Goal: Task Accomplishment & Management: Manage account settings

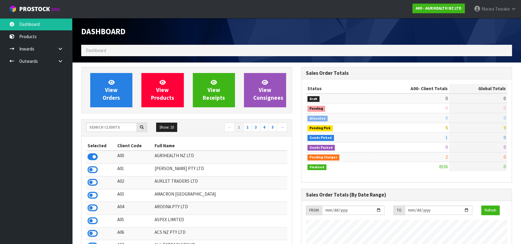
scroll to position [454, 219]
click at [129, 127] on input "text" at bounding box center [111, 127] width 51 height 9
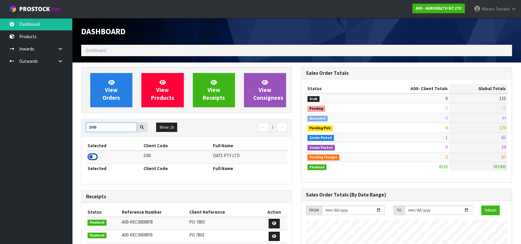
type input "D00"
click at [96, 156] on icon at bounding box center [92, 156] width 10 height 9
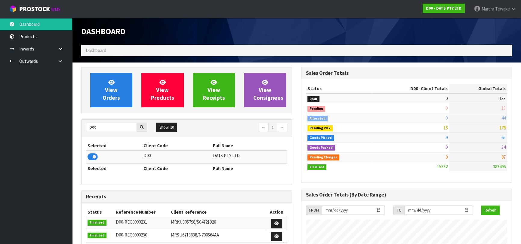
scroll to position [474, 219]
click at [110, 96] on span "View Orders" at bounding box center [110, 90] width 17 height 23
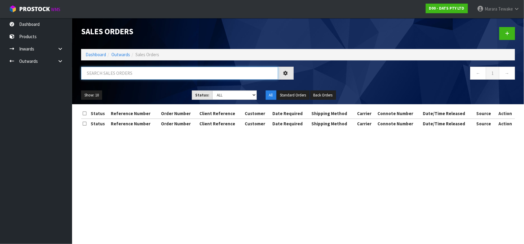
click at [114, 73] on input "text" at bounding box center [179, 73] width 197 height 13
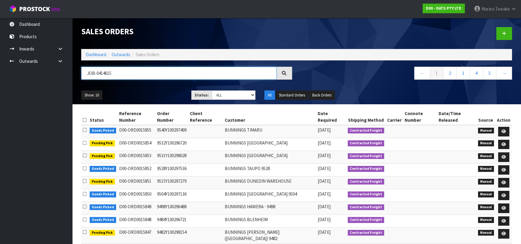
type input "JOB-0414615"
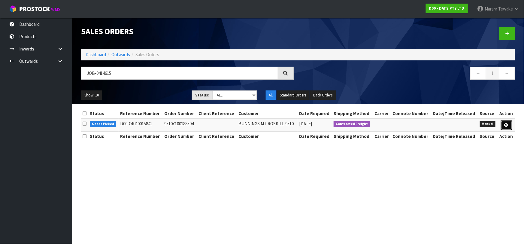
click at [505, 124] on icon at bounding box center [507, 125] width 5 height 4
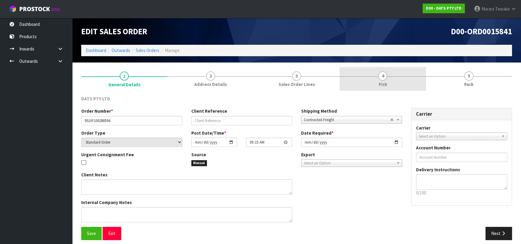
click at [378, 81] on span "Pick" at bounding box center [382, 84] width 8 height 6
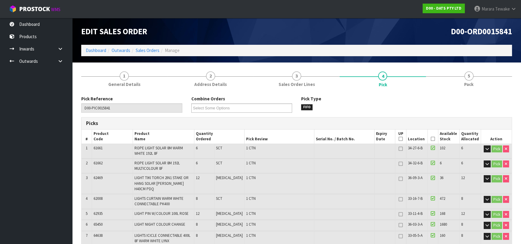
click at [432, 139] on icon at bounding box center [432, 139] width 4 height 0
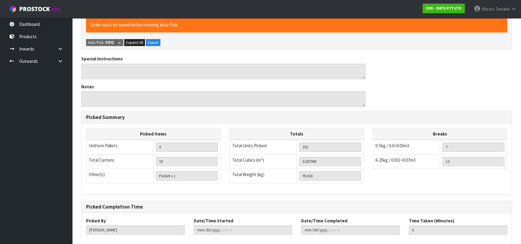
scroll to position [423, 0]
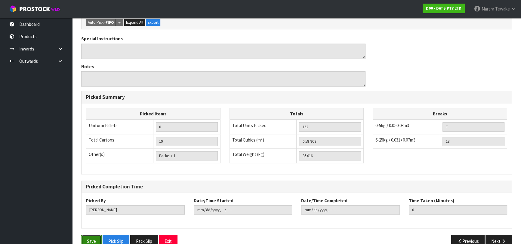
drag, startPoint x: 93, startPoint y: 223, endPoint x: 100, endPoint y: 216, distance: 9.8
click at [94, 235] on button "Save" at bounding box center [91, 241] width 20 height 13
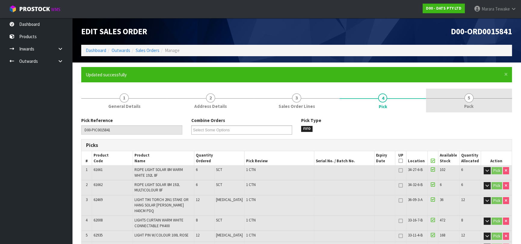
type input "Marara Tewake"
type input "2025-09-30T12:24:15"
click at [471, 98] on span "5" at bounding box center [468, 97] width 9 height 9
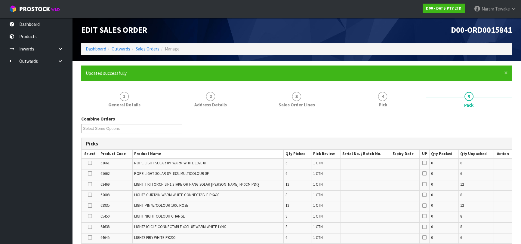
scroll to position [219, 0]
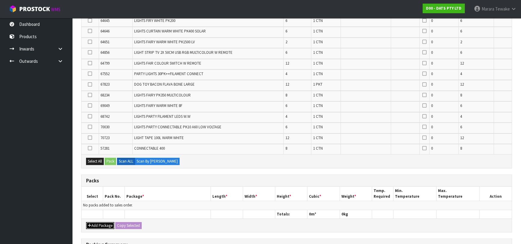
click at [102, 222] on button "Add Package" at bounding box center [100, 225] width 28 height 7
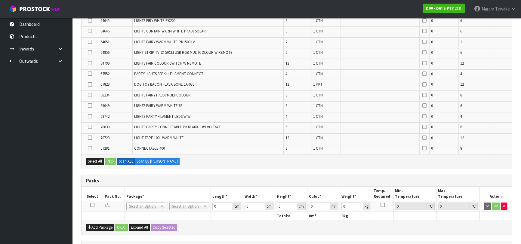
click at [93, 205] on icon at bounding box center [92, 205] width 4 height 0
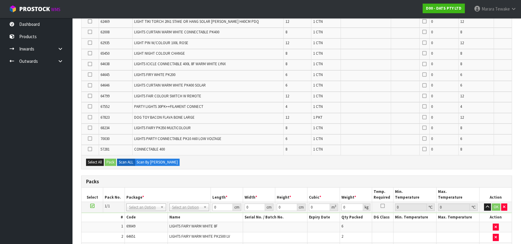
scroll to position [142, 0]
click at [90, 75] on icon at bounding box center [90, 75] width 4 height 0
click at [0, 0] on input "checkbox" at bounding box center [0, 0] width 0 height 0
click at [109, 160] on button "Pack" at bounding box center [110, 162] width 11 height 7
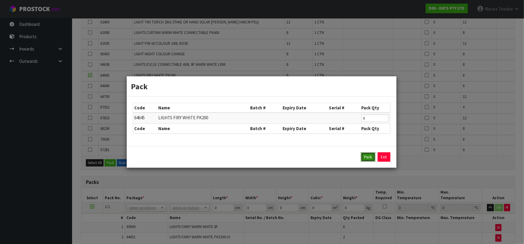
click at [368, 153] on button "Pack" at bounding box center [368, 157] width 14 height 10
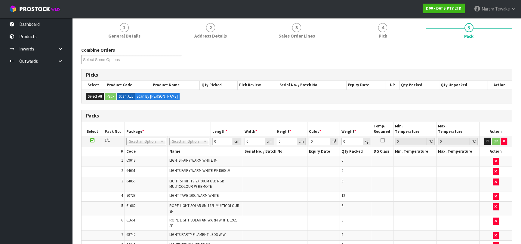
scroll to position [82, 0]
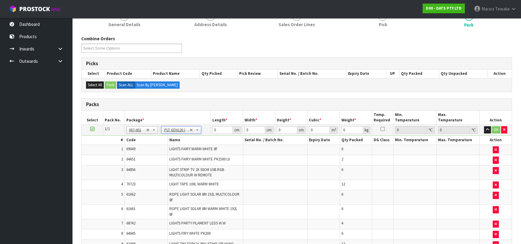
type input "120"
type input "100"
type input "95.016"
drag, startPoint x: 219, startPoint y: 130, endPoint x: 213, endPoint y: 128, distance: 6.5
click at [213, 128] on input "120" at bounding box center [222, 130] width 20 height 8
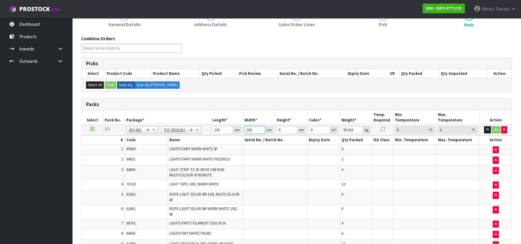
click at [252, 128] on input "100" at bounding box center [254, 130] width 20 height 8
drag, startPoint x: 282, startPoint y: 131, endPoint x: 276, endPoint y: 124, distance: 9.4
click at [272, 125] on tr "1/1 NONE 007-001 007-002 007-004 007-009 007-013 007-014 007-015 007-017 007-01…" at bounding box center [296, 130] width 430 height 11
type input "7"
type input "0.084"
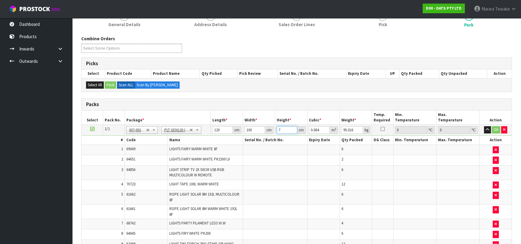
type input "79"
type input "0.948"
type input "79"
drag, startPoint x: 356, startPoint y: 130, endPoint x: 337, endPoint y: 125, distance: 20.2
click at [341, 126] on input "95.015" at bounding box center [352, 130] width 22 height 8
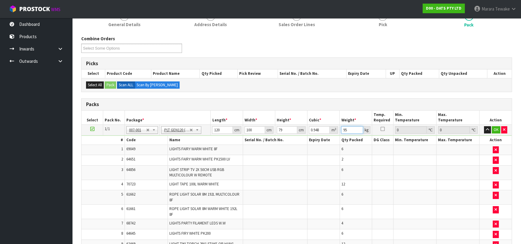
type input "9"
type input "110"
click at [493, 129] on button "OK" at bounding box center [495, 129] width 8 height 7
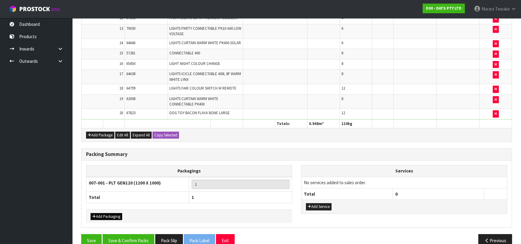
scroll to position [356, 0]
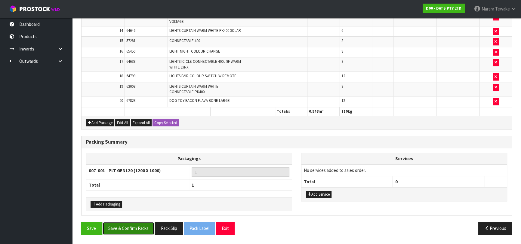
click at [117, 230] on button "Save & Confirm Packs" at bounding box center [128, 228] width 52 height 13
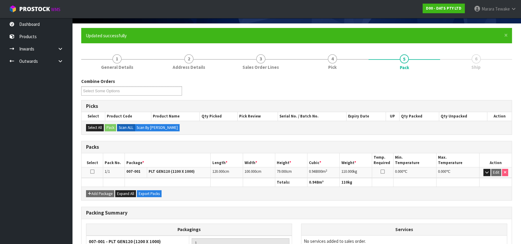
scroll to position [0, 0]
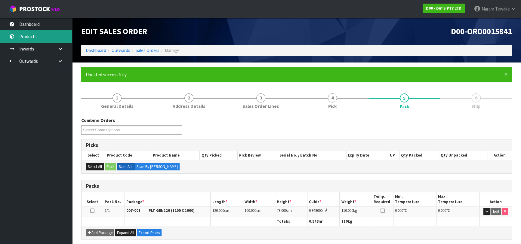
click at [61, 31] on link "Products" at bounding box center [36, 36] width 72 height 12
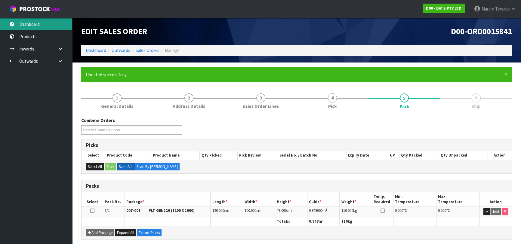
click at [61, 24] on link "Dashboard" at bounding box center [36, 24] width 72 height 12
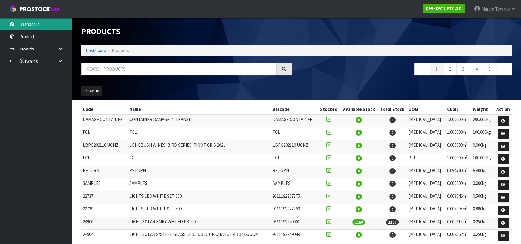
click at [52, 27] on link "Dashboard" at bounding box center [36, 24] width 72 height 12
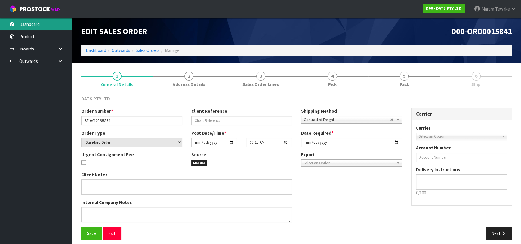
click at [38, 21] on link "Dashboard" at bounding box center [36, 24] width 72 height 12
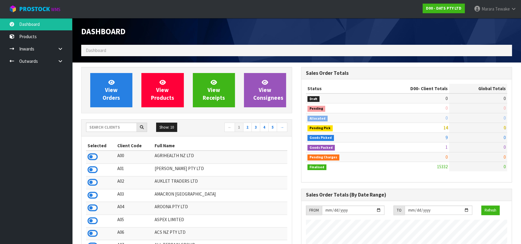
scroll to position [474, 219]
click at [92, 157] on icon at bounding box center [92, 156] width 10 height 9
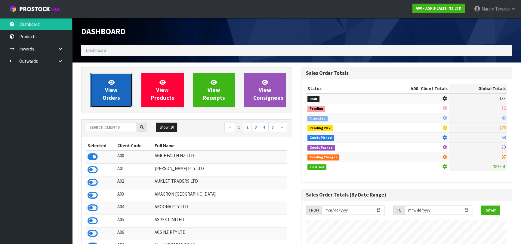
click at [102, 103] on link "View Orders" at bounding box center [111, 90] width 42 height 34
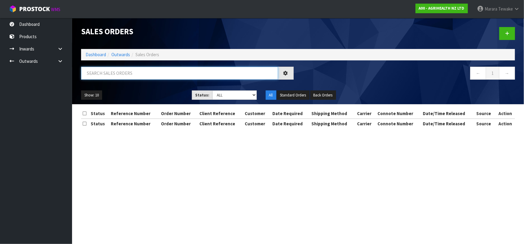
click at [105, 72] on input "text" at bounding box center [179, 73] width 197 height 13
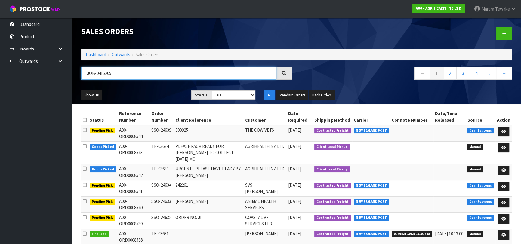
type input "JOB-0415205"
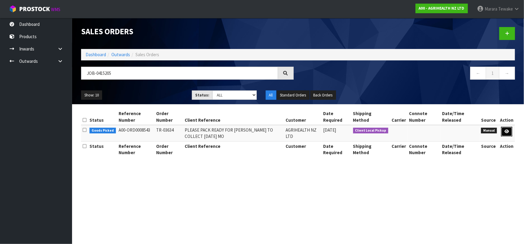
click at [510, 128] on link at bounding box center [507, 132] width 11 height 10
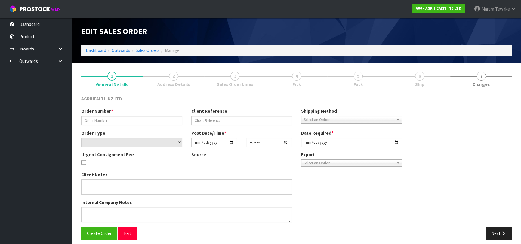
type input "TR-03634"
type input "PLEASE PACK READY FOR LUCY TO COLLECT WEDNESDAY MO"
select select "number:0"
type input "[DATE]"
type input "10:46:00.000"
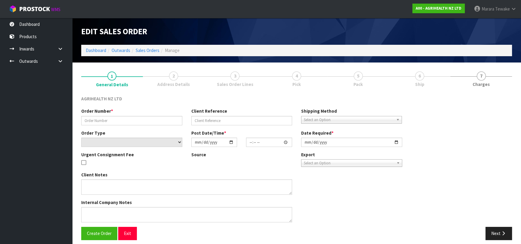
type input "[DATE]"
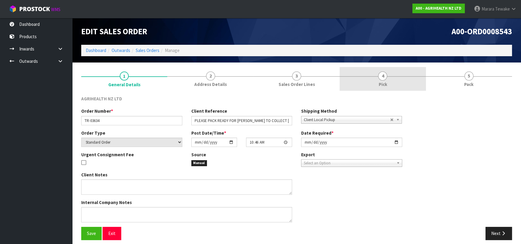
click at [378, 85] on span "Pick" at bounding box center [382, 84] width 8 height 6
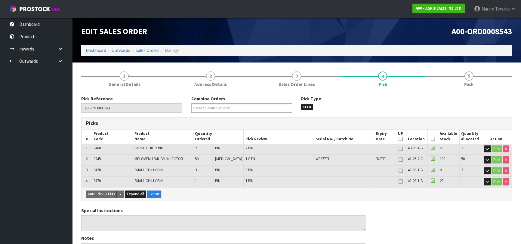
click at [430, 139] on icon at bounding box center [432, 139] width 4 height 0
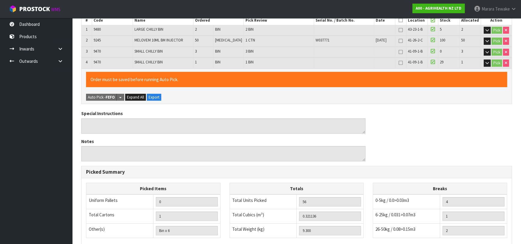
scroll to position [205, 0]
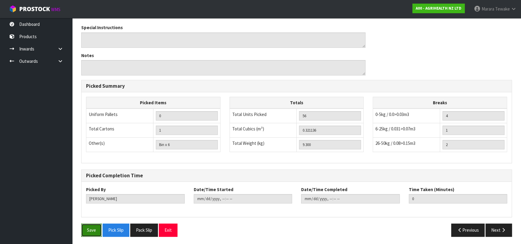
click at [93, 226] on button "Save" at bounding box center [91, 230] width 20 height 13
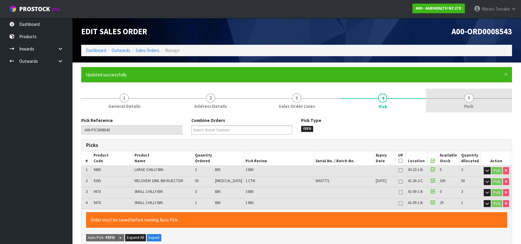
type input "Marara Tewake"
type input "2025-09-30T12:48:41"
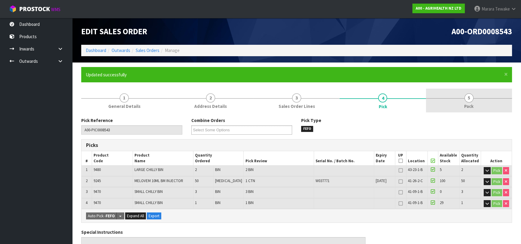
click at [463, 97] on link "5 Pack" at bounding box center [469, 101] width 86 height 24
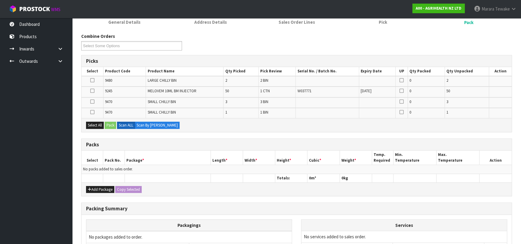
scroll to position [109, 0]
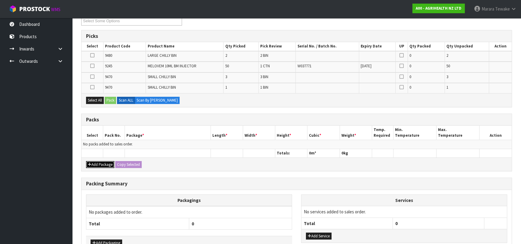
click at [94, 162] on button "Add Package" at bounding box center [100, 164] width 28 height 7
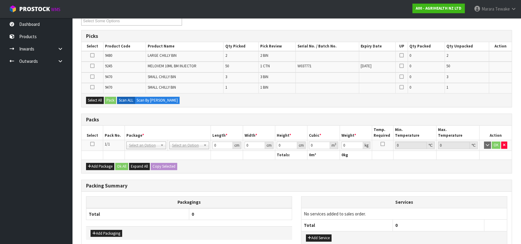
click at [93, 144] on icon at bounding box center [92, 144] width 4 height 0
drag, startPoint x: 91, startPoint y: 102, endPoint x: 104, endPoint y: 100, distance: 12.7
click at [92, 102] on button "Select All" at bounding box center [95, 100] width 18 height 7
click at [108, 100] on button "Pack" at bounding box center [110, 100] width 11 height 7
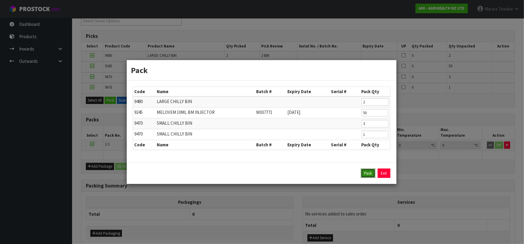
click at [366, 173] on button "Pack" at bounding box center [368, 174] width 14 height 10
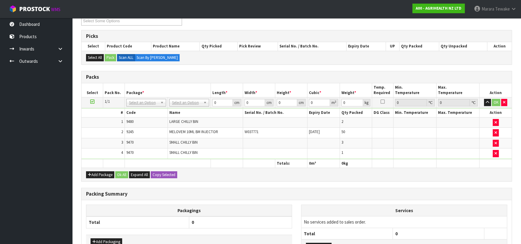
scroll to position [0, 0]
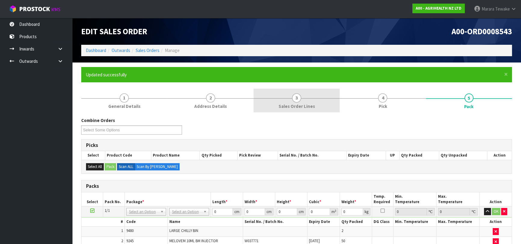
click at [319, 105] on link "3 Sales Order Lines" at bounding box center [296, 101] width 86 height 24
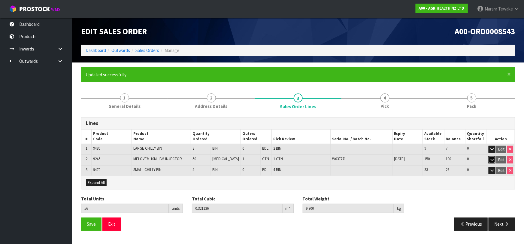
click at [491, 158] on icon "button" at bounding box center [492, 160] width 3 height 4
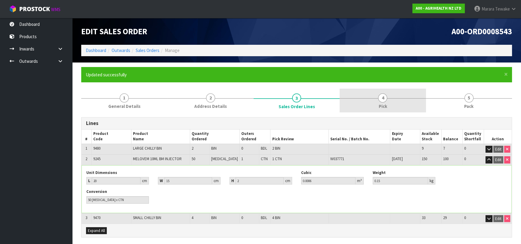
click at [388, 102] on link "4 Pick" at bounding box center [382, 101] width 86 height 24
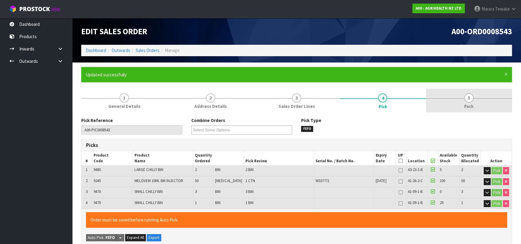
click at [458, 106] on link "5 Pack" at bounding box center [469, 101] width 86 height 24
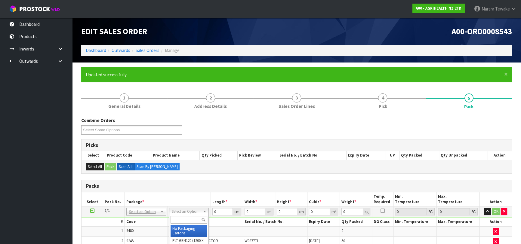
click at [186, 218] on input "text" at bounding box center [188, 220] width 37 height 8
type input "RETU"
type input "9.3"
drag, startPoint x: 219, startPoint y: 213, endPoint x: 201, endPoint y: 205, distance: 18.7
click at [205, 207] on tr "1/1 NONE 007-001 007-002 007-004 007-009 007-013 007-014 007-015 007-017 007-01…" at bounding box center [296, 211] width 430 height 11
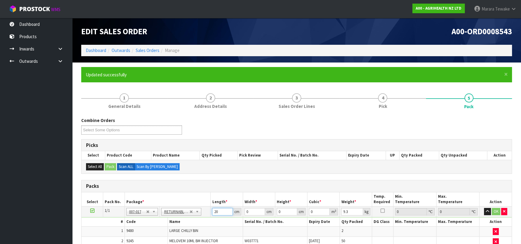
type input "20"
type input "15"
type input "2"
type input "0.0006"
type input "2"
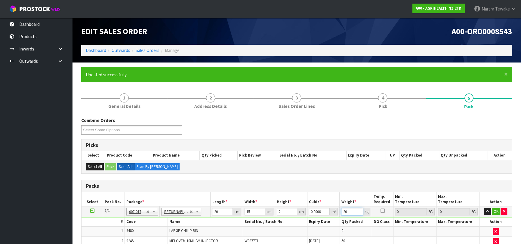
type input "20"
click button "OK" at bounding box center [495, 211] width 8 height 7
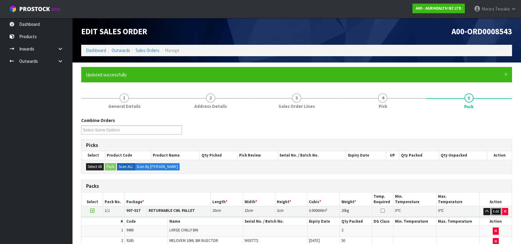
click at [495, 209] on button "Edit" at bounding box center [496, 211] width 10 height 7
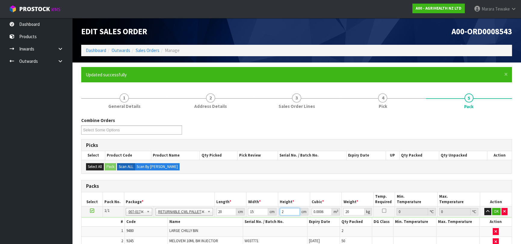
drag, startPoint x: 293, startPoint y: 212, endPoint x: 264, endPoint y: 206, distance: 29.9
click at [269, 206] on tr "1/1 NONE 007-001 007-002 007-004 007-009 007-013 007-014 007-015 007-017 007-01…" at bounding box center [296, 211] width 430 height 11
type input "1"
type input "0.0003"
type input "10"
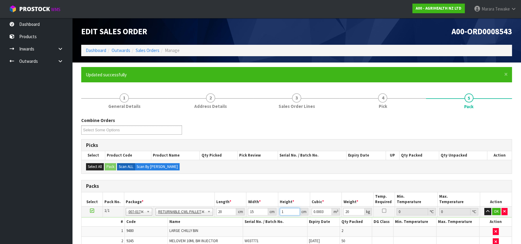
type input "0.003"
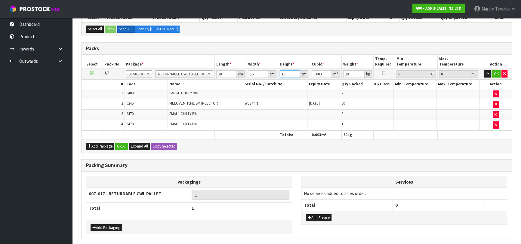
scroll to position [159, 0]
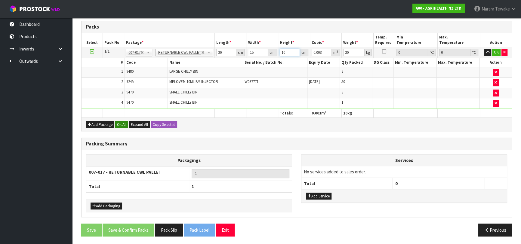
type input "10"
click at [122, 123] on button "Ok All" at bounding box center [121, 124] width 13 height 7
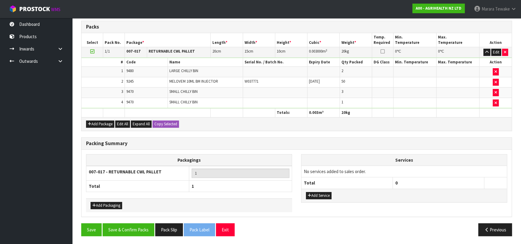
scroll to position [159, 0]
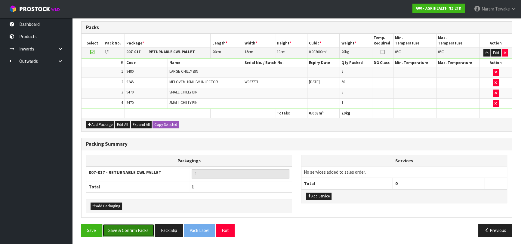
click at [123, 227] on button "Save & Confirm Packs" at bounding box center [128, 230] width 52 height 13
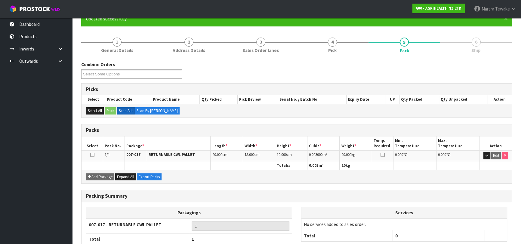
scroll to position [0, 0]
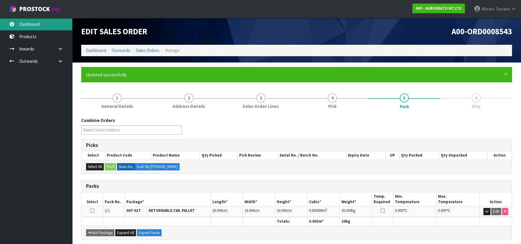
click at [47, 25] on link "Dashboard" at bounding box center [36, 24] width 72 height 12
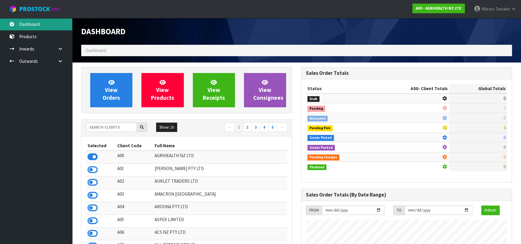
scroll to position [454, 219]
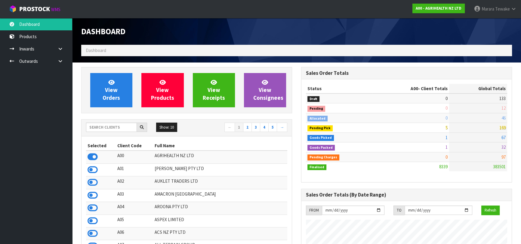
click at [113, 110] on div "View Orders View Products View Receipts View Consignees" at bounding box center [186, 90] width 211 height 46
click at [114, 98] on span "View Orders" at bounding box center [110, 90] width 17 height 23
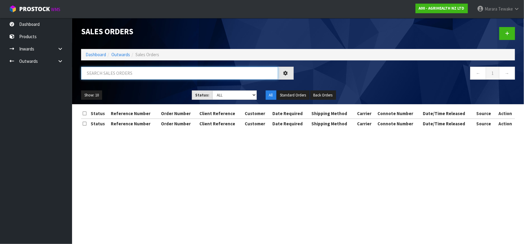
click at [96, 74] on input "text" at bounding box center [179, 73] width 197 height 13
type input "JOB-0415194"
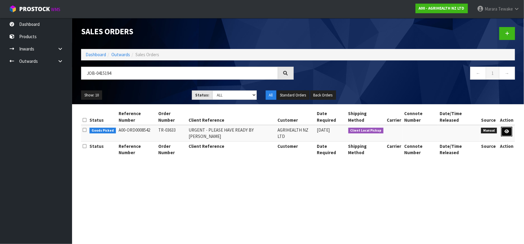
click at [508, 130] on icon at bounding box center [507, 132] width 5 height 4
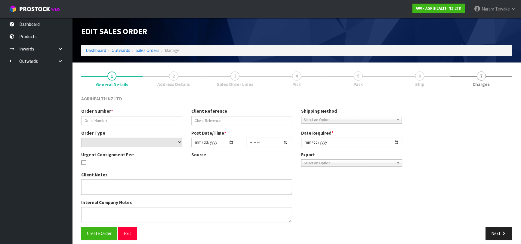
type input "TR-03633"
type input "URGENT - PLEASE HAVE READY BY MIDDAY"
select select "number:0"
type input "[DATE]"
type input "10:16:00.000"
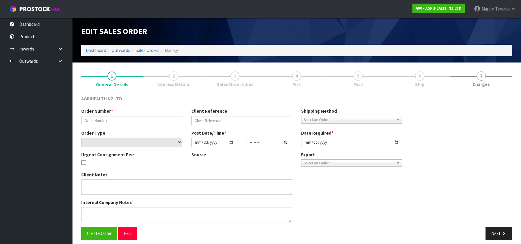
type input "[DATE]"
type textarea "VERY URGENT ORDER FOR COLLECTION MIDDA TODAY - PLEASE ENTER INTO PROSTOCK PACK …"
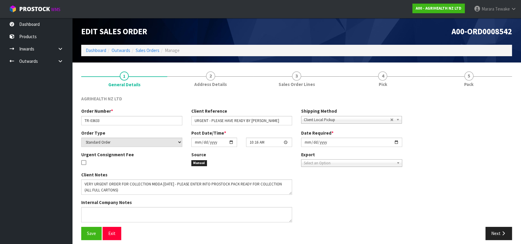
scroll to position [5, 0]
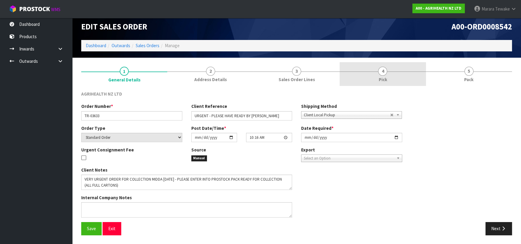
click at [377, 79] on link "4 Pick" at bounding box center [382, 74] width 86 height 24
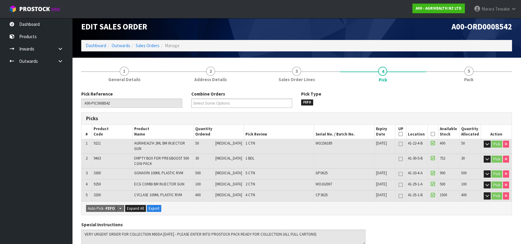
click at [430, 134] on icon at bounding box center [432, 134] width 4 height 0
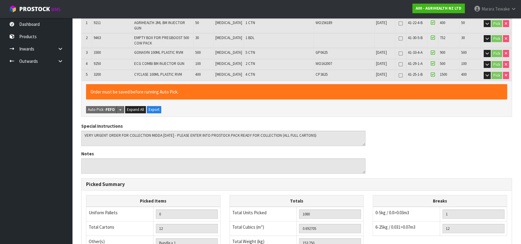
scroll to position [220, 0]
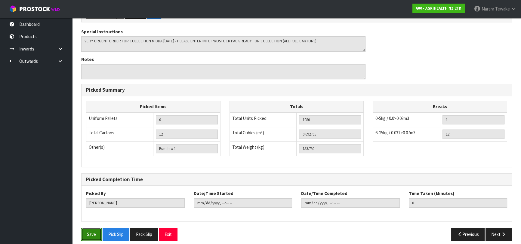
click at [97, 231] on button "Save" at bounding box center [91, 234] width 20 height 13
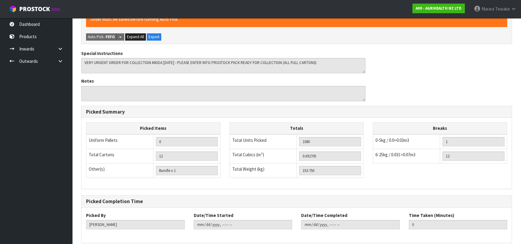
scroll to position [0, 0]
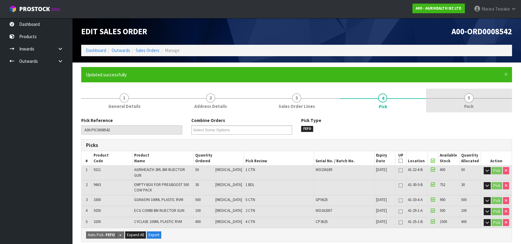
click at [466, 106] on span "Pack" at bounding box center [468, 106] width 9 height 6
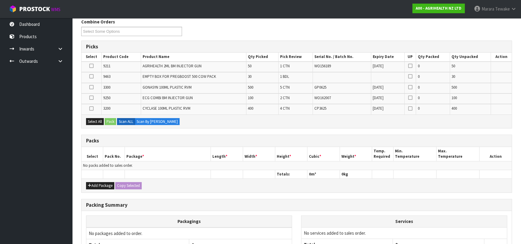
scroll to position [157, 0]
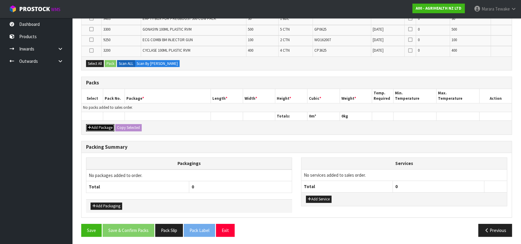
drag, startPoint x: 105, startPoint y: 127, endPoint x: 101, endPoint y: 126, distance: 5.0
click at [105, 127] on button "Add Package" at bounding box center [100, 127] width 28 height 7
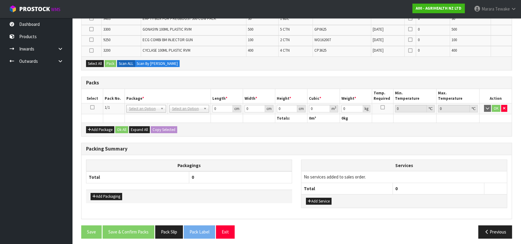
click at [93, 107] on icon at bounding box center [92, 107] width 4 height 0
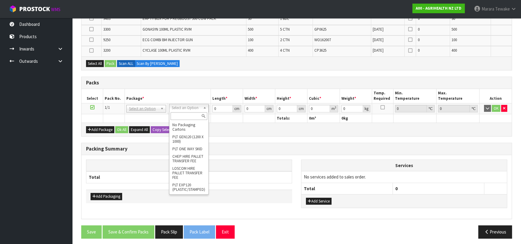
click at [183, 116] on input "text" at bounding box center [188, 116] width 37 height 8
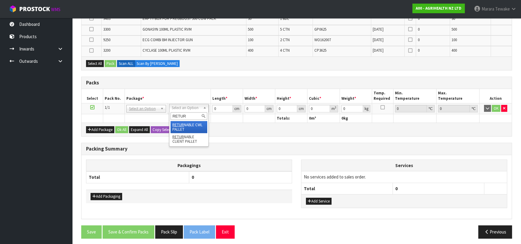
type input "RETUR"
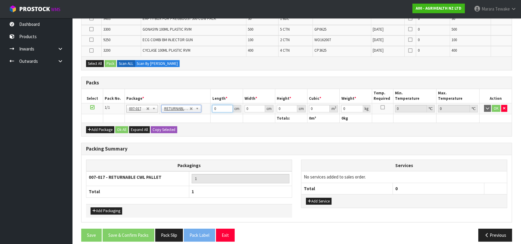
drag, startPoint x: 220, startPoint y: 109, endPoint x: 203, endPoint y: 93, distance: 23.2
click at [201, 103] on tr "1/1 NONE 007-001 007-002 007-004 007-009 007-013 007-014 007-015 007-017 007-01…" at bounding box center [296, 108] width 430 height 11
type input "120"
type input "100"
type input "1"
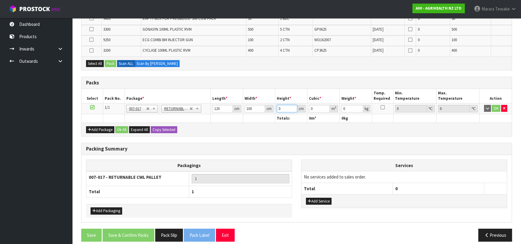
type input "0.012"
type input "10"
type input "0.12"
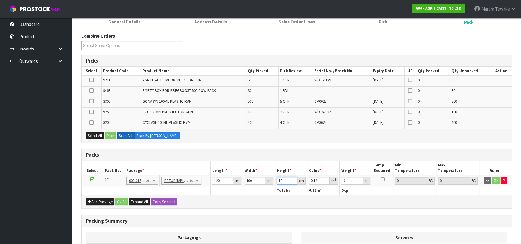
scroll to position [162, 0]
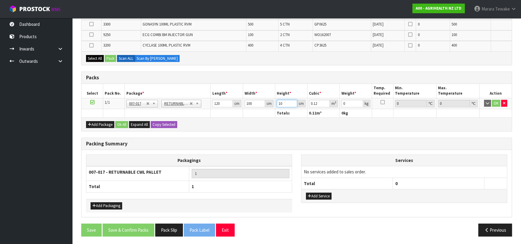
type input "10"
click at [98, 61] on button "Select All" at bounding box center [95, 58] width 18 height 7
click at [109, 59] on button "Pack" at bounding box center [110, 58] width 11 height 7
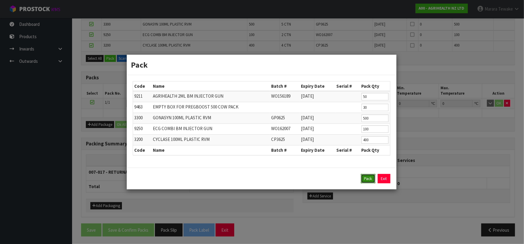
click at [365, 180] on button "Pack" at bounding box center [368, 179] width 14 height 10
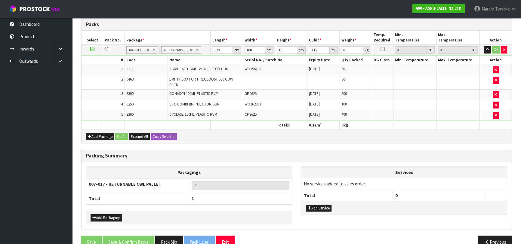
type input "0"
type input "153.75"
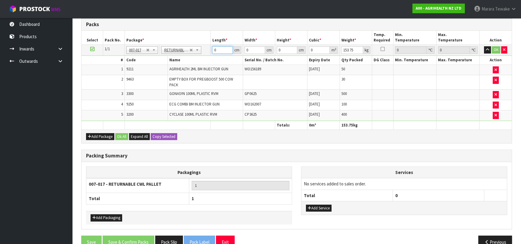
drag, startPoint x: 221, startPoint y: 53, endPoint x: 203, endPoint y: 48, distance: 17.8
click at [204, 48] on tr "1/1 NONE 007-001 007-002 007-004 007-009 007-013 007-014 007-015 007-017 007-01…" at bounding box center [296, 50] width 430 height 11
type input "120"
type input "100"
type input "2"
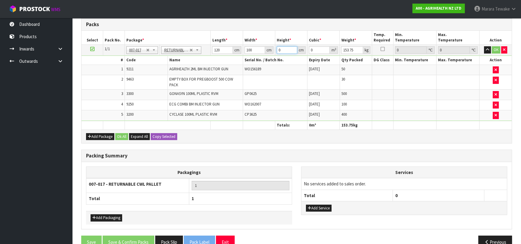
type input "0.024"
type input "20"
type input "0.24"
type input "20"
click at [494, 48] on button "OK" at bounding box center [495, 49] width 8 height 7
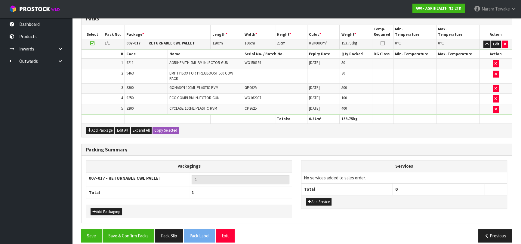
scroll to position [169, 0]
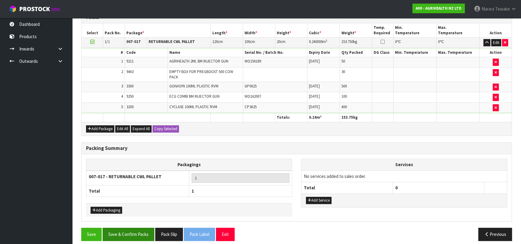
click at [142, 222] on div "Combine Orders A00-ORD0008535 A00-ORD0008539 A00-ORD0008540 A00-ORD0008541 A00-…" at bounding box center [296, 96] width 430 height 297
click at [142, 228] on button "Save & Confirm Packs" at bounding box center [128, 234] width 52 height 13
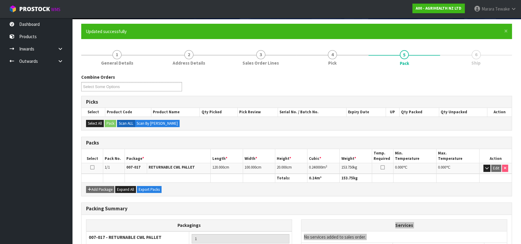
scroll to position [0, 0]
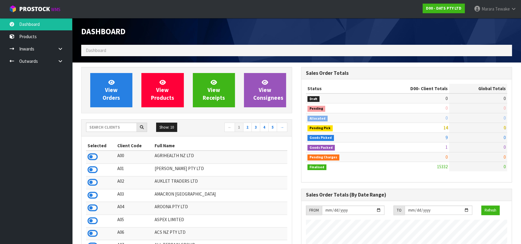
scroll to position [474, 219]
click at [100, 126] on input "text" at bounding box center [111, 127] width 51 height 9
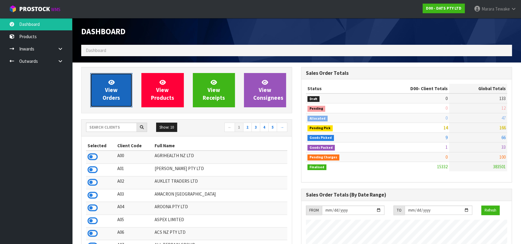
click at [128, 96] on link "View Orders" at bounding box center [111, 90] width 42 height 34
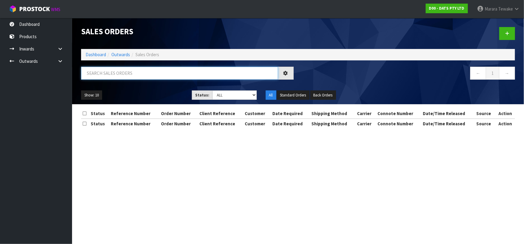
click at [126, 72] on input "text" at bounding box center [179, 73] width 197 height 13
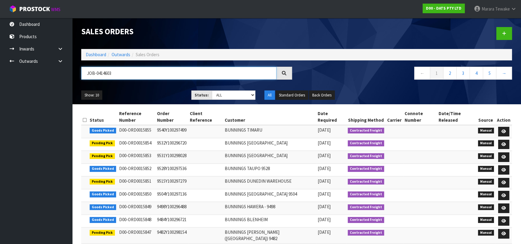
type input "JOB-0414603"
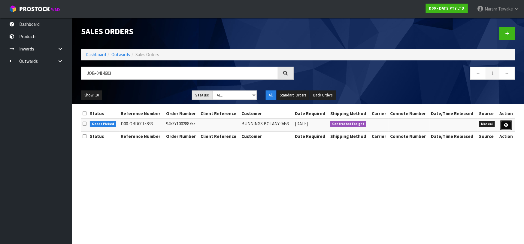
click at [508, 124] on icon at bounding box center [506, 125] width 5 height 4
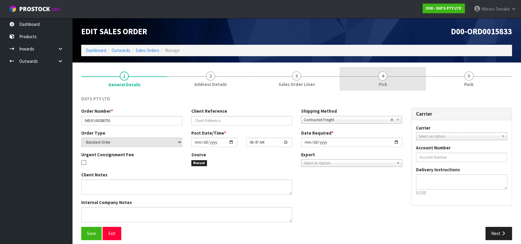
click at [379, 84] on span "Pick" at bounding box center [382, 84] width 8 height 6
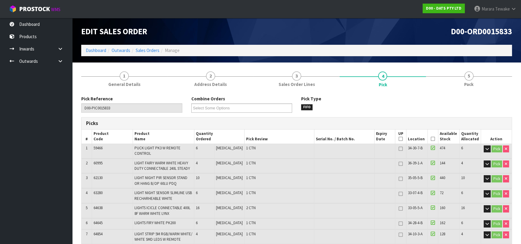
click at [430, 136] on th "Picked" at bounding box center [432, 137] width 11 height 14
click at [431, 139] on icon at bounding box center [432, 139] width 4 height 0
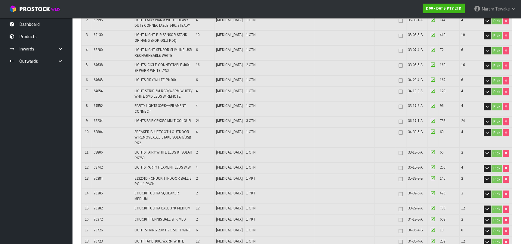
scroll to position [63, 0]
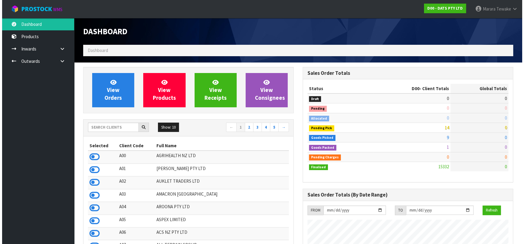
scroll to position [474, 219]
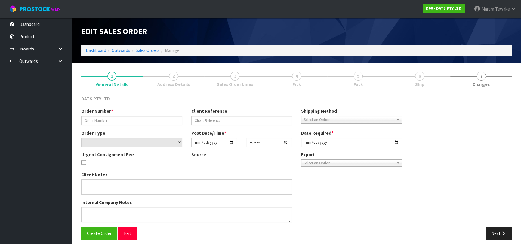
type input "9510Y100288594"
select select "number:0"
type input "2025-09-26"
type input "09:15:00.000"
type input "2025-09-26"
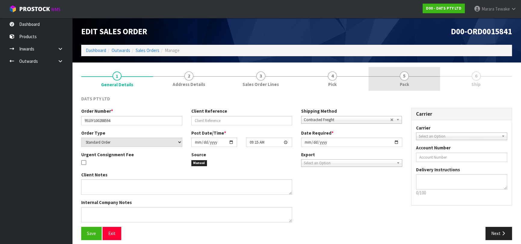
click at [411, 77] on link "5 Pack" at bounding box center [404, 79] width 72 height 24
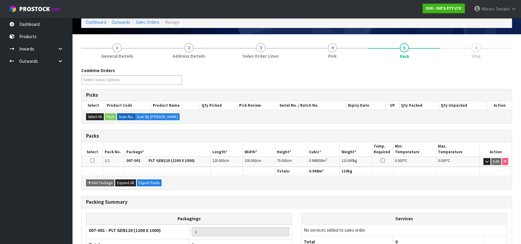
scroll to position [73, 0]
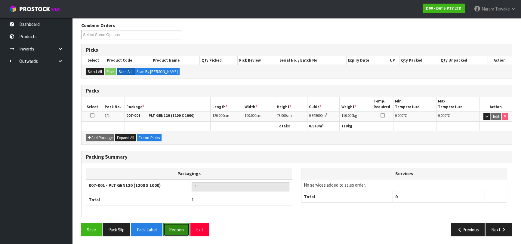
click at [178, 227] on button "Reopen" at bounding box center [176, 229] width 26 height 13
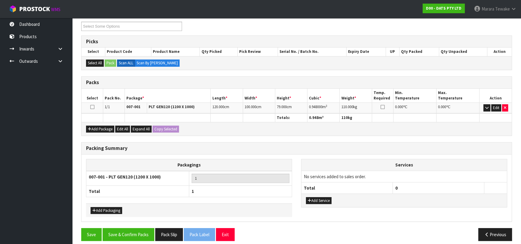
scroll to position [108, 0]
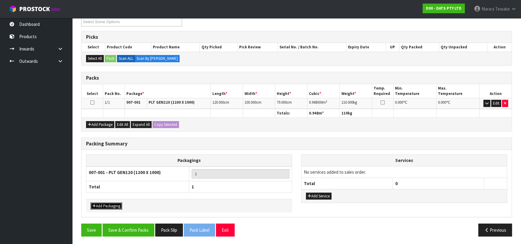
click at [112, 203] on button "Add Packaging" at bounding box center [106, 206] width 32 height 7
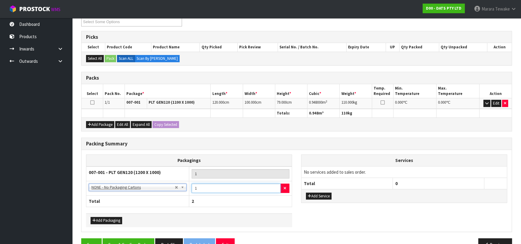
drag, startPoint x: 198, startPoint y: 188, endPoint x: 243, endPoint y: 145, distance: 62.9
click at [185, 182] on tr "NONE - No Packaging Cartons 007-001 - PLT GEN120 (1200 X 1000) 007-002 - PLT ON…" at bounding box center [189, 188] width 206 height 15
type input "19"
click at [105, 218] on button "Add Packaging" at bounding box center [106, 220] width 32 height 7
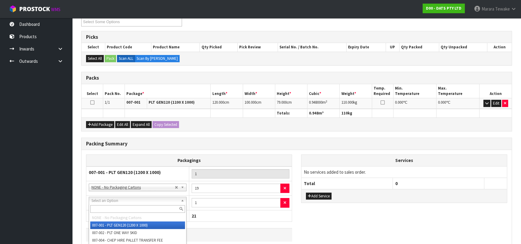
click at [103, 207] on input "text" at bounding box center [137, 209] width 95 height 8
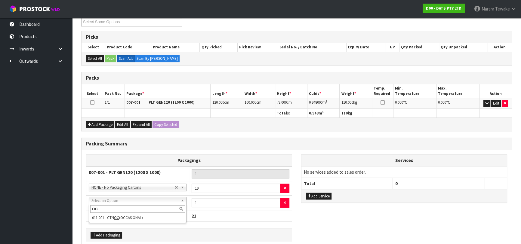
type input "OC"
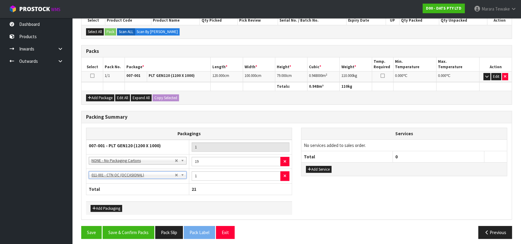
scroll to position [137, 0]
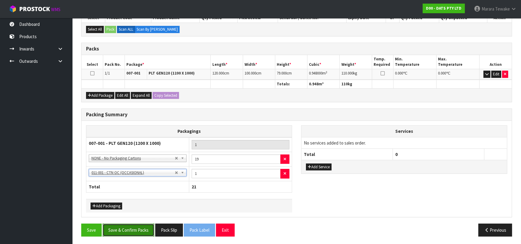
click at [128, 226] on button "Save & Confirm Packs" at bounding box center [128, 230] width 52 height 13
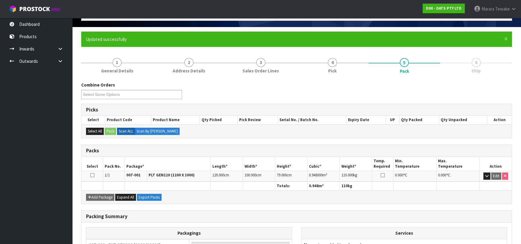
scroll to position [0, 0]
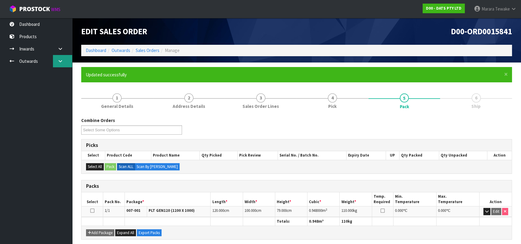
click at [60, 58] on link at bounding box center [62, 61] width 19 height 12
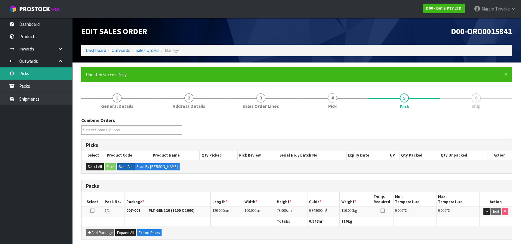
click at [49, 72] on link "Picks" at bounding box center [36, 73] width 72 height 12
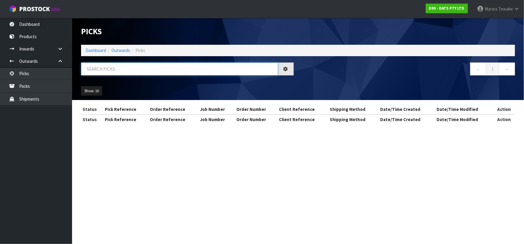
click at [90, 69] on input "text" at bounding box center [179, 69] width 197 height 13
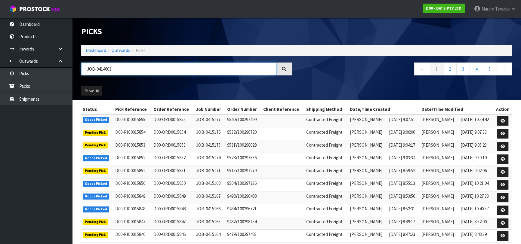
type input "JOB-0414603"
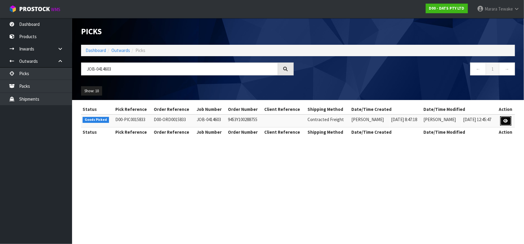
click at [505, 122] on icon at bounding box center [506, 121] width 5 height 4
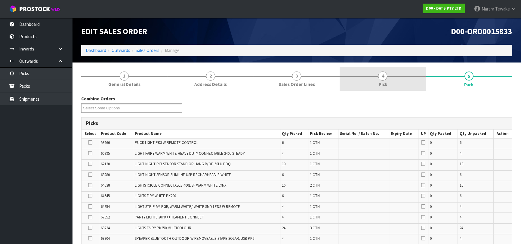
click at [406, 77] on link "4 Pick" at bounding box center [382, 79] width 86 height 24
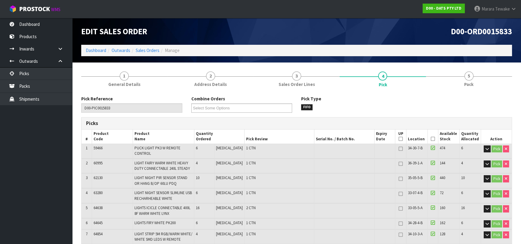
click at [431, 139] on icon at bounding box center [432, 139] width 4 height 0
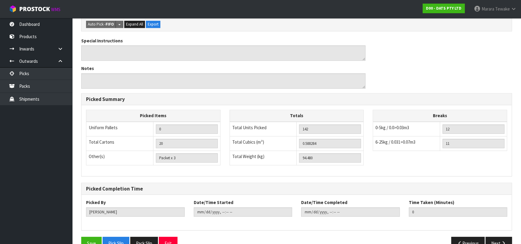
scroll to position [419, 0]
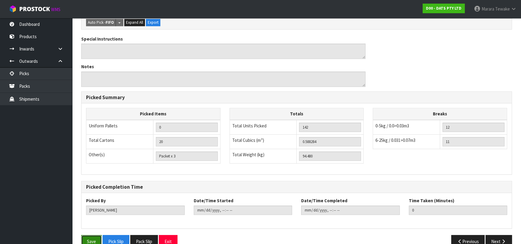
click at [95, 235] on button "Save" at bounding box center [91, 241] width 20 height 13
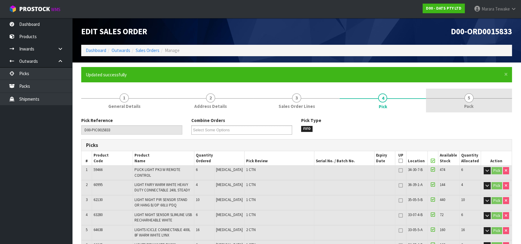
click at [468, 95] on span "5" at bounding box center [468, 97] width 9 height 9
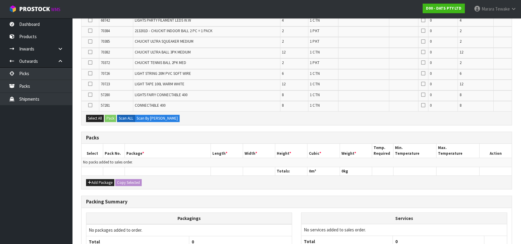
scroll to position [316, 0]
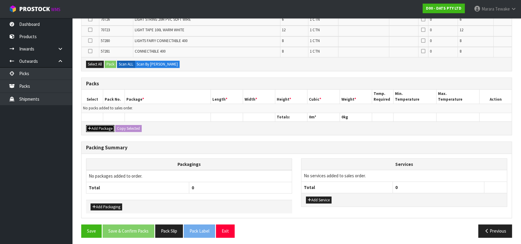
click at [105, 125] on button "Add Package" at bounding box center [100, 128] width 28 height 7
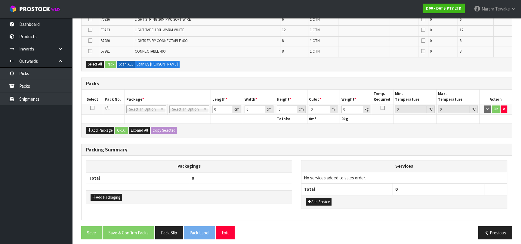
click at [93, 108] on icon at bounding box center [92, 108] width 4 height 0
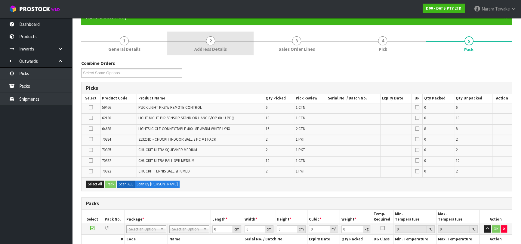
scroll to position [57, 0]
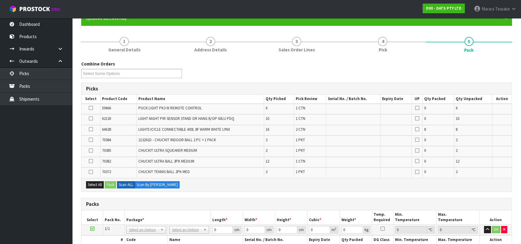
click at [90, 129] on icon at bounding box center [91, 129] width 4 height 0
click at [0, 0] on input "checkbox" at bounding box center [0, 0] width 0 height 0
click at [92, 161] on icon at bounding box center [91, 161] width 4 height 0
click at [0, 0] on input "checkbox" at bounding box center [0, 0] width 0 height 0
click at [110, 182] on button "Pack" at bounding box center [110, 184] width 11 height 7
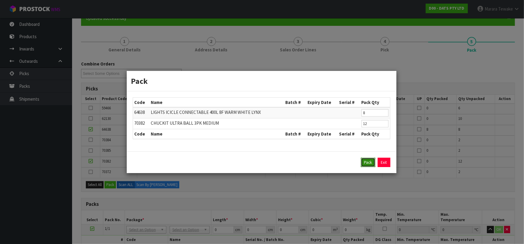
click at [368, 162] on button "Pack" at bounding box center [368, 163] width 14 height 10
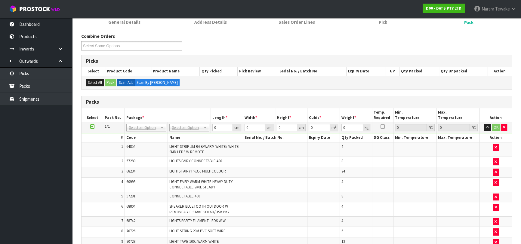
scroll to position [84, 0]
type input "120"
type input "100"
type input "94.48"
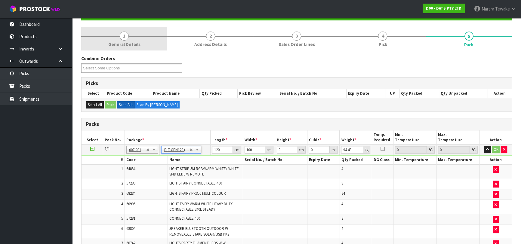
scroll to position [57, 0]
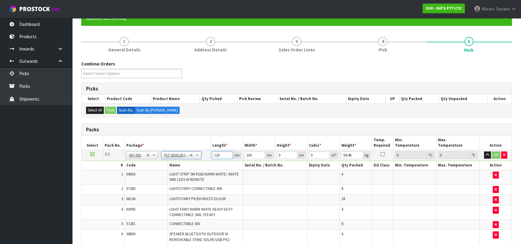
drag, startPoint x: 217, startPoint y: 154, endPoint x: 202, endPoint y: 142, distance: 19.5
click at [206, 151] on tr "1/1 NONE 007-001 007-002 007-004 007-009 007-013 007-014 007-015 007-017 007-01…" at bounding box center [296, 155] width 430 height 11
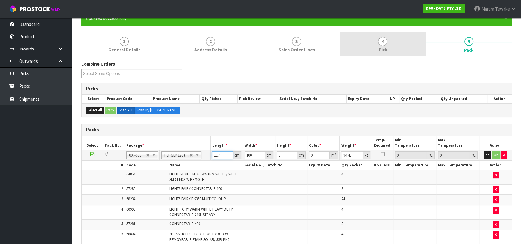
type input "117"
type input "113"
type input "2"
type input "0.026442"
type input "0"
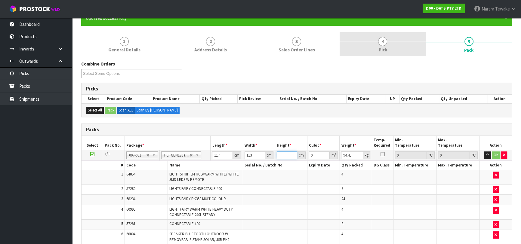
type input "2"
type input "0.026442"
type input "20"
type input "0.26442"
type input "200"
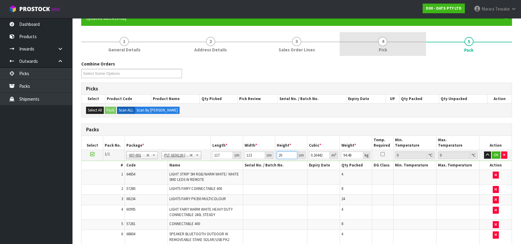
type input "2.6442"
type input "20"
type input "0.26442"
type input "2"
type input "0.026442"
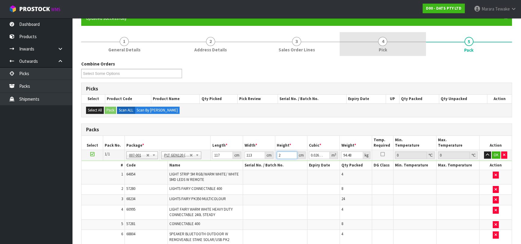
type input "0"
type input "8"
type input "0.105768"
type input "80"
type input "1.05768"
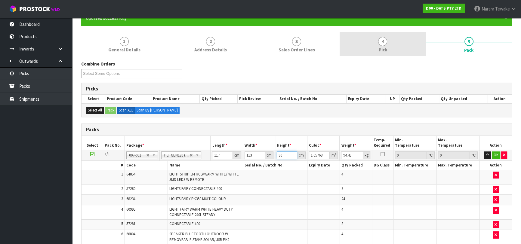
type input "800"
type input "10.5768"
type input "800"
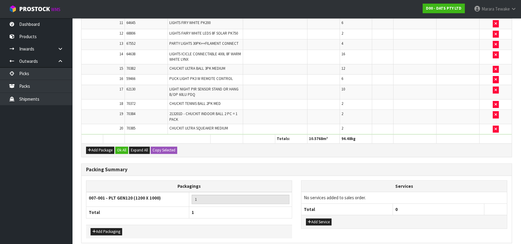
scroll to position [352, 0]
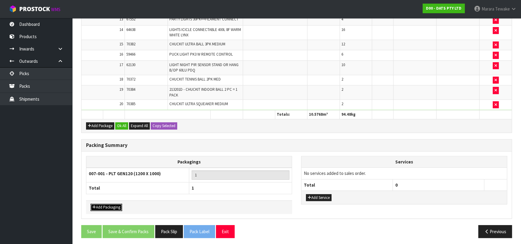
click at [109, 204] on button "Add Packaging" at bounding box center [106, 207] width 32 height 7
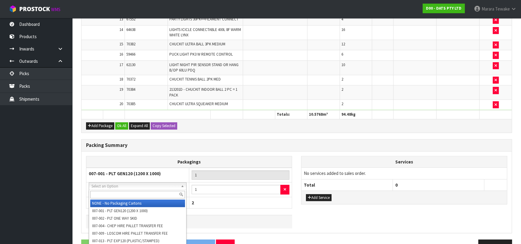
click at [118, 196] on input "text" at bounding box center [137, 195] width 95 height 8
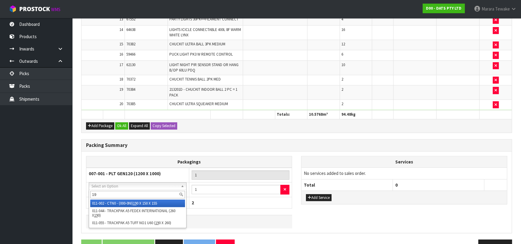
type input "1"
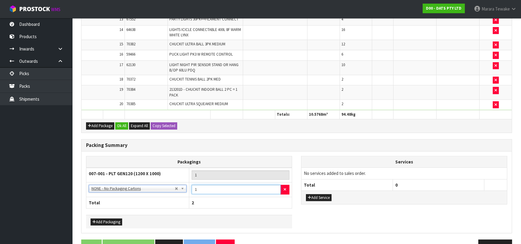
drag, startPoint x: 206, startPoint y: 189, endPoint x: 195, endPoint y: 186, distance: 11.5
click at [195, 186] on input "1" at bounding box center [235, 189] width 89 height 9
type input "19"
click at [105, 219] on button "Add Packaging" at bounding box center [106, 222] width 32 height 7
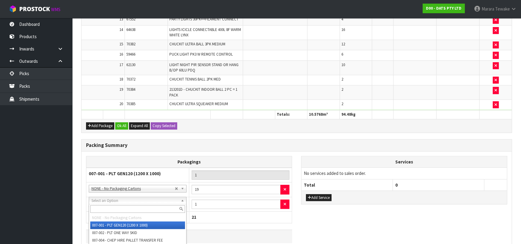
click at [108, 208] on input "text" at bounding box center [137, 209] width 95 height 8
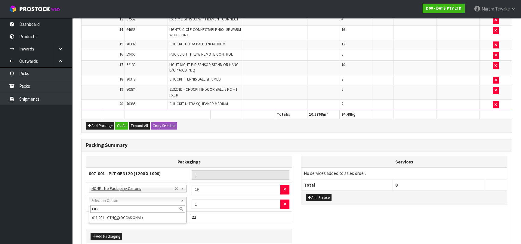
type input "OC"
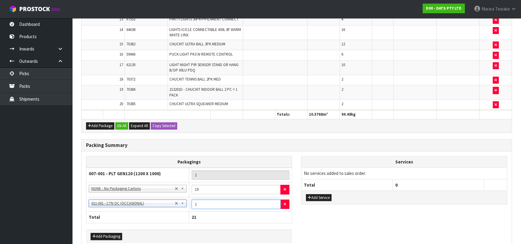
click at [200, 202] on input "1" at bounding box center [235, 204] width 89 height 9
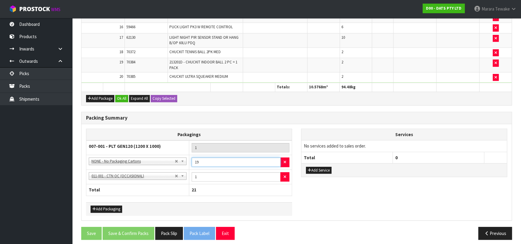
click at [217, 161] on input "19" at bounding box center [235, 161] width 89 height 9
type input "1"
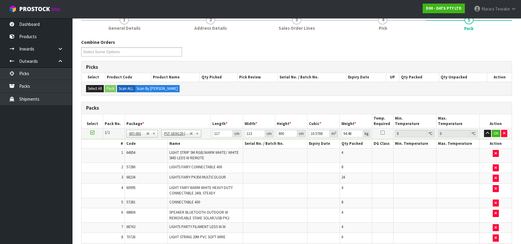
scroll to position [51, 0]
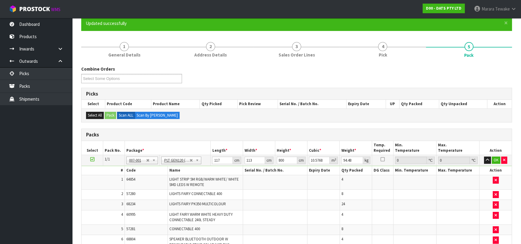
type input "20"
drag, startPoint x: 354, startPoint y: 159, endPoint x: 344, endPoint y: 157, distance: 9.7
click at [345, 157] on input "94.48" at bounding box center [352, 161] width 22 height 8
type input "9"
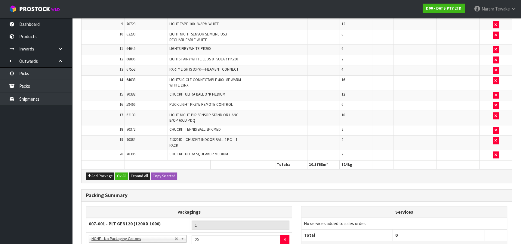
scroll to position [381, 0]
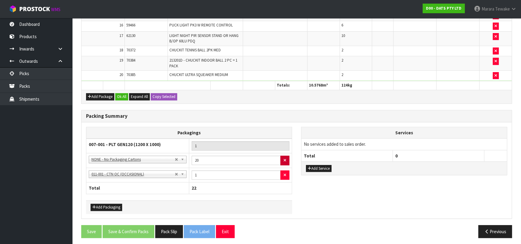
type input "124"
click at [282, 159] on button "button" at bounding box center [284, 161] width 9 height 10
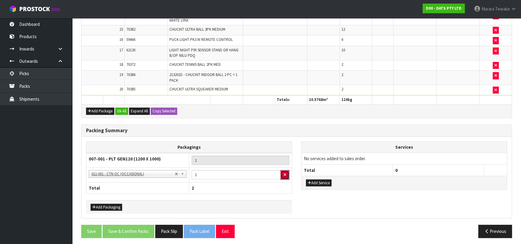
click at [283, 170] on button "button" at bounding box center [284, 175] width 9 height 10
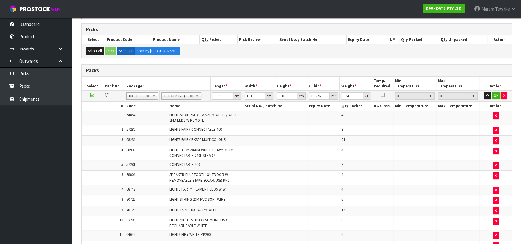
scroll to position [79, 0]
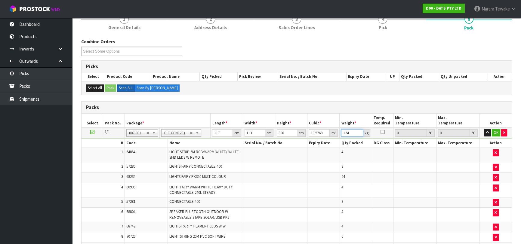
drag, startPoint x: 338, startPoint y: 128, endPoint x: 333, endPoint y: 123, distance: 7.0
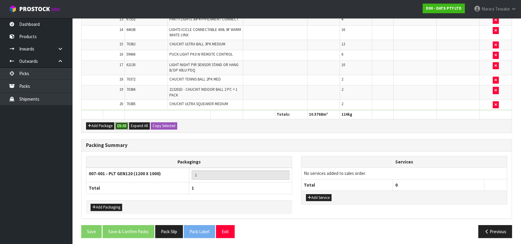
click at [120, 122] on button "Ok All" at bounding box center [121, 125] width 13 height 7
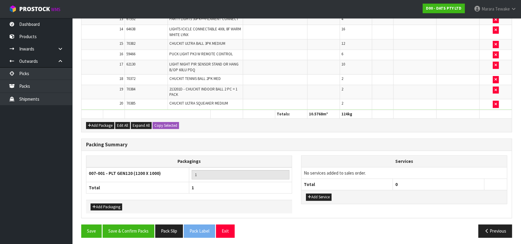
scroll to position [352, 0]
click at [132, 225] on button "Save & Confirm Packs" at bounding box center [128, 231] width 52 height 13
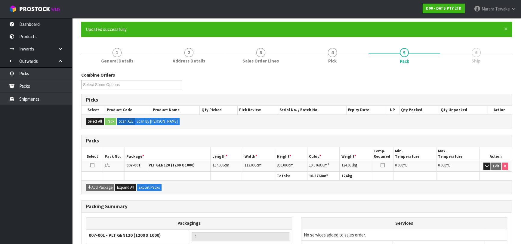
scroll to position [0, 0]
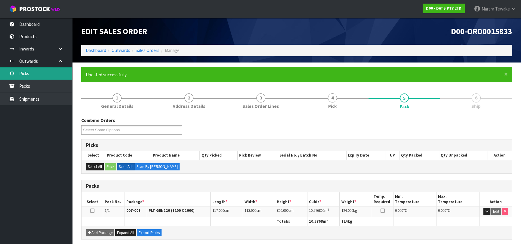
click at [49, 73] on link "Picks" at bounding box center [36, 73] width 72 height 12
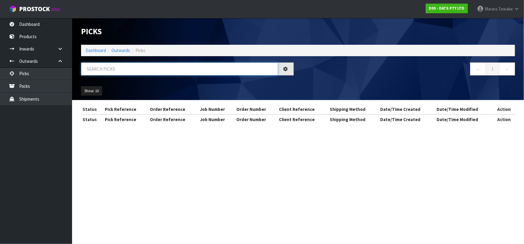
click at [102, 71] on input "text" at bounding box center [179, 69] width 197 height 13
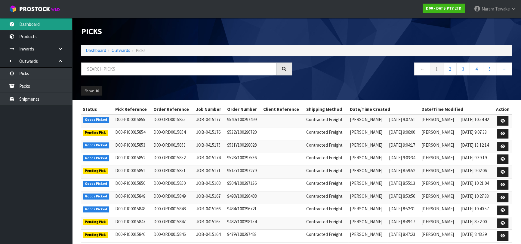
click at [54, 26] on link "Dashboard" at bounding box center [36, 24] width 72 height 12
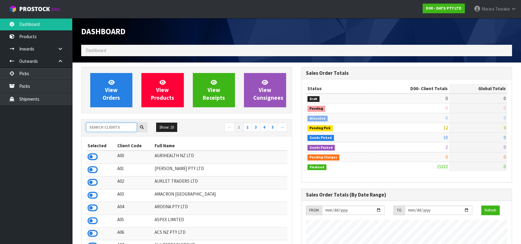
scroll to position [474, 219]
click at [103, 125] on input "text" at bounding box center [111, 127] width 51 height 9
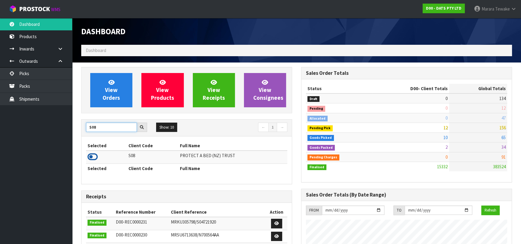
type input "S08"
click at [94, 156] on icon at bounding box center [92, 156] width 10 height 9
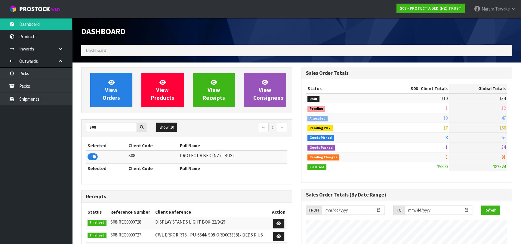
scroll to position [454, 219]
click at [104, 95] on span "View Orders" at bounding box center [110, 90] width 17 height 23
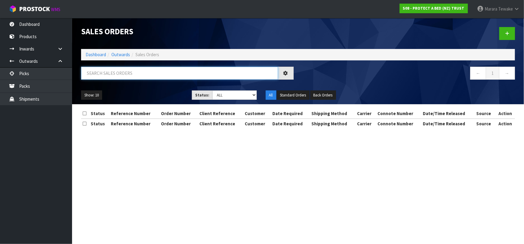
click at [105, 78] on input "text" at bounding box center [179, 73] width 197 height 13
type input "JOB-0414937"
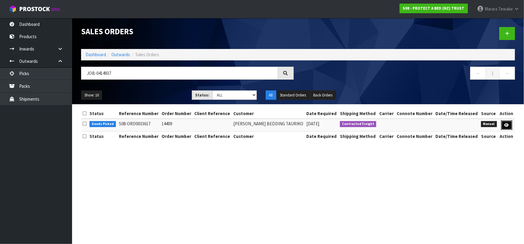
click at [504, 126] on link at bounding box center [507, 126] width 11 height 10
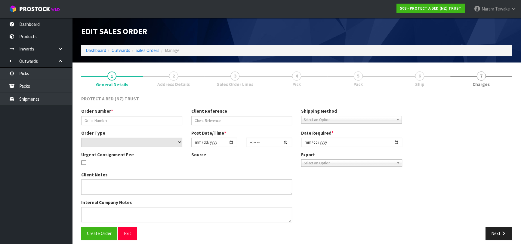
type input "14409"
select select "number:0"
type input "2025-09-29"
type input "11:54:00.000"
type input "2025-09-29"
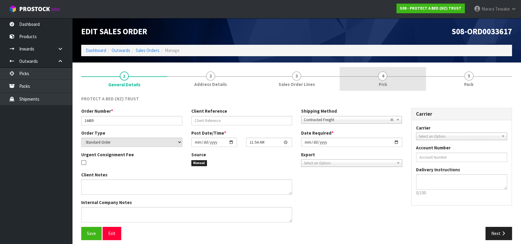
click at [387, 84] on link "4 Pick" at bounding box center [382, 79] width 86 height 24
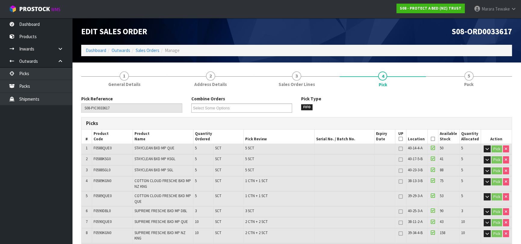
click at [430, 139] on icon at bounding box center [432, 139] width 4 height 0
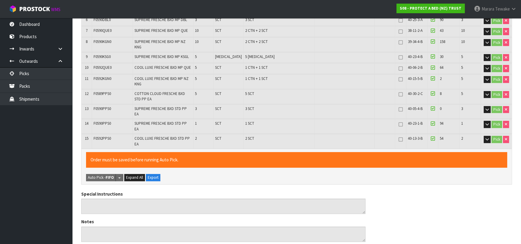
scroll to position [346, 0]
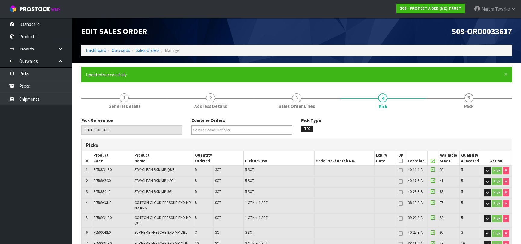
type input "[PERSON_NAME]"
type input "2025-09-30T13:28:48"
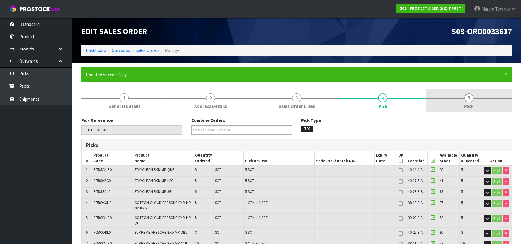
click at [466, 101] on span "5" at bounding box center [468, 97] width 9 height 9
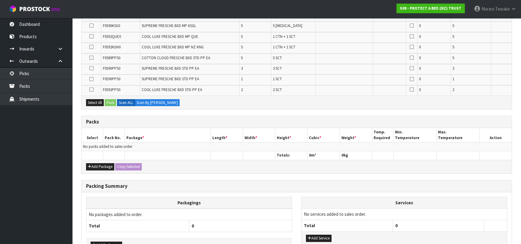
scroll to position [263, 0]
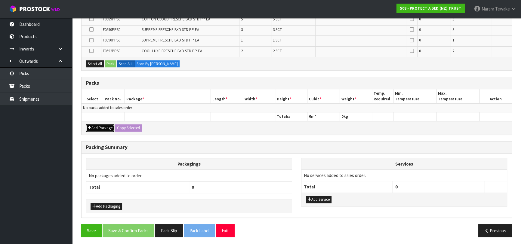
click at [103, 125] on button "Add Package" at bounding box center [100, 127] width 28 height 7
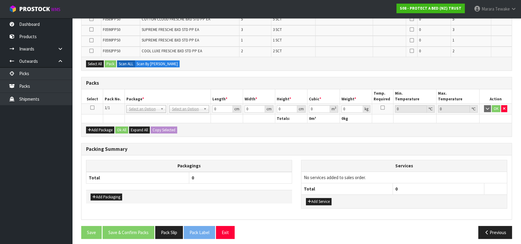
click at [91, 108] on icon at bounding box center [92, 108] width 4 height 0
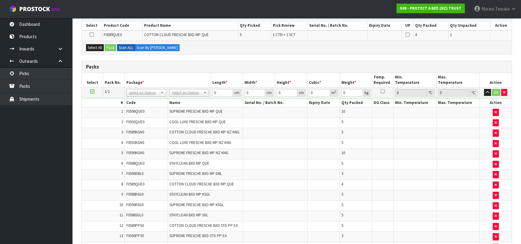
scroll to position [136, 0]
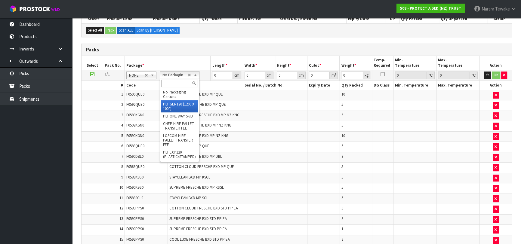
type input "120"
type input "100"
type input "94.7"
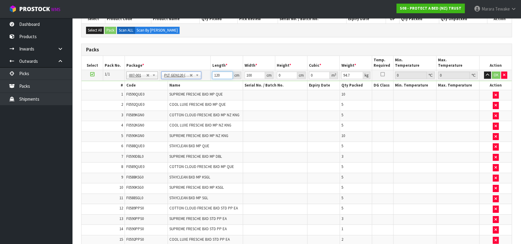
drag, startPoint x: 220, startPoint y: 72, endPoint x: 211, endPoint y: 71, distance: 9.1
click at [211, 71] on td "120 cm" at bounding box center [226, 75] width 32 height 11
type input "110"
type input "1"
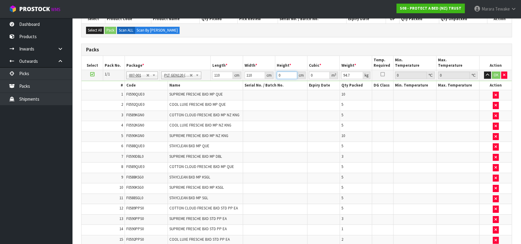
type input "0.0121"
type input "13"
type input "0.1573"
type input "139"
type input "1.6819"
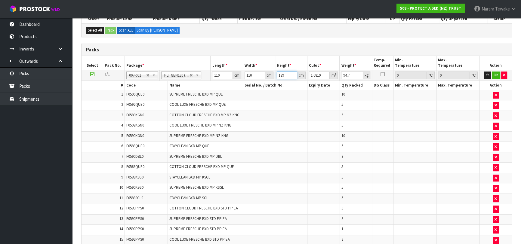
type input "139"
type input "107"
drag, startPoint x: 495, startPoint y: 75, endPoint x: 422, endPoint y: 93, distance: 75.1
click at [495, 75] on button "OK" at bounding box center [495, 75] width 8 height 7
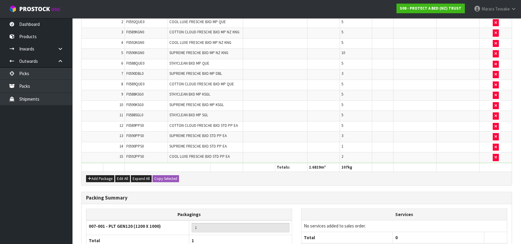
scroll to position [272, 0]
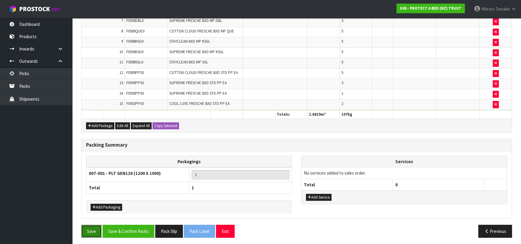
click at [89, 227] on button "Save" at bounding box center [91, 231] width 20 height 13
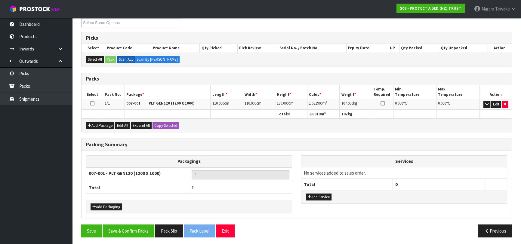
scroll to position [108, 0]
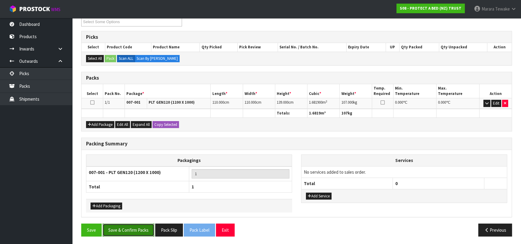
click at [141, 224] on button "Save & Confirm Packs" at bounding box center [128, 230] width 52 height 13
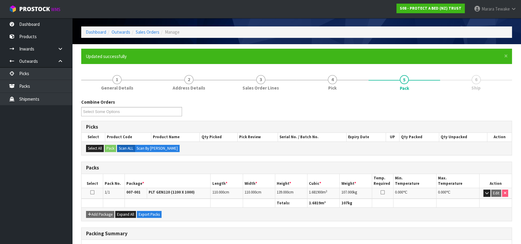
scroll to position [0, 0]
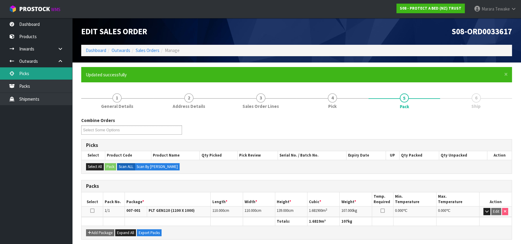
click at [66, 77] on link "Picks" at bounding box center [36, 73] width 72 height 12
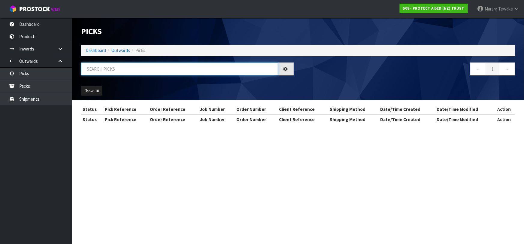
click at [98, 69] on input "text" at bounding box center [179, 69] width 197 height 13
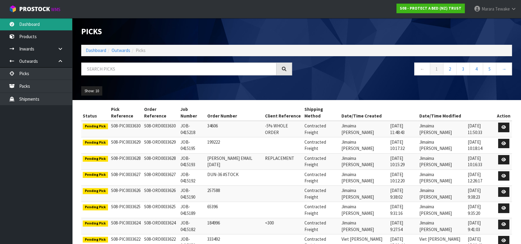
click at [52, 20] on link "Dashboard" at bounding box center [36, 24] width 72 height 12
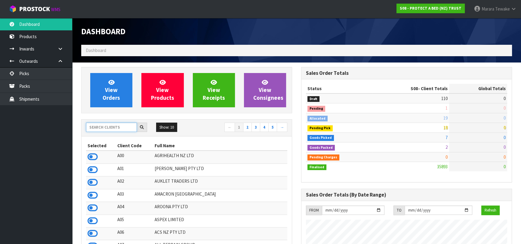
scroll to position [374, 219]
click at [98, 127] on input "text" at bounding box center [111, 127] width 51 height 9
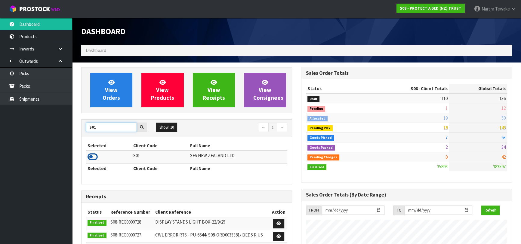
type input "S01"
click at [91, 159] on icon at bounding box center [92, 156] width 10 height 9
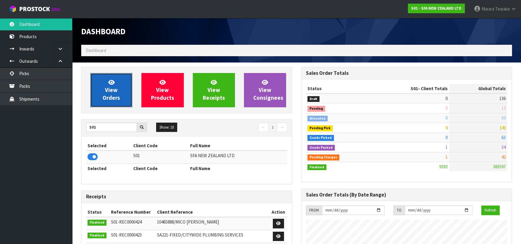
click at [114, 97] on span "View Orders" at bounding box center [110, 90] width 17 height 23
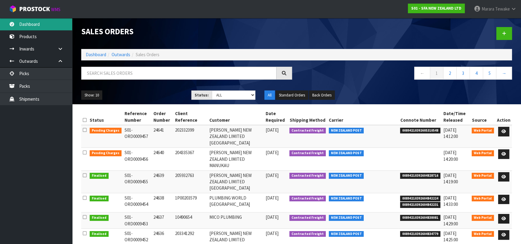
click at [33, 22] on link "Dashboard" at bounding box center [36, 24] width 72 height 12
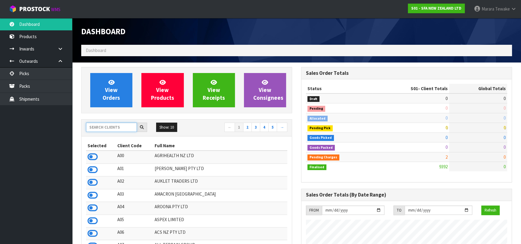
click at [106, 126] on input "text" at bounding box center [111, 127] width 51 height 9
type input "O01"
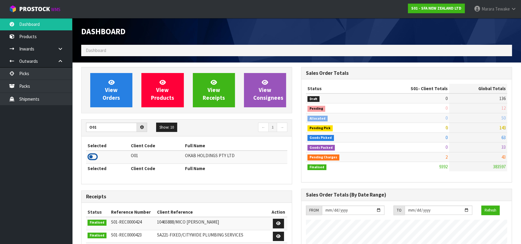
click at [91, 154] on icon at bounding box center [92, 156] width 10 height 9
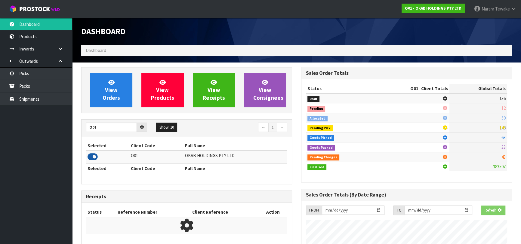
scroll to position [438, 219]
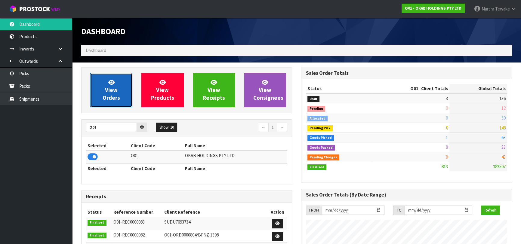
click at [112, 87] on span "View Orders" at bounding box center [110, 90] width 17 height 23
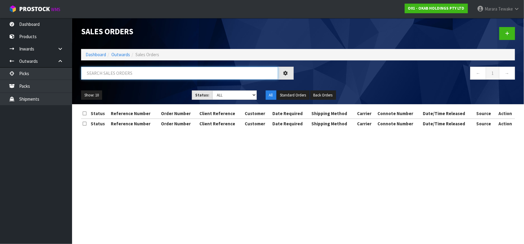
click at [110, 68] on input "text" at bounding box center [179, 73] width 197 height 13
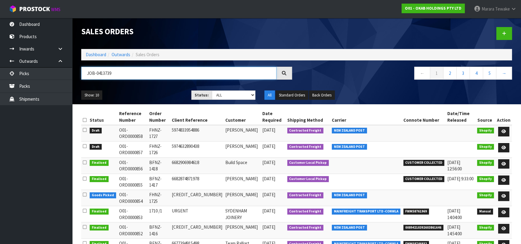
type input "JOB-0413739"
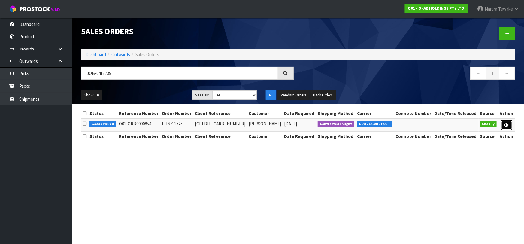
click at [507, 123] on icon at bounding box center [507, 125] width 5 height 4
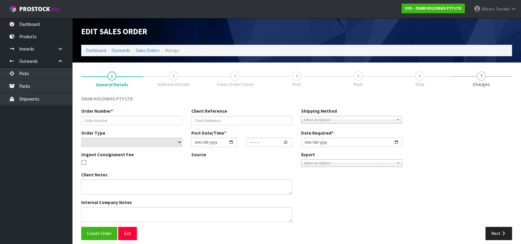
type input "FHNZ-1725"
type input "5973130412102"
select select "number:0"
type input "2025-09-22"
type input "13:29:27.000"
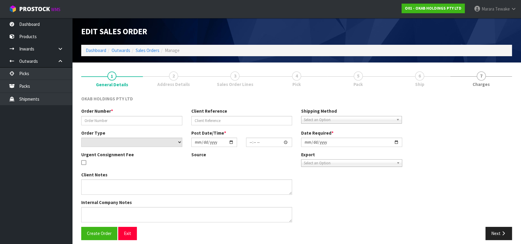
type input "2025-09-22"
type textarea "29/09/2025 6:12PM: CAN WE SENT FH 1725 PLEASE - PLEASE FULFIL USING RE 65 CP"
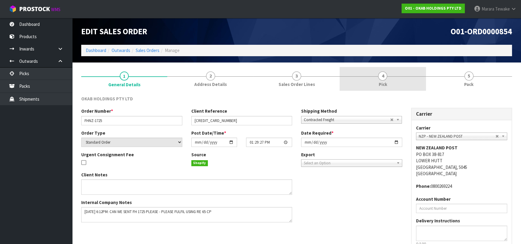
click at [386, 79] on link "4 Pick" at bounding box center [382, 79] width 86 height 24
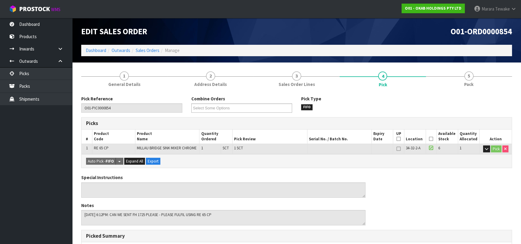
click at [432, 139] on icon at bounding box center [431, 139] width 4 height 0
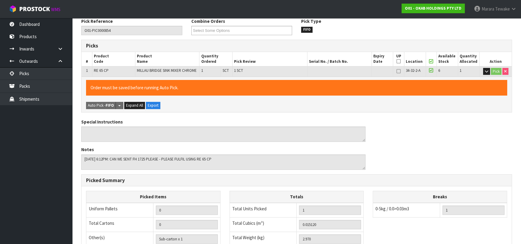
scroll to position [173, 0]
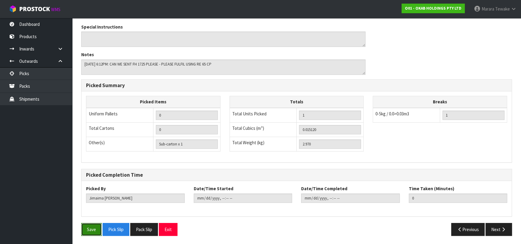
click at [92, 223] on button "Save" at bounding box center [91, 229] width 20 height 13
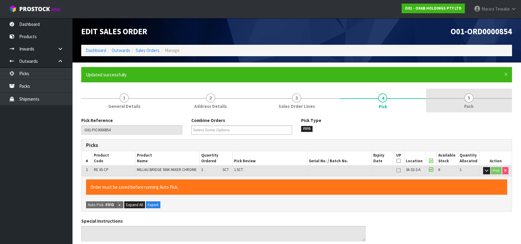
click at [466, 101] on span "5" at bounding box center [468, 97] width 9 height 9
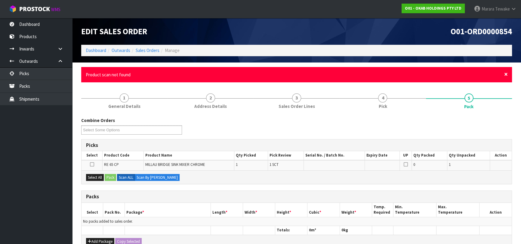
click at [506, 73] on span "×" at bounding box center [506, 74] width 4 height 8
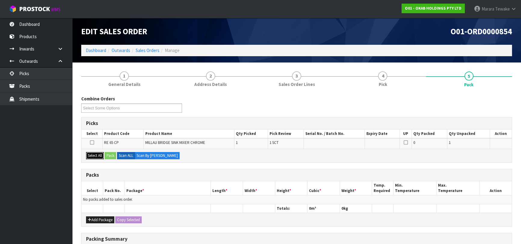
click at [97, 154] on button "Select All" at bounding box center [95, 155] width 18 height 7
click at [107, 156] on button "Pack" at bounding box center [110, 155] width 11 height 7
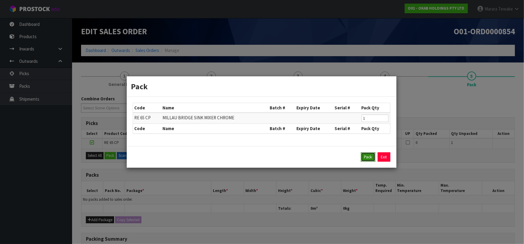
click at [364, 157] on button "Pack" at bounding box center [368, 157] width 14 height 10
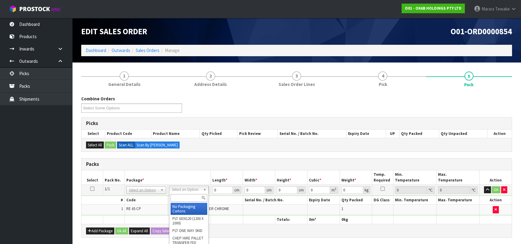
click at [190, 196] on input "text" at bounding box center [188, 198] width 37 height 8
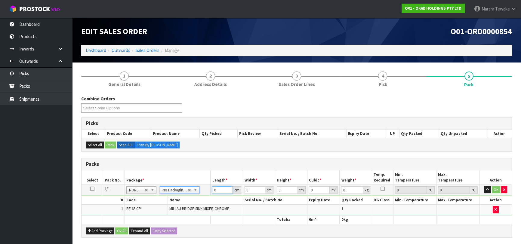
drag, startPoint x: 218, startPoint y: 191, endPoint x: 207, endPoint y: 183, distance: 13.0
click at [207, 184] on table "Select Pack No. Package * Length * Width * Height * Cubic * Weight * Temp. Requ…" at bounding box center [296, 197] width 430 height 54
type input "49"
type input "36"
type input "1"
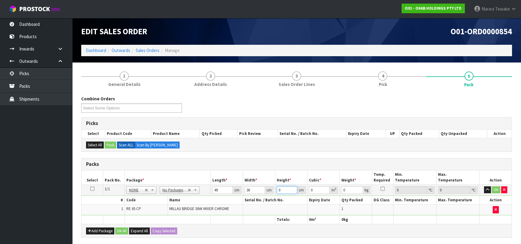
type input "0.001764"
type input "10"
type input "0.01764"
type input "10"
type input "3"
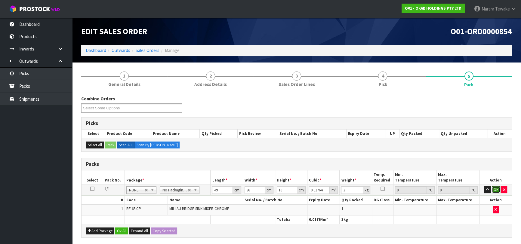
click button "OK" at bounding box center [495, 189] width 8 height 7
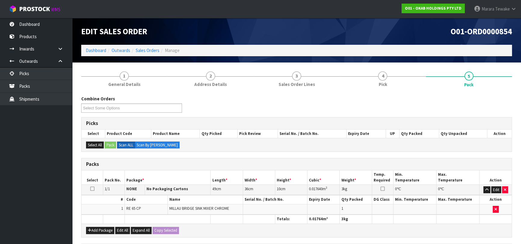
scroll to position [106, 0]
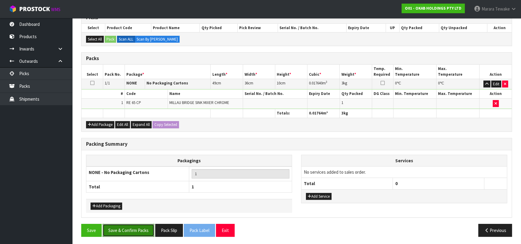
click at [147, 226] on button "Save & Confirm Packs" at bounding box center [128, 230] width 52 height 13
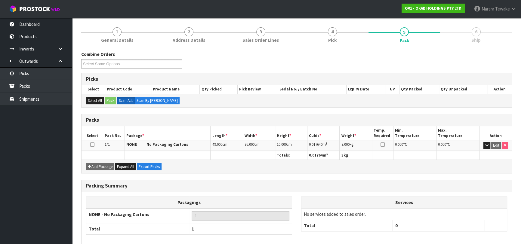
scroll to position [95, 0]
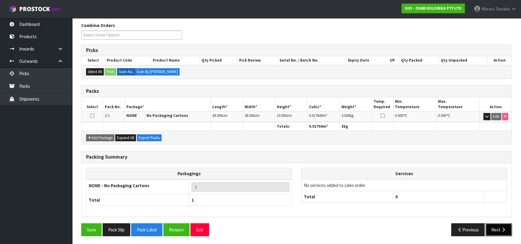
click at [500, 229] on button "Next" at bounding box center [498, 229] width 26 height 13
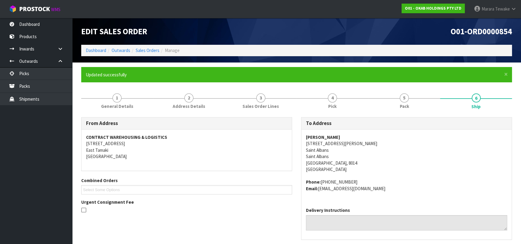
scroll to position [171, 0]
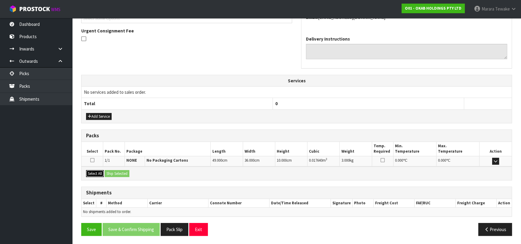
click at [99, 173] on button "Select All" at bounding box center [95, 173] width 18 height 7
click at [112, 173] on button "Ship Selected" at bounding box center [117, 173] width 25 height 7
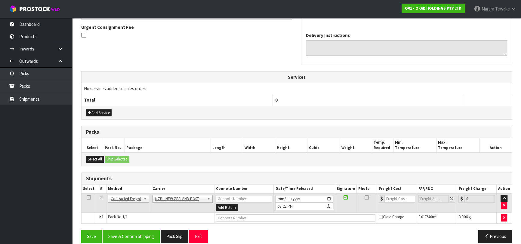
scroll to position [182, 0]
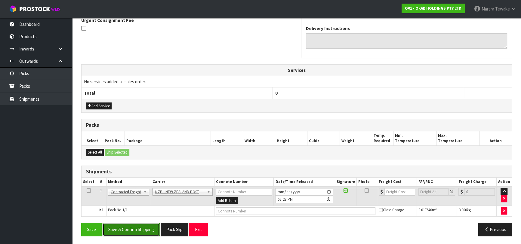
click at [134, 231] on button "Save & Confirm Shipping" at bounding box center [130, 229] width 57 height 13
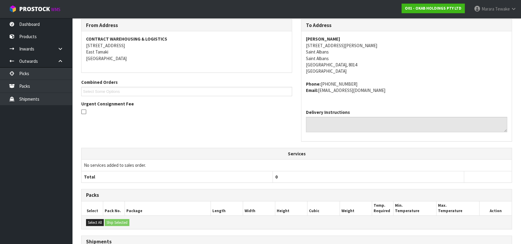
scroll to position [173, 0]
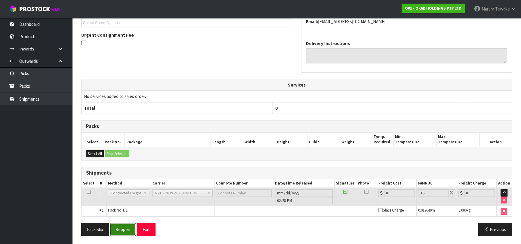
click at [125, 229] on button "Reopen" at bounding box center [123, 229] width 26 height 13
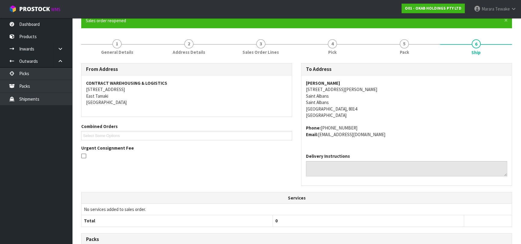
scroll to position [167, 0]
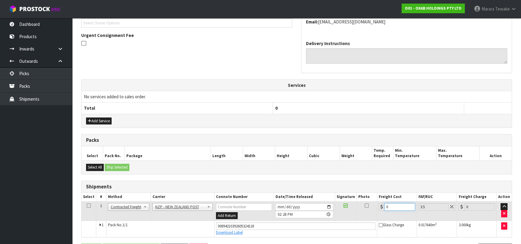
drag, startPoint x: 392, startPoint y: 203, endPoint x: 371, endPoint y: 199, distance: 21.5
click at [372, 199] on table "Select # Method Carrier Connote Number Date/Time Released Signature Photo Freig…" at bounding box center [296, 215] width 430 height 44
type input "1"
type input "1.03"
type input "11"
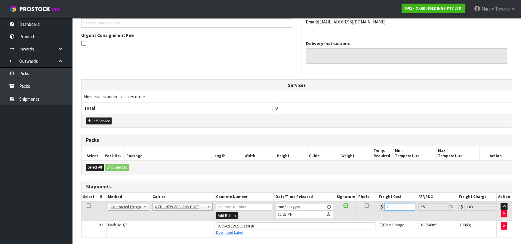
type input "11.38"
type input "11.6"
type input "12.01"
type input "11.61"
type input "12.02"
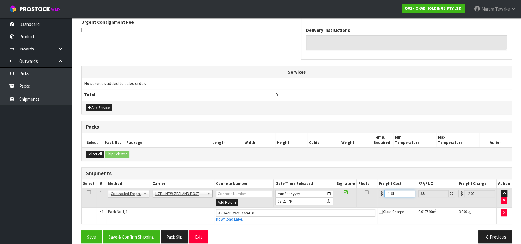
scroll to position [187, 0]
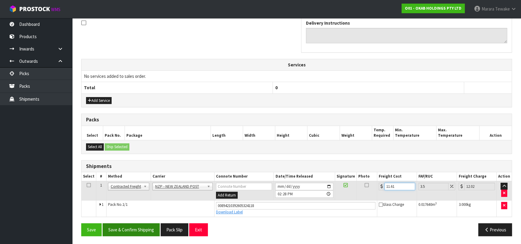
type input "11.61"
click at [133, 225] on button "Save & Confirm Shipping" at bounding box center [130, 229] width 57 height 13
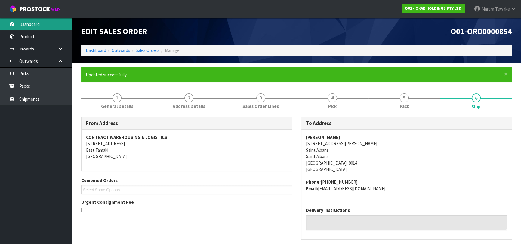
click at [23, 20] on link "Dashboard" at bounding box center [36, 24] width 72 height 12
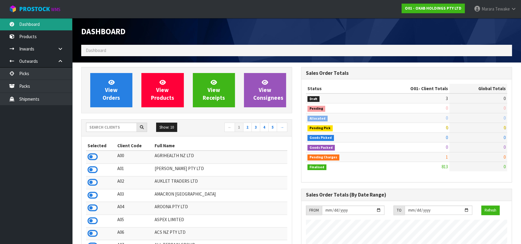
scroll to position [438, 219]
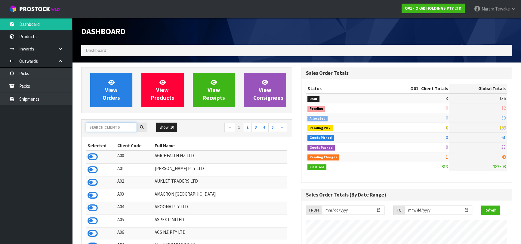
click at [113, 127] on input "text" at bounding box center [111, 127] width 51 height 9
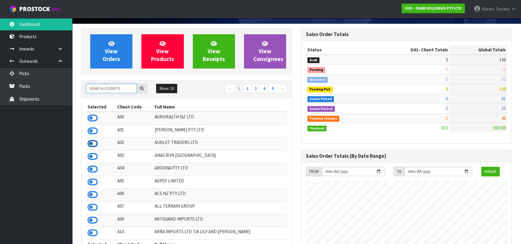
scroll to position [54, 0]
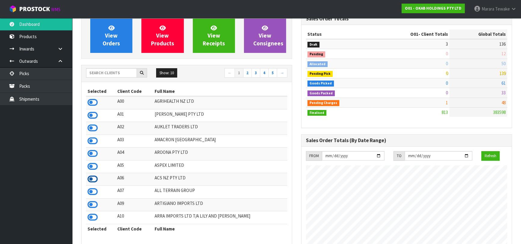
click at [96, 177] on icon at bounding box center [92, 179] width 10 height 9
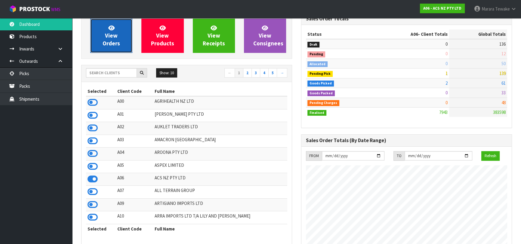
scroll to position [454, 219]
click at [109, 43] on span "View Orders" at bounding box center [110, 35] width 17 height 23
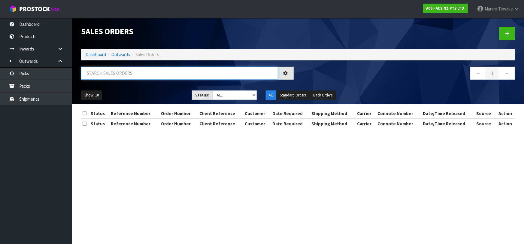
click at [109, 73] on input "text" at bounding box center [179, 73] width 197 height 13
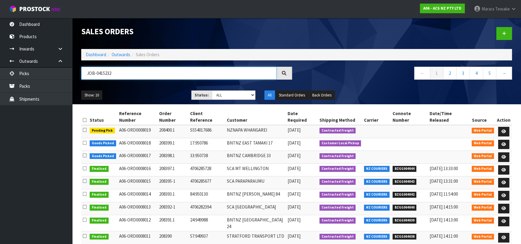
type input "JOB-0415232"
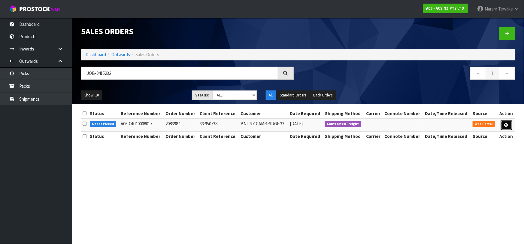
click at [509, 125] on link at bounding box center [506, 126] width 11 height 10
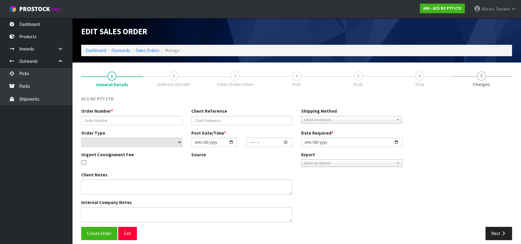
type input "208398.1"
type input "33:950738"
select select "number:0"
type input "2025-09-30"
type input "12:58:00.000"
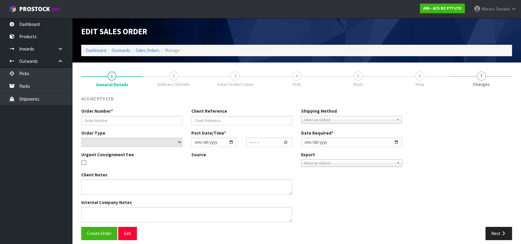
type input "2025-09-30"
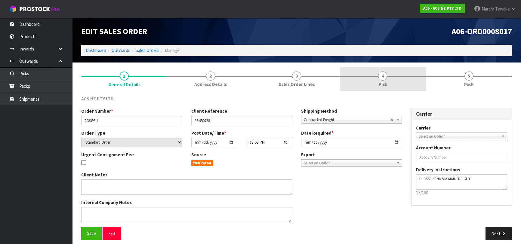
click at [377, 84] on link "4 Pick" at bounding box center [382, 79] width 86 height 24
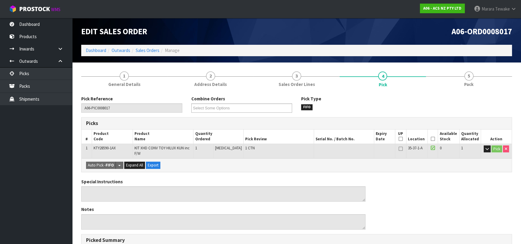
click at [430, 139] on icon at bounding box center [432, 139] width 4 height 0
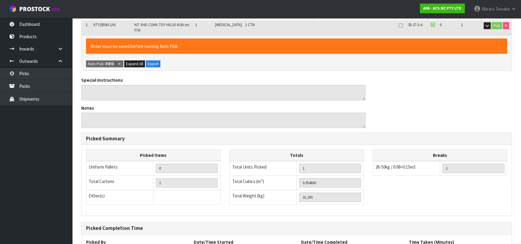
scroll to position [173, 0]
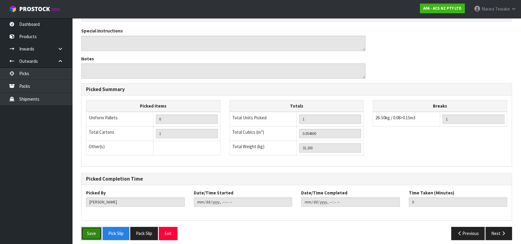
click at [93, 227] on button "Save" at bounding box center [91, 233] width 20 height 13
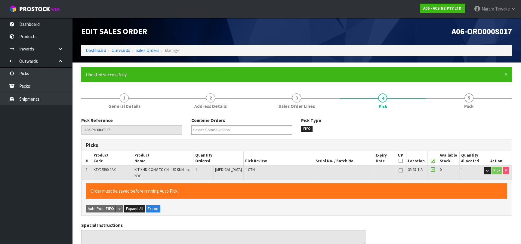
type input "[PERSON_NAME]"
type input "2025-09-30T14:43:48"
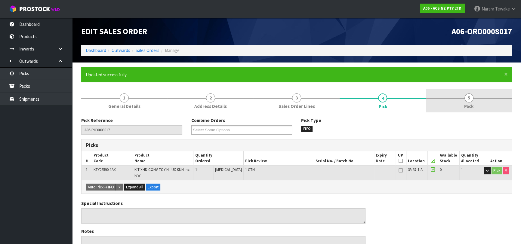
click at [467, 105] on span "Pack" at bounding box center [468, 106] width 9 height 6
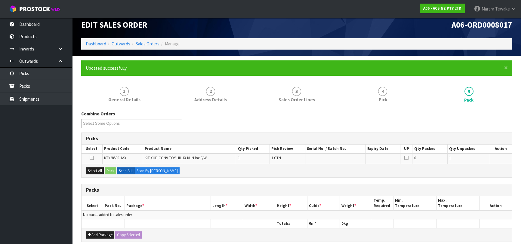
scroll to position [114, 0]
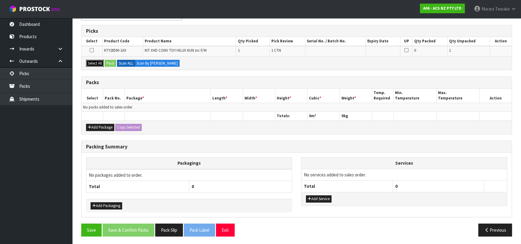
click at [95, 62] on button "Select All" at bounding box center [95, 63] width 18 height 7
click at [107, 62] on button "Pack" at bounding box center [110, 63] width 11 height 7
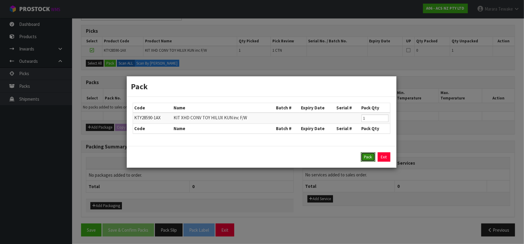
drag, startPoint x: 364, startPoint y: 159, endPoint x: 300, endPoint y: 141, distance: 67.0
click at [364, 158] on button "Pack" at bounding box center [368, 157] width 14 height 10
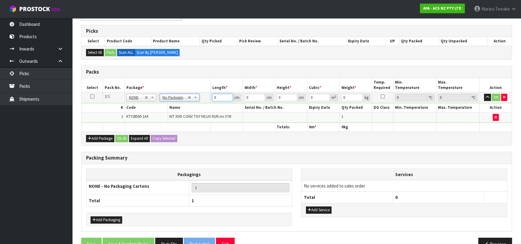
drag, startPoint x: 218, startPoint y: 96, endPoint x: 209, endPoint y: 88, distance: 12.1
click at [208, 92] on tr "1/1 NONE 007-001 007-002 007-004 007-009 007-013 007-014 007-015 007-017 007-01…" at bounding box center [296, 97] width 430 height 11
type input "55"
type input "43"
type input "2"
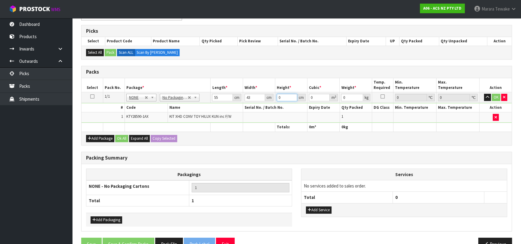
type input "0.00473"
type input "22"
type input "0.05203"
type input "22"
type input "2"
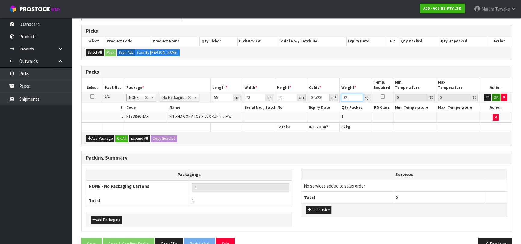
type input "32"
click at [496, 97] on button "OK" at bounding box center [495, 97] width 8 height 7
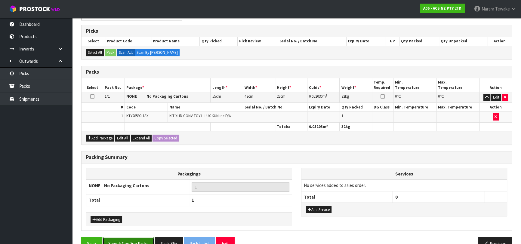
click at [148, 238] on button "Save & Confirm Packs" at bounding box center [128, 243] width 52 height 13
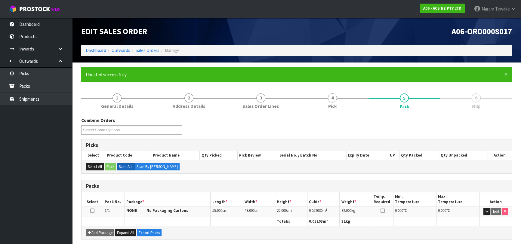
scroll to position [0, 0]
click at [54, 23] on link "Dashboard" at bounding box center [36, 24] width 72 height 12
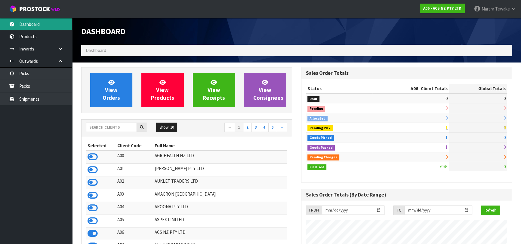
scroll to position [454, 219]
click at [102, 126] on input "text" at bounding box center [111, 127] width 51 height 9
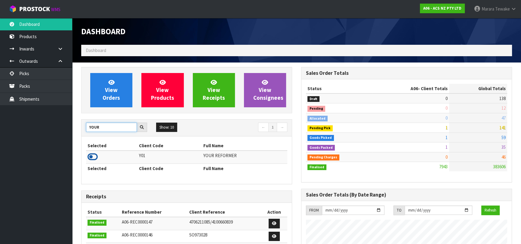
type input "YOUR"
click at [96, 155] on icon at bounding box center [92, 156] width 10 height 9
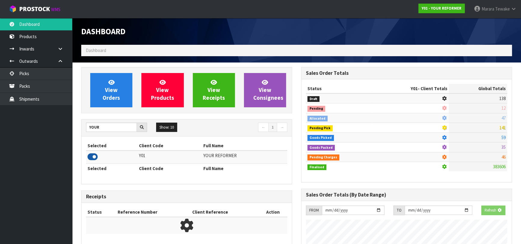
scroll to position [406, 219]
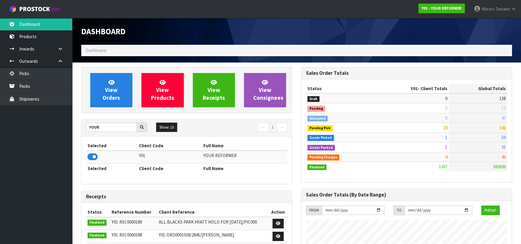
click at [110, 113] on div "View Orders View Products View Receipts View Consignees YOUR Show: 10 5 10 25 5…" at bounding box center [187, 241] width 220 height 349
click at [114, 96] on span "View Orders" at bounding box center [110, 90] width 17 height 23
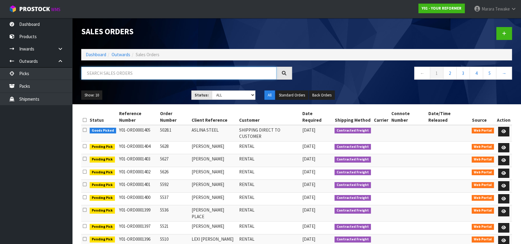
click at [147, 74] on input "text" at bounding box center [178, 73] width 195 height 13
type input "JOB-0415216"
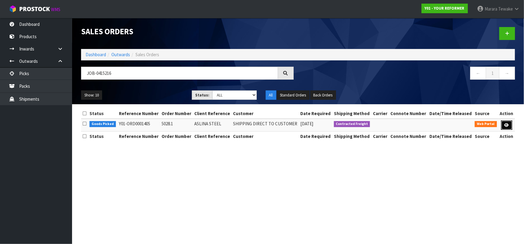
click at [505, 122] on link at bounding box center [507, 126] width 11 height 10
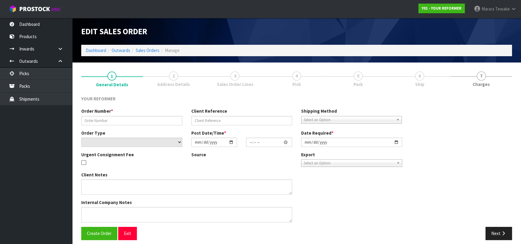
type input "5028.1"
type input "ASLINA STEEL"
select select "number:0"
type input "2025-09-30"
type input "11:39:00.000"
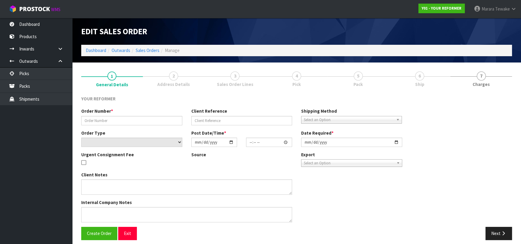
type input "2025-09-30"
type textarea "ASLINA STEEL 87 FORFAR STREET CLYDE HILL OTA DUNEDIN 9011 NEW ZEALAND +64 210 2…"
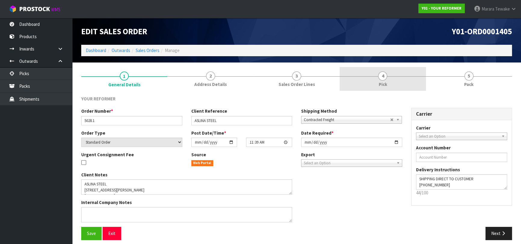
click at [398, 87] on link "4 Pick" at bounding box center [382, 79] width 86 height 24
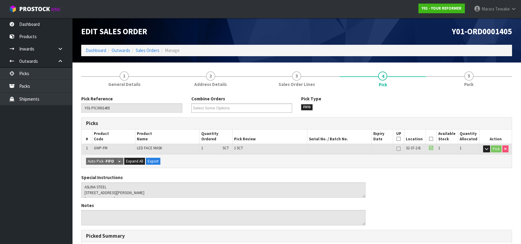
click at [432, 139] on icon at bounding box center [431, 139] width 4 height 0
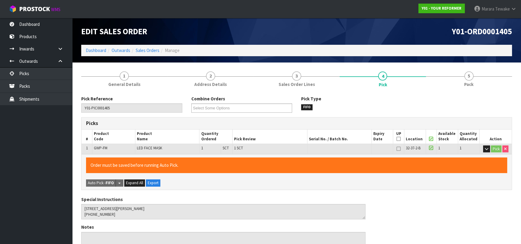
scroll to position [173, 0]
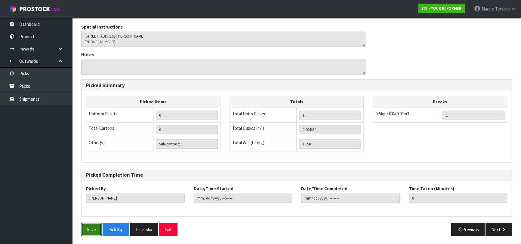
click at [82, 233] on button "Save" at bounding box center [91, 229] width 20 height 13
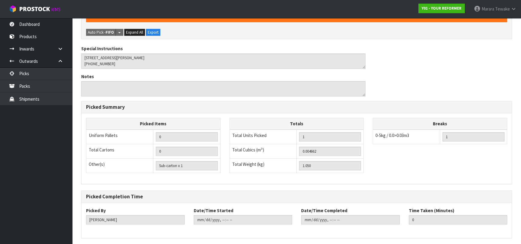
scroll to position [0, 0]
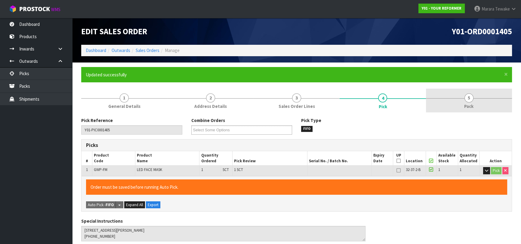
type input "[PERSON_NAME]"
type input "2025-09-30T14:57:44"
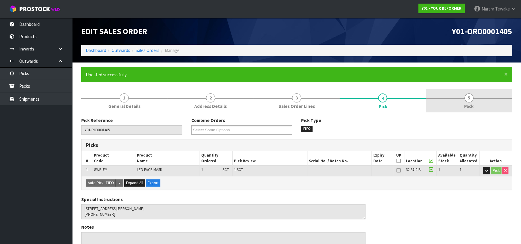
drag, startPoint x: 476, startPoint y: 103, endPoint x: 443, endPoint y: 110, distance: 34.1
click at [475, 102] on link "5 Pack" at bounding box center [469, 101] width 86 height 24
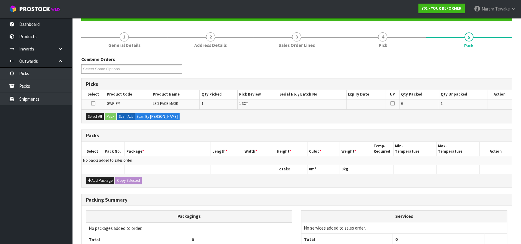
scroll to position [114, 0]
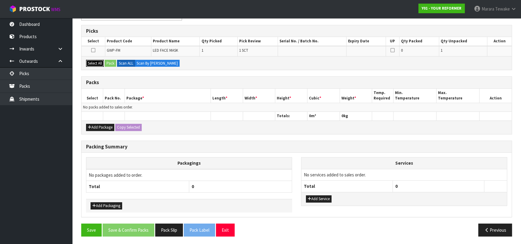
click at [92, 62] on button "Select All" at bounding box center [95, 63] width 18 height 7
click at [111, 62] on button "Pack" at bounding box center [110, 63] width 11 height 7
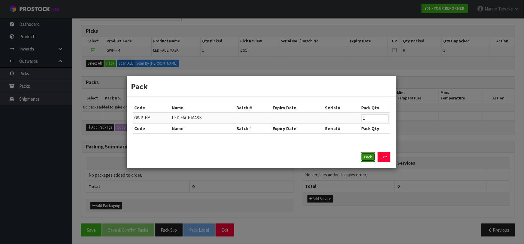
drag, startPoint x: 371, startPoint y: 158, endPoint x: 366, endPoint y: 154, distance: 7.0
click at [370, 156] on button "Pack" at bounding box center [368, 157] width 14 height 10
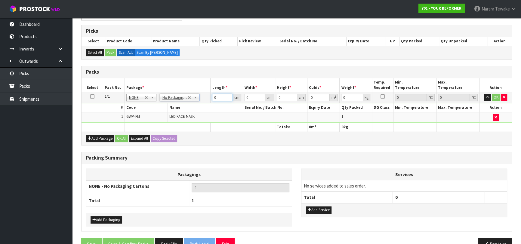
drag, startPoint x: 218, startPoint y: 98, endPoint x: 207, endPoint y: 93, distance: 12.0
click at [207, 93] on tr "1/1 NONE 007-001 007-002 007-004 007-009 007-013 007-014 007-015 007-017 007-01…" at bounding box center [296, 97] width 430 height 11
type input "37"
type input "21"
type input "06"
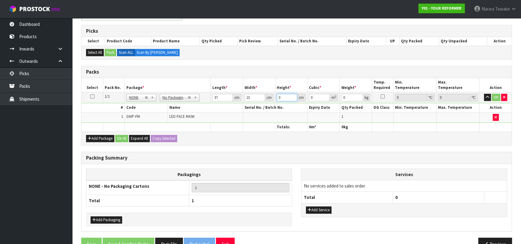
type input "0.004662"
type input "06"
type input "2"
click at [484, 94] on button "button" at bounding box center [487, 97] width 7 height 7
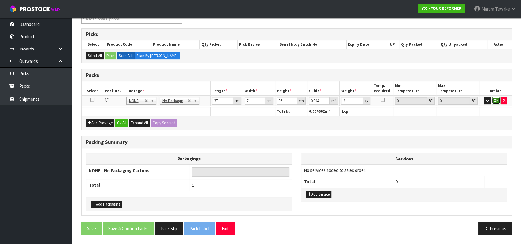
click button "OK" at bounding box center [495, 100] width 8 height 7
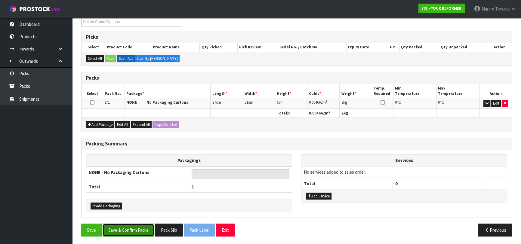
click at [145, 234] on button "Save & Confirm Packs" at bounding box center [128, 230] width 52 height 13
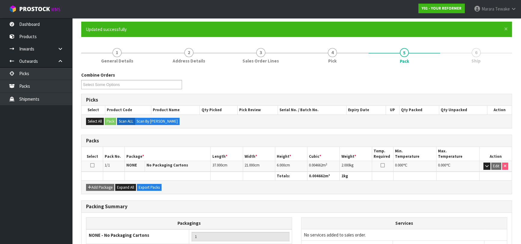
scroll to position [95, 0]
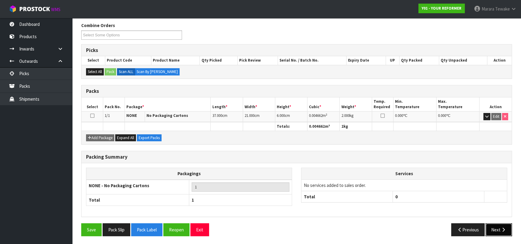
click at [498, 228] on button "Next" at bounding box center [498, 229] width 26 height 13
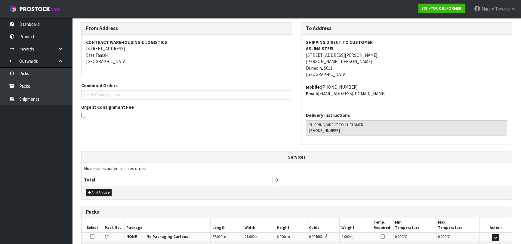
scroll to position [171, 0]
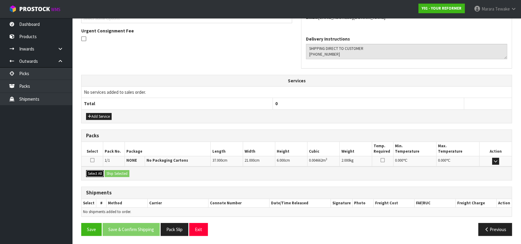
drag, startPoint x: 104, startPoint y: 170, endPoint x: 115, endPoint y: 170, distance: 11.1
click at [104, 170] on button "Select All" at bounding box center [95, 173] width 18 height 7
click at [116, 170] on button "Ship Selected" at bounding box center [117, 173] width 25 height 7
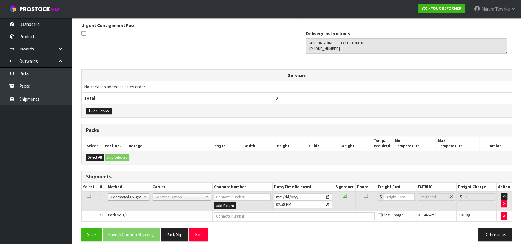
scroll to position [182, 0]
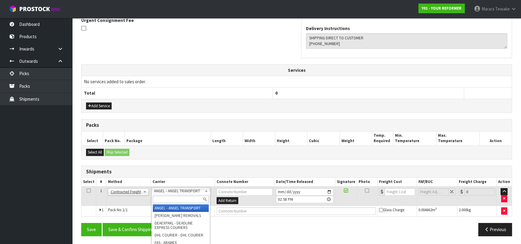
click at [167, 200] on input "text" at bounding box center [181, 200] width 56 height 8
type input "NZP"
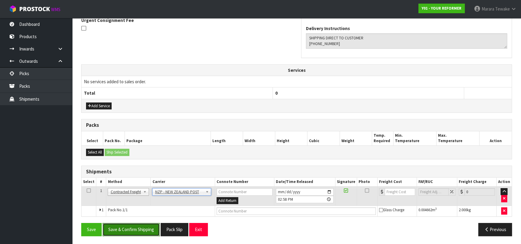
click at [155, 225] on button "Save & Confirm Shipping" at bounding box center [130, 229] width 57 height 13
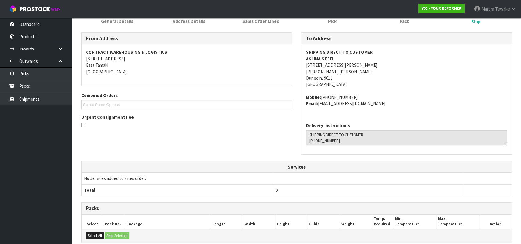
scroll to position [173, 0]
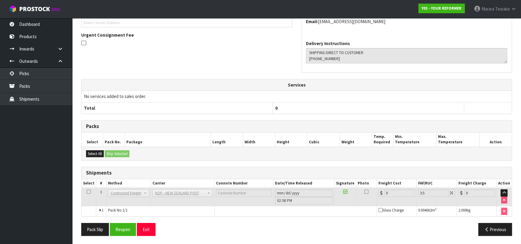
click at [402, 226] on div "Previous" at bounding box center [406, 229] width 220 height 13
click at [127, 228] on button "Reopen" at bounding box center [123, 229] width 26 height 13
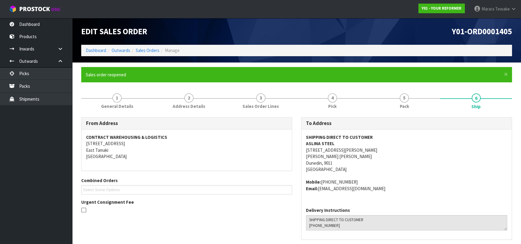
scroll to position [182, 0]
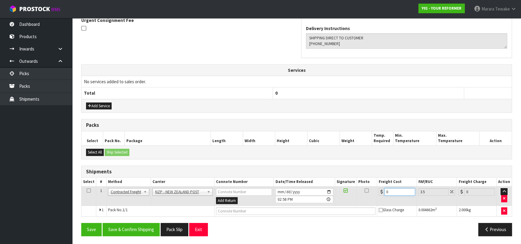
drag, startPoint x: 392, startPoint y: 193, endPoint x: 373, endPoint y: 184, distance: 20.7
click at [374, 186] on tr "1 Client Local Pickup Customer Local Pickup Company Freight Contracted Freight …" at bounding box center [296, 196] width 430 height 20
click at [388, 190] on input "0" at bounding box center [399, 192] width 31 height 8
drag, startPoint x: 388, startPoint y: 190, endPoint x: 385, endPoint y: 191, distance: 3.4
click at [385, 191] on input "0" at bounding box center [399, 192] width 31 height 8
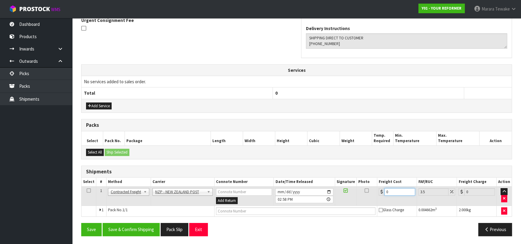
type input "1"
type input "1.03"
type input "11"
type input "11.38"
type input "11.6"
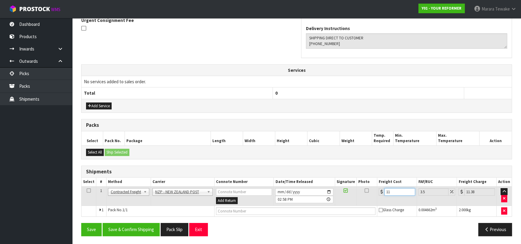
type input "12.01"
type input "11.61"
type input "12.02"
type input "11.61"
click at [144, 231] on button "Save & Confirm Shipping" at bounding box center [130, 229] width 57 height 13
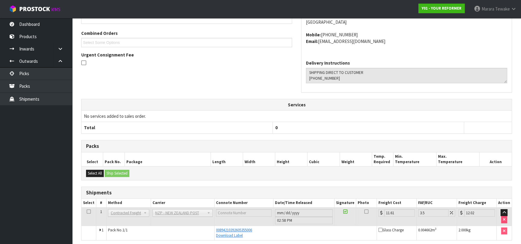
scroll to position [7, 0]
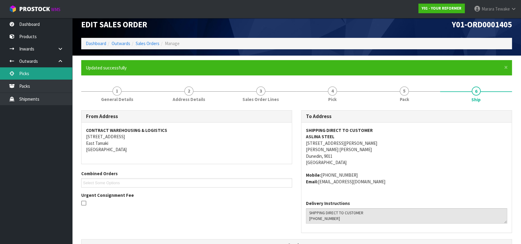
click at [52, 71] on link "Picks" at bounding box center [36, 73] width 72 height 12
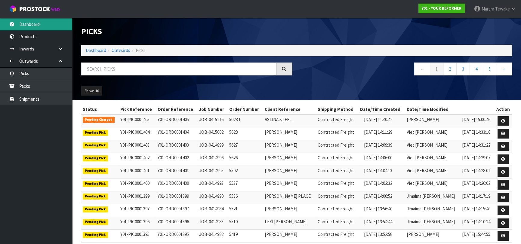
click at [36, 20] on link "Dashboard" at bounding box center [36, 24] width 72 height 12
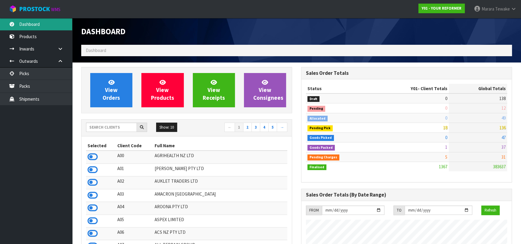
scroll to position [406, 219]
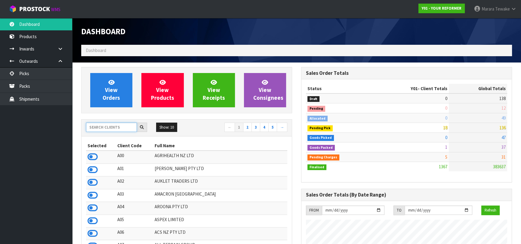
click at [96, 128] on input "text" at bounding box center [111, 127] width 51 height 9
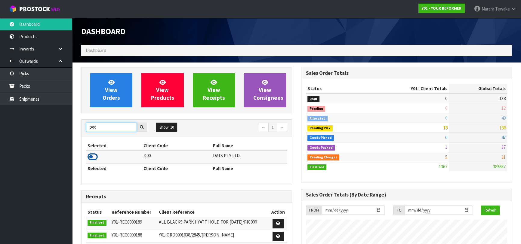
type input "D00"
click at [96, 156] on icon at bounding box center [92, 156] width 10 height 9
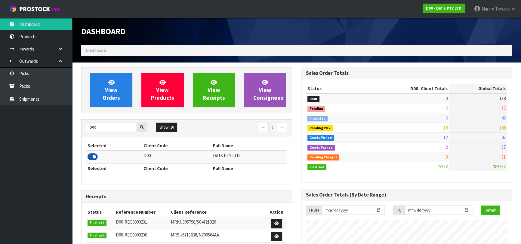
scroll to position [474, 219]
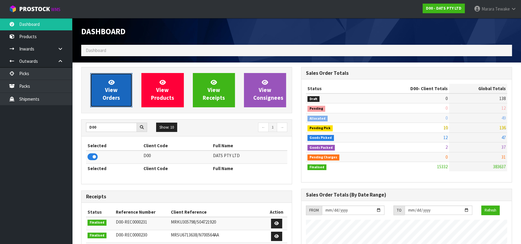
click at [99, 87] on link "View Orders" at bounding box center [111, 90] width 42 height 34
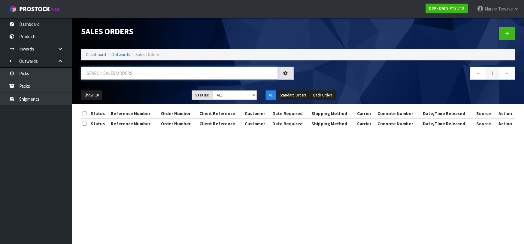
click at [104, 70] on input "text" at bounding box center [179, 73] width 197 height 13
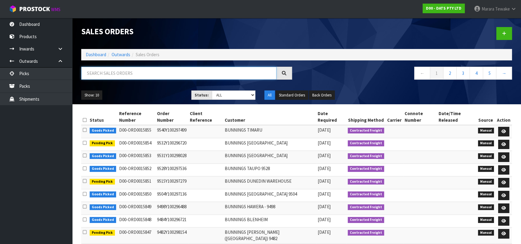
click at [102, 75] on input "text" at bounding box center [178, 73] width 195 height 13
type input "JOB-0415167"
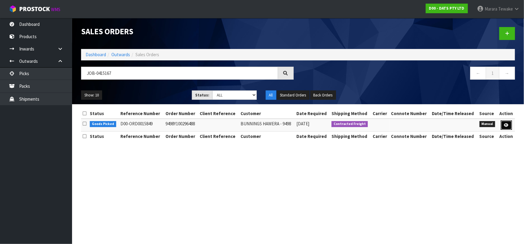
click at [509, 122] on link at bounding box center [506, 126] width 11 height 10
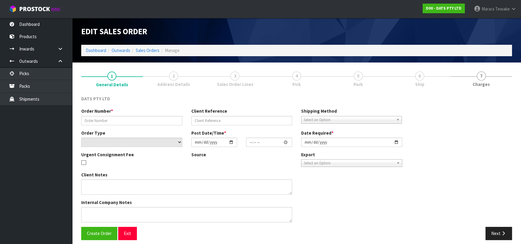
type input "9498Y100296488"
select select "number:0"
type input "2025-09-30"
type input "08:53:00.000"
type input "2025-09-30"
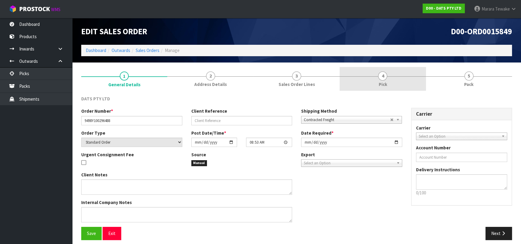
click at [387, 82] on link "4 Pick" at bounding box center [382, 79] width 86 height 24
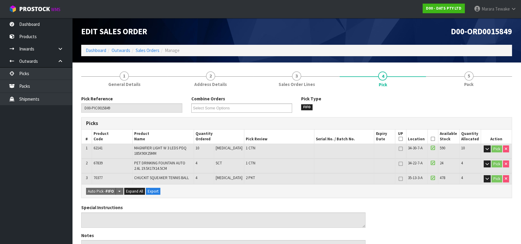
click at [430, 139] on icon at bounding box center [432, 139] width 4 height 0
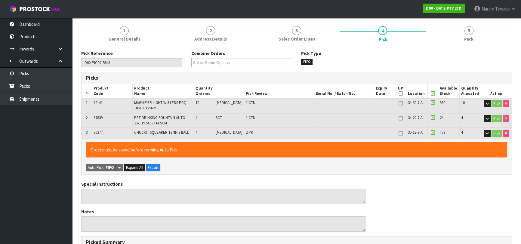
scroll to position [202, 0]
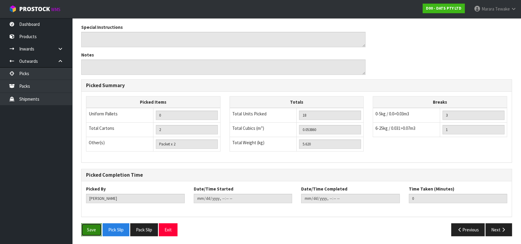
click at [87, 225] on button "Save" at bounding box center [91, 229] width 20 height 13
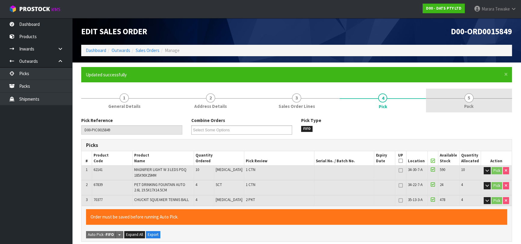
type input "[PERSON_NAME]"
type input "2025-09-30T15:25:16"
click at [470, 96] on span "5" at bounding box center [468, 97] width 9 height 9
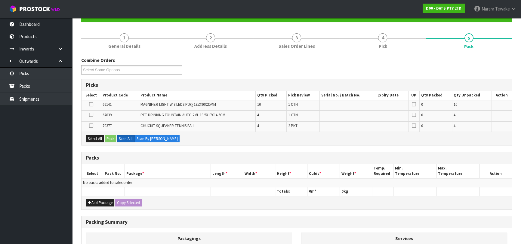
scroll to position [135, 0]
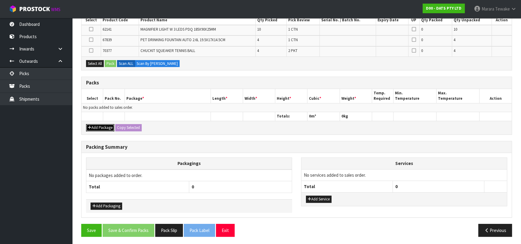
click at [99, 125] on button "Add Package" at bounding box center [100, 127] width 28 height 7
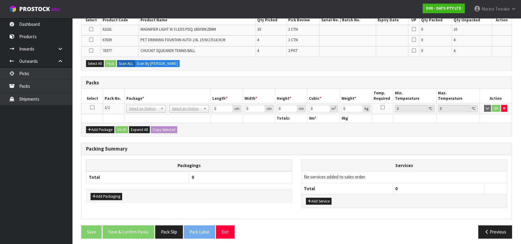
click at [93, 107] on icon at bounding box center [92, 107] width 4 height 0
click at [36, 156] on ul "Dashboard Products Categories Serial Numbers Kitsets Packagings Inwards Purchas…" at bounding box center [36, 131] width 72 height 226
click at [56, 140] on ul "Dashboard Products Categories Serial Numbers Kitsets Packagings Inwards Purchas…" at bounding box center [36, 131] width 72 height 226
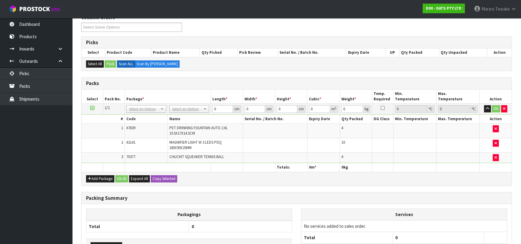
scroll to position [154, 0]
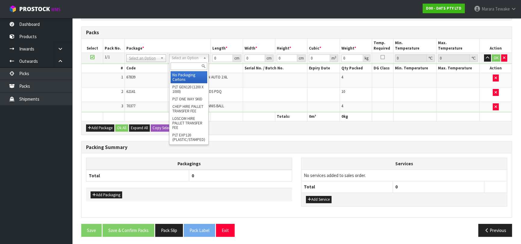
click at [182, 63] on input "text" at bounding box center [188, 67] width 37 height 8
type input "CTN7"
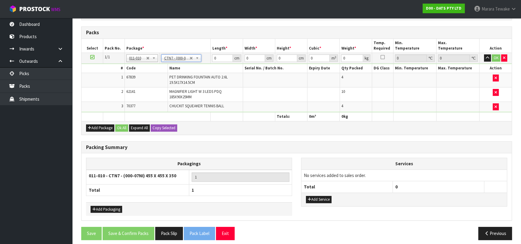
type input "45.5"
type input "35"
type input "0.072459"
type input "5.82"
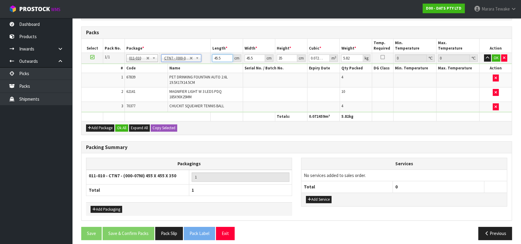
drag, startPoint x: 224, startPoint y: 58, endPoint x: 216, endPoint y: 59, distance: 7.6
click at [219, 59] on input "45.5" at bounding box center [222, 58] width 20 height 8
type input "45"
type input "0.071663"
type input "4"
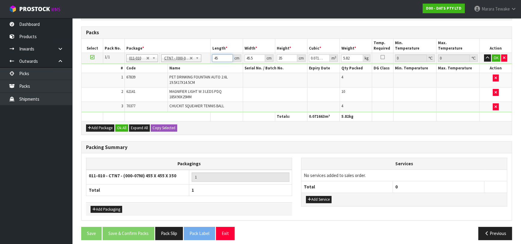
type input "0.00637"
type input "0"
type input "4"
type input "0.00637"
type input "47"
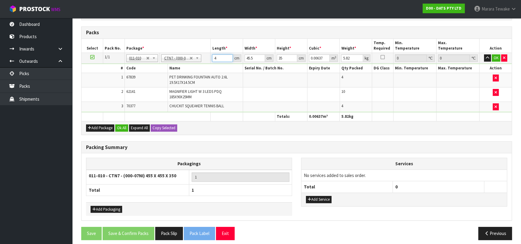
type input "0.074847"
type input "47"
type input "4"
type input "0.00658"
type input "47"
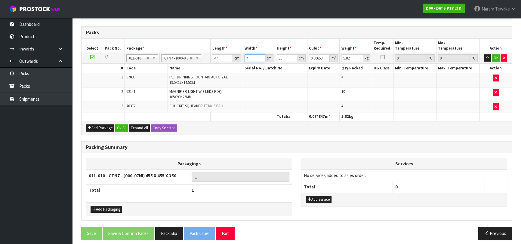
type input "0.077315"
type input "47"
type input "3"
type input "0.006627"
type input "37"
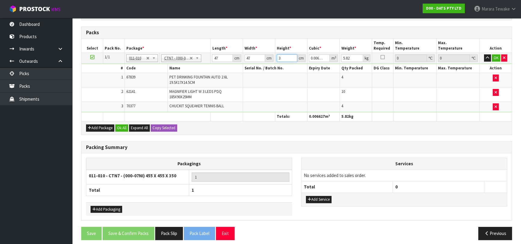
type input "0.081733"
type input "37"
type input "7"
click at [484, 54] on button "button" at bounding box center [487, 57] width 7 height 7
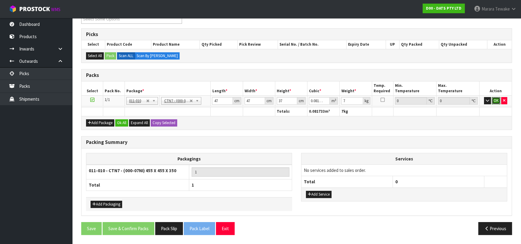
click button "OK" at bounding box center [495, 100] width 8 height 7
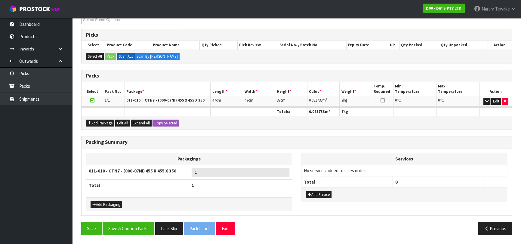
scroll to position [108, 0]
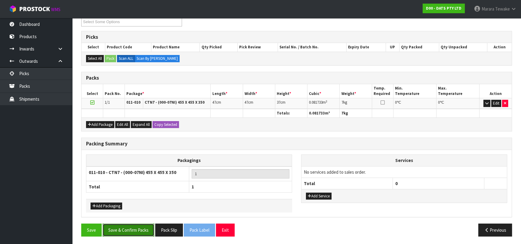
click at [125, 226] on button "Save & Confirm Packs" at bounding box center [128, 230] width 52 height 13
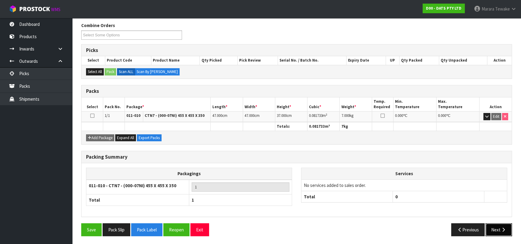
click at [490, 226] on button "Next" at bounding box center [498, 229] width 26 height 13
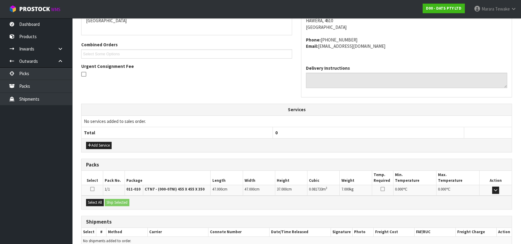
scroll to position [165, 0]
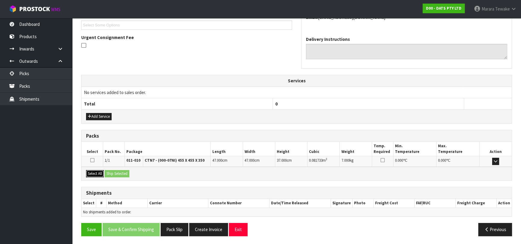
click at [102, 173] on button "Select All" at bounding box center [95, 173] width 18 height 7
click at [109, 176] on button "Ship Selected" at bounding box center [117, 173] width 25 height 7
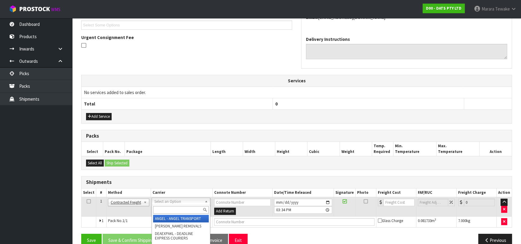
click at [158, 209] on input "text" at bounding box center [181, 210] width 56 height 8
type input "NZP"
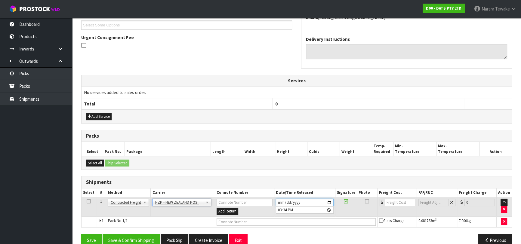
click at [280, 203] on input "2025-09-30" at bounding box center [305, 203] width 58 height 8
drag, startPoint x: 411, startPoint y: 208, endPoint x: 271, endPoint y: 198, distance: 140.7
click at [411, 208] on td at bounding box center [396, 207] width 39 height 20
click at [277, 201] on input "2025-09-30" at bounding box center [305, 203] width 58 height 8
type input "2025-09-01"
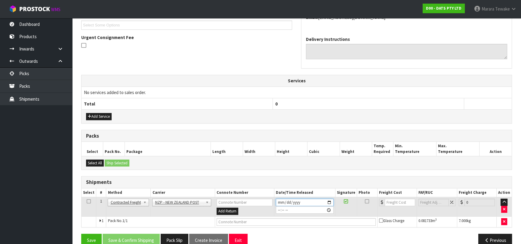
type input "15:34:00.000"
click at [269, 182] on h3 "Shipments" at bounding box center [296, 182] width 421 height 6
click at [277, 203] on input "2025-09-01" at bounding box center [305, 203] width 58 height 8
type input "2025-09-30"
click at [274, 184] on h3 "Shipments" at bounding box center [296, 182] width 421 height 6
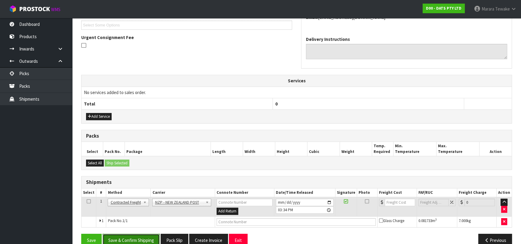
click at [145, 234] on button "Save & Confirm Shipping" at bounding box center [130, 240] width 57 height 13
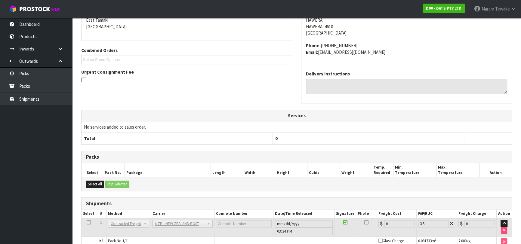
scroll to position [167, 0]
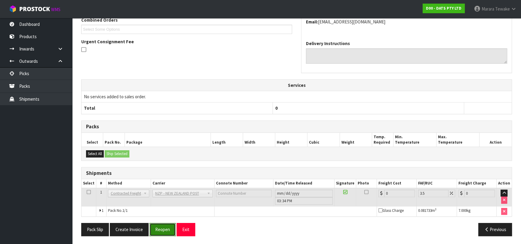
click at [156, 228] on button "Reopen" at bounding box center [162, 229] width 26 height 13
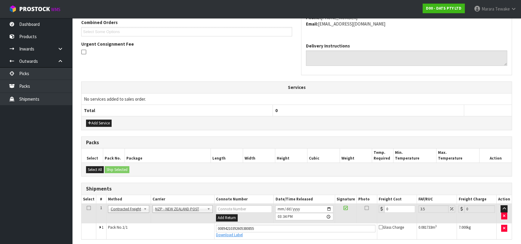
scroll to position [181, 0]
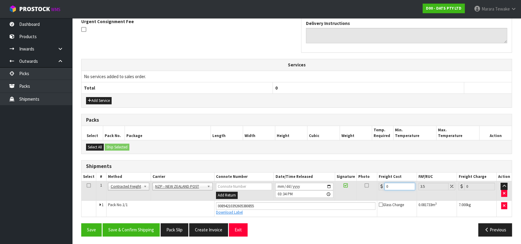
drag, startPoint x: 396, startPoint y: 184, endPoint x: 341, endPoint y: 178, distance: 55.6
click at [344, 181] on tr "1 Client Local Pickup Customer Local Pickup Company Freight Contracted Freight …" at bounding box center [296, 191] width 430 height 20
type input "1"
type input "1.03"
type input "14"
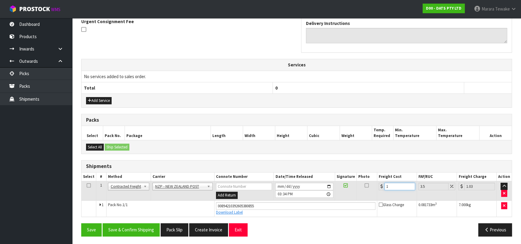
type input "14.49"
type input "14.1"
type input "14.59"
type input "14.14"
type input "14.63"
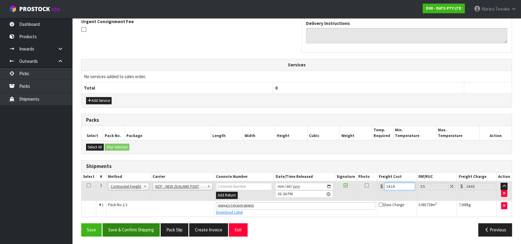
type input "14.14"
click at [149, 225] on button "Save & Confirm Shipping" at bounding box center [130, 229] width 57 height 13
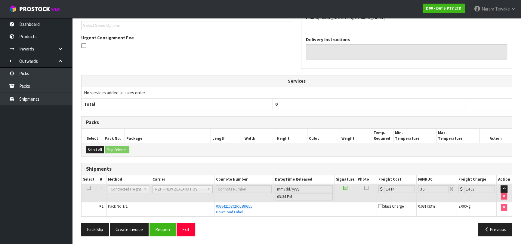
scroll to position [165, 0]
click at [191, 225] on button "Exit" at bounding box center [185, 229] width 19 height 13
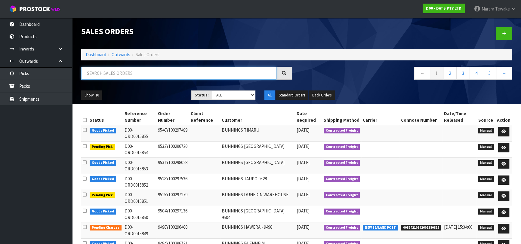
click at [105, 74] on input "text" at bounding box center [178, 73] width 195 height 13
click at [117, 69] on input "text" at bounding box center [178, 73] width 195 height 13
type input "JOB-0415174"
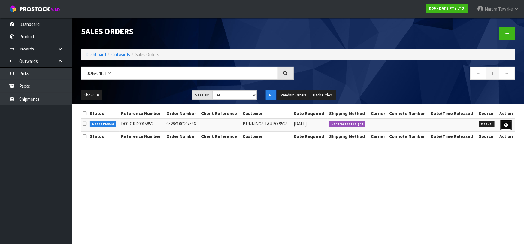
click at [506, 126] on icon at bounding box center [506, 125] width 5 height 4
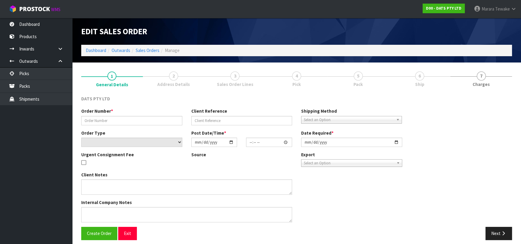
type input "9528Y100297536"
select select "number:0"
type input "2025-09-30"
type input "09:03:00.000"
type input "2025-09-30"
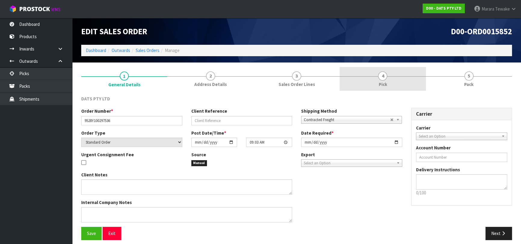
click at [389, 90] on link "4 Pick" at bounding box center [382, 79] width 86 height 24
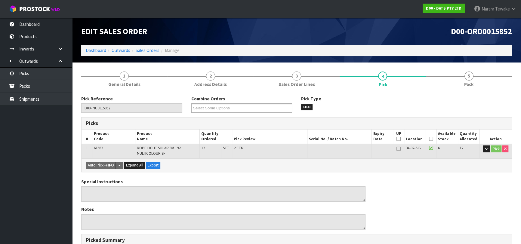
click at [431, 139] on icon at bounding box center [431, 139] width 4 height 0
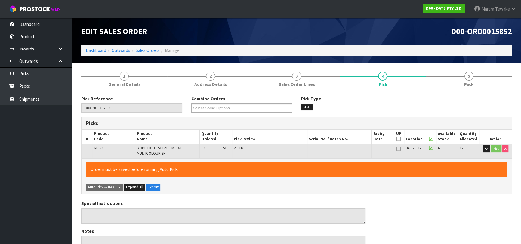
scroll to position [176, 0]
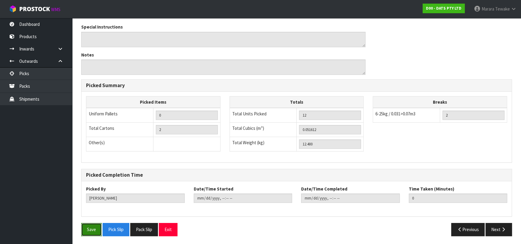
click at [88, 229] on button "Save" at bounding box center [91, 229] width 20 height 13
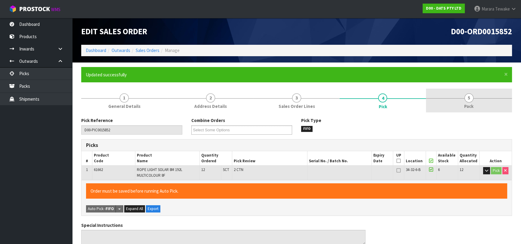
click at [470, 95] on span "5" at bounding box center [468, 97] width 9 height 9
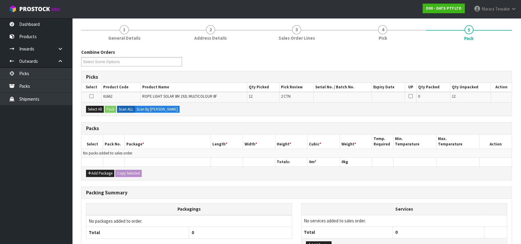
scroll to position [114, 0]
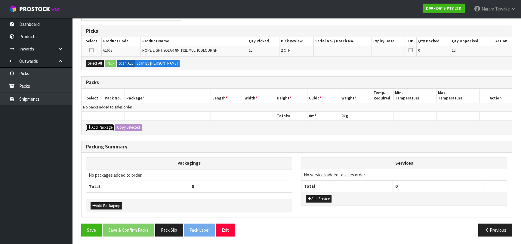
click at [100, 126] on button "Add Package" at bounding box center [100, 127] width 28 height 7
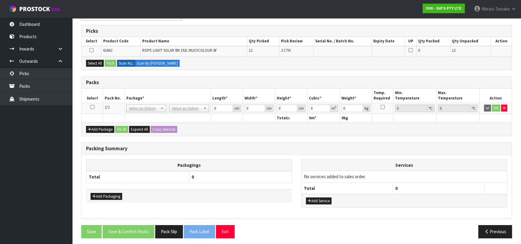
click at [93, 107] on icon at bounding box center [92, 107] width 4 height 0
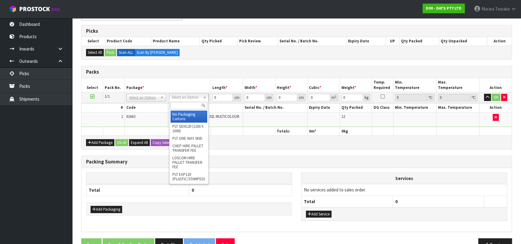
drag, startPoint x: 185, startPoint y: 115, endPoint x: 188, endPoint y: 115, distance: 3.0
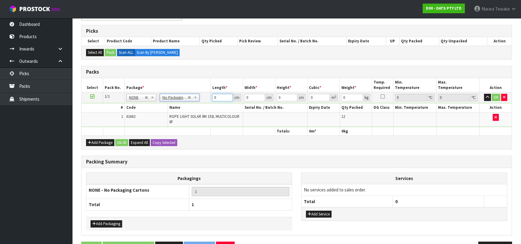
drag, startPoint x: 219, startPoint y: 97, endPoint x: 204, endPoint y: 87, distance: 17.4
click at [205, 92] on tr "1/1 NONE 007-001 007-002 007-004 007-009 007-013 007-014 007-015 007-017 007-01…" at bounding box center [296, 97] width 430 height 11
click at [484, 94] on button "button" at bounding box center [487, 97] width 7 height 7
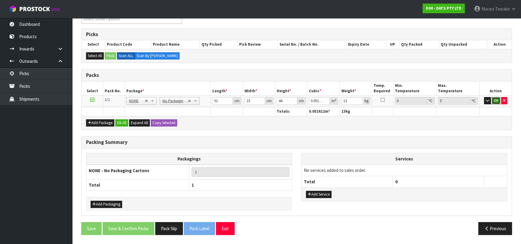
click button "OK" at bounding box center [495, 100] width 8 height 7
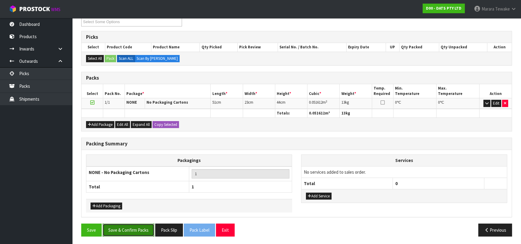
click at [136, 224] on button "Save & Confirm Packs" at bounding box center [128, 230] width 52 height 13
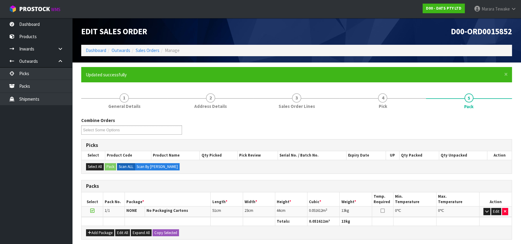
scroll to position [95, 0]
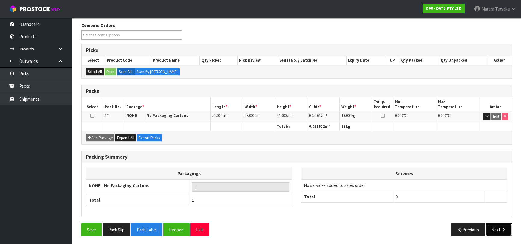
click at [499, 224] on button "Next" at bounding box center [498, 229] width 26 height 13
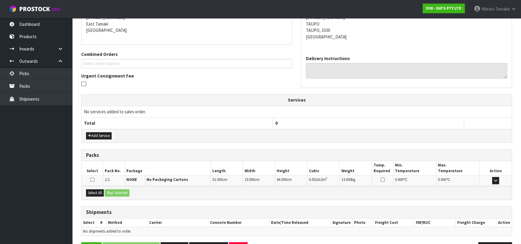
scroll to position [145, 0]
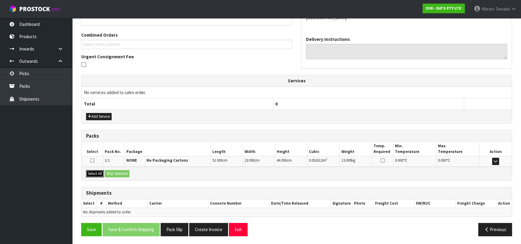
click at [98, 170] on button "Select All" at bounding box center [95, 173] width 18 height 7
click at [113, 171] on button "Ship Selected" at bounding box center [117, 173] width 25 height 7
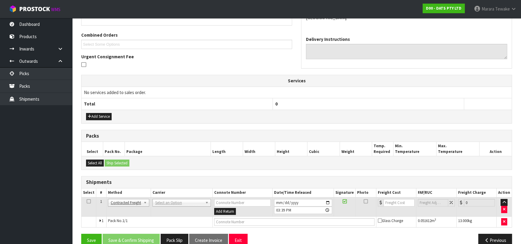
scroll to position [156, 0]
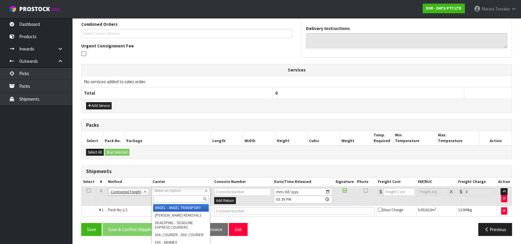
click at [165, 197] on input "text" at bounding box center [181, 199] width 56 height 8
drag, startPoint x: 171, startPoint y: 206, endPoint x: 170, endPoint y: 209, distance: 3.6
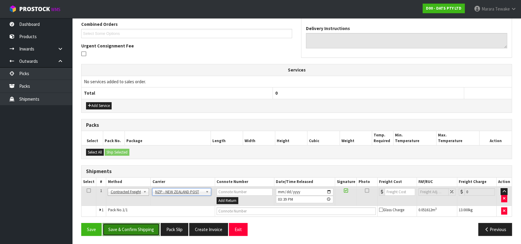
click at [134, 229] on button "Save & Confirm Shipping" at bounding box center [130, 229] width 57 height 13
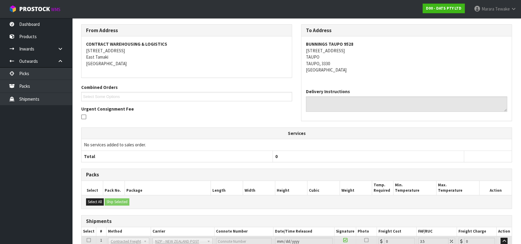
scroll to position [148, 0]
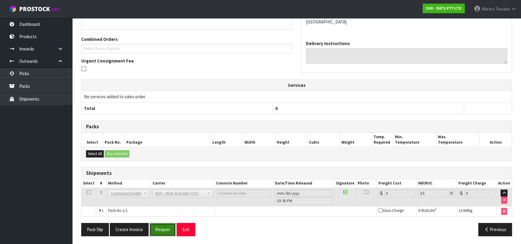
click at [168, 229] on button "Reopen" at bounding box center [162, 229] width 26 height 13
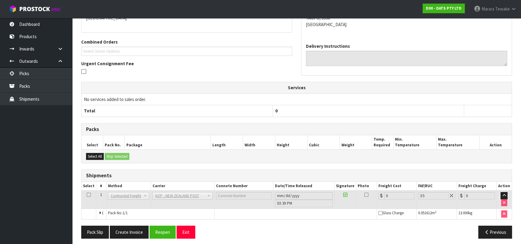
scroll to position [141, 0]
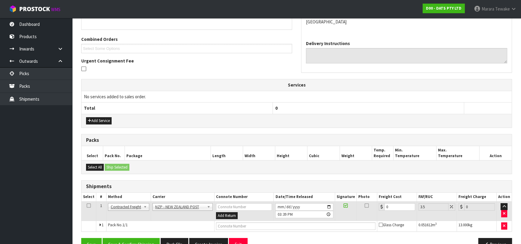
drag, startPoint x: 393, startPoint y: 203, endPoint x: 389, endPoint y: 203, distance: 3.9
click at [389, 203] on td "0" at bounding box center [397, 211] width 40 height 20
drag, startPoint x: 391, startPoint y: 206, endPoint x: 383, endPoint y: 197, distance: 11.9
click at [385, 204] on input "0" at bounding box center [399, 207] width 31 height 8
click at [148, 238] on button "Save & Confirm Shipping" at bounding box center [130, 244] width 57 height 13
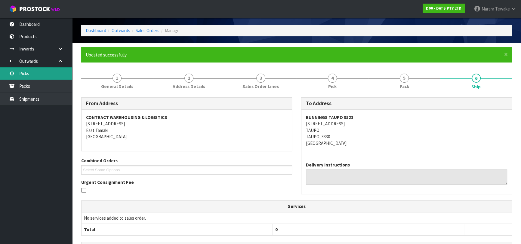
scroll to position [0, 0]
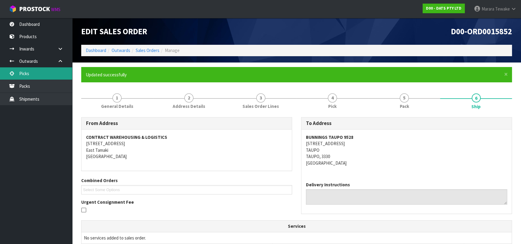
click at [54, 69] on link "Picks" at bounding box center [36, 73] width 72 height 12
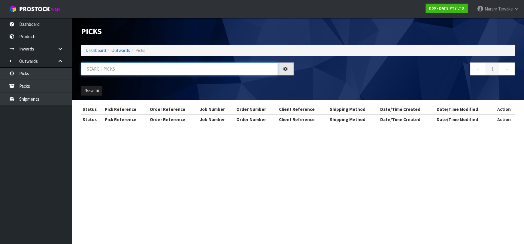
click at [104, 72] on input "text" at bounding box center [179, 69] width 197 height 13
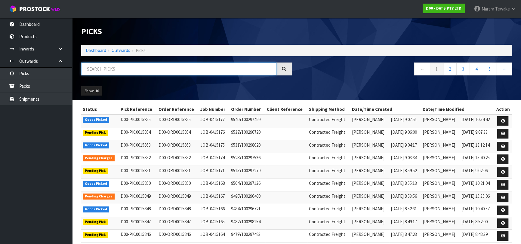
click at [225, 64] on input "text" at bounding box center [178, 69] width 195 height 13
click at [93, 70] on input "text" at bounding box center [178, 69] width 195 height 13
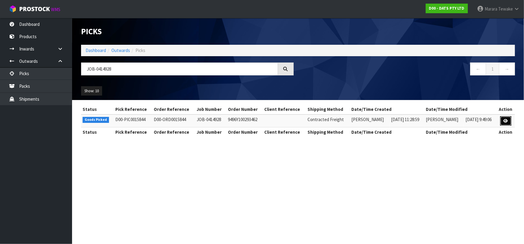
click at [502, 120] on link at bounding box center [506, 121] width 11 height 10
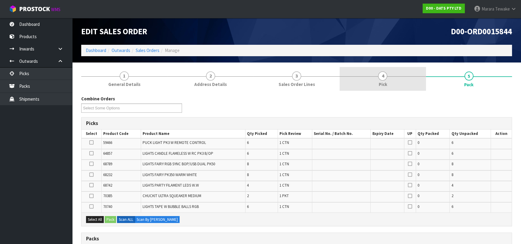
click at [392, 88] on link "4 Pick" at bounding box center [382, 79] width 86 height 24
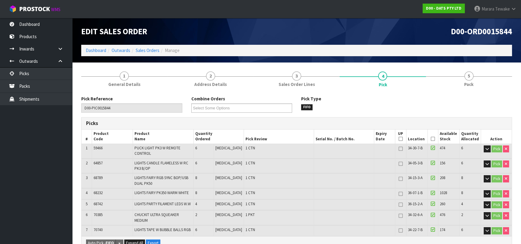
click at [432, 139] on icon at bounding box center [432, 139] width 4 height 0
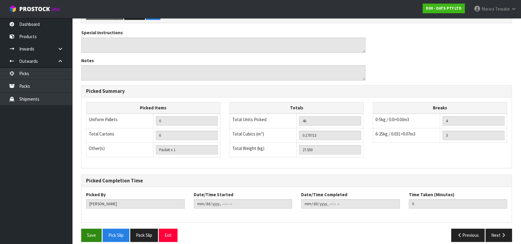
scroll to position [249, 0]
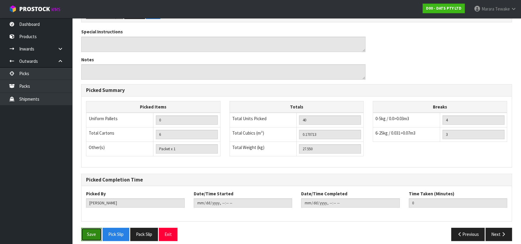
click at [93, 228] on button "Save" at bounding box center [91, 234] width 20 height 13
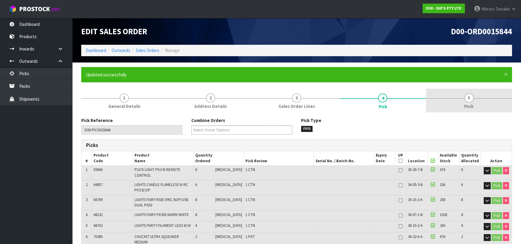
click at [466, 103] on span "Pack" at bounding box center [468, 106] width 9 height 6
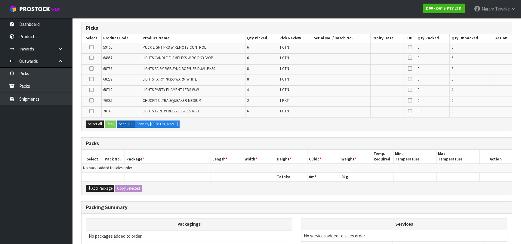
scroll to position [178, 0]
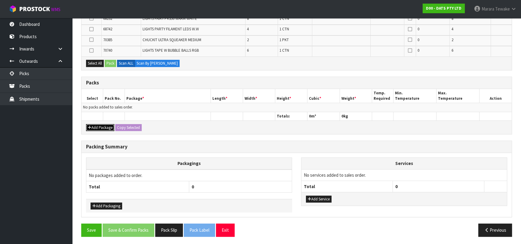
click at [99, 128] on button "Add Package" at bounding box center [100, 127] width 28 height 7
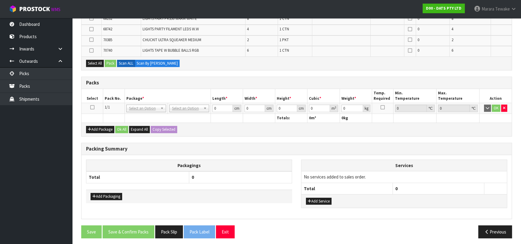
click at [91, 108] on icon at bounding box center [92, 107] width 4 height 0
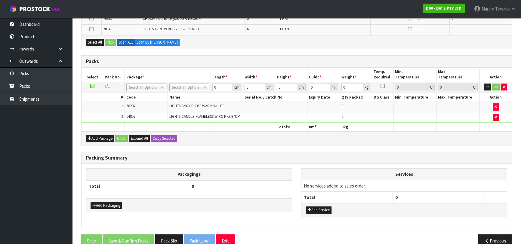
scroll to position [167, 0]
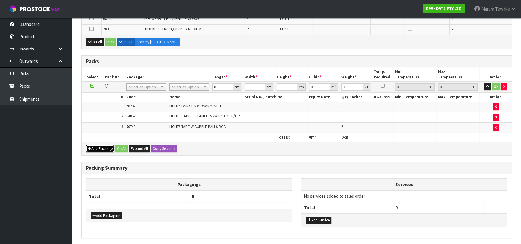
click at [98, 145] on button "Add Package" at bounding box center [100, 148] width 28 height 7
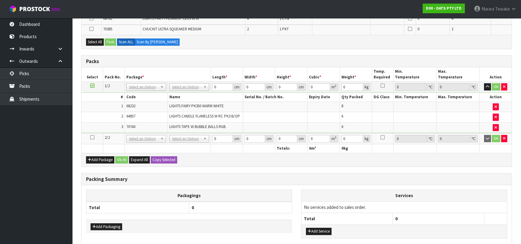
click at [94, 137] on icon at bounding box center [92, 137] width 4 height 0
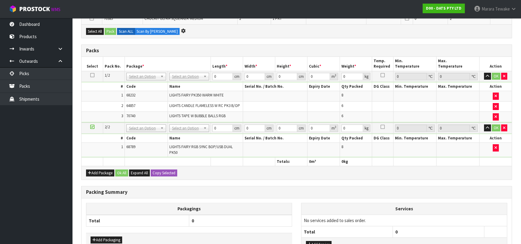
scroll to position [157, 0]
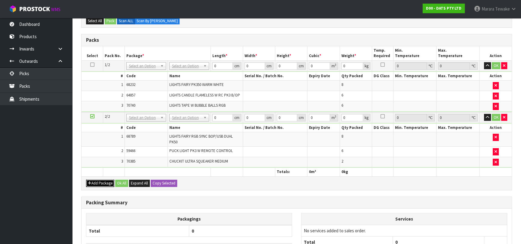
click at [99, 180] on button "Add Package" at bounding box center [100, 183] width 28 height 7
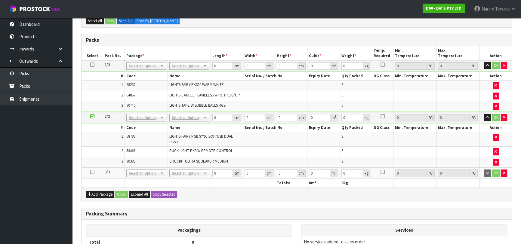
click at [91, 172] on icon at bounding box center [92, 172] width 4 height 0
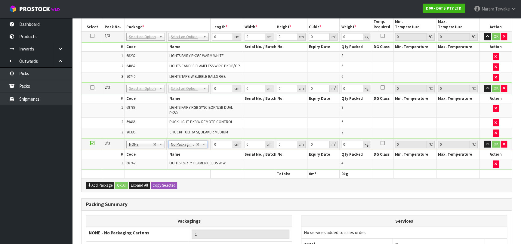
scroll to position [126, 0]
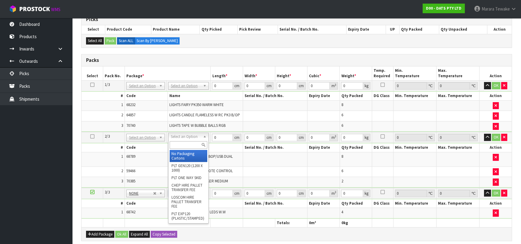
click at [194, 141] on div at bounding box center [188, 145] width 40 height 10
click at [194, 144] on input "text" at bounding box center [189, 145] width 38 height 8
drag, startPoint x: 192, startPoint y: 154, endPoint x: 188, endPoint y: 130, distance: 23.7
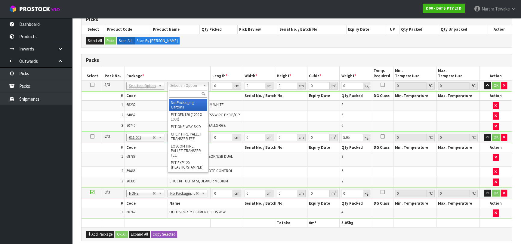
click at [192, 92] on input "text" at bounding box center [188, 94] width 38 height 8
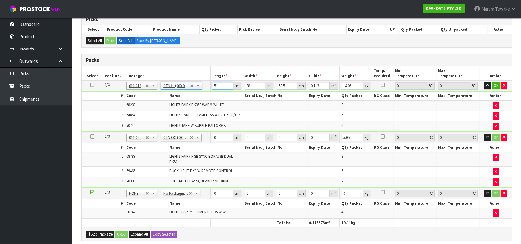
drag, startPoint x: 222, startPoint y: 84, endPoint x: 203, endPoint y: 79, distance: 19.7
click at [203, 81] on tr "1/3 NONE 007-001 007-002 007-004 007-009 007-013 007-014 007-015 007-017 007-01…" at bounding box center [296, 86] width 430 height 11
click at [484, 82] on button "button" at bounding box center [487, 85] width 7 height 7
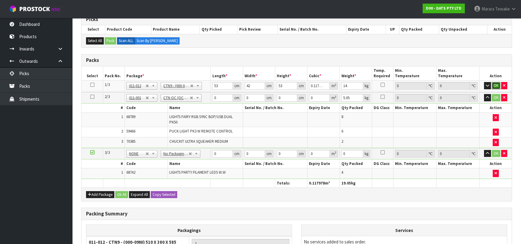
click button "OK" at bounding box center [495, 85] width 8 height 7
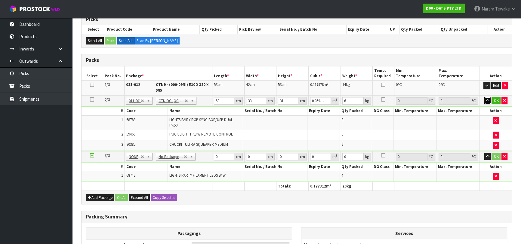
click at [484, 97] on button "button" at bounding box center [487, 100] width 7 height 7
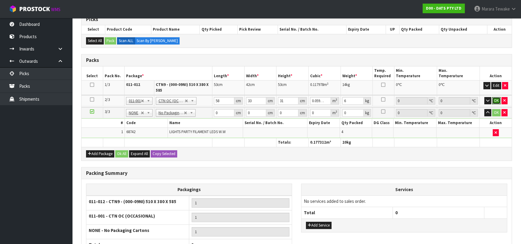
click button "OK" at bounding box center [496, 100] width 8 height 7
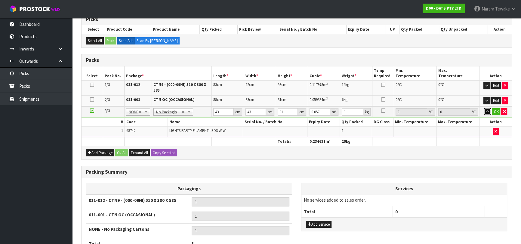
click at [484, 108] on button "button" at bounding box center [487, 111] width 7 height 7
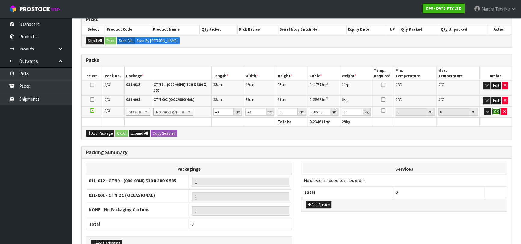
click button "OK" at bounding box center [495, 111] width 8 height 7
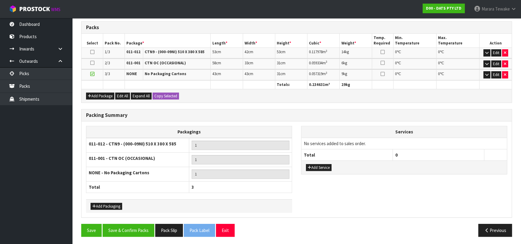
scroll to position [159, 0]
click at [131, 229] on button "Save & Confirm Packs" at bounding box center [128, 230] width 52 height 13
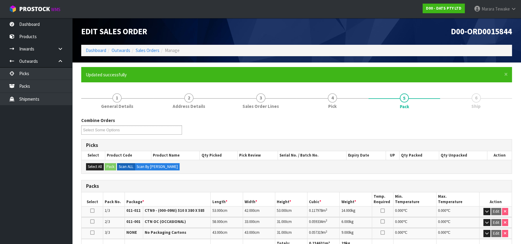
scroll to position [145, 0]
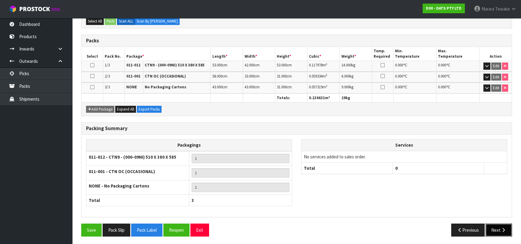
click at [501, 228] on icon "button" at bounding box center [503, 230] width 6 height 5
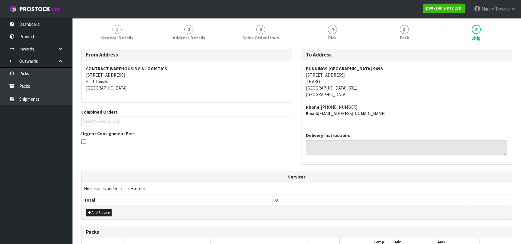
scroll to position [186, 0]
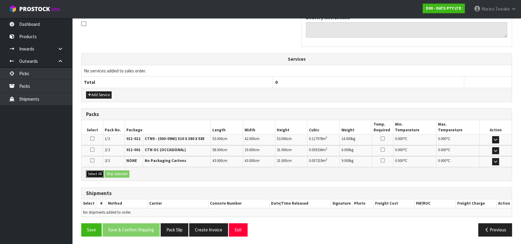
click at [96, 173] on button "Select All" at bounding box center [95, 173] width 18 height 7
drag, startPoint x: 114, startPoint y: 171, endPoint x: 181, endPoint y: 171, distance: 67.3
click at [115, 171] on button "Ship Selected" at bounding box center [117, 173] width 25 height 7
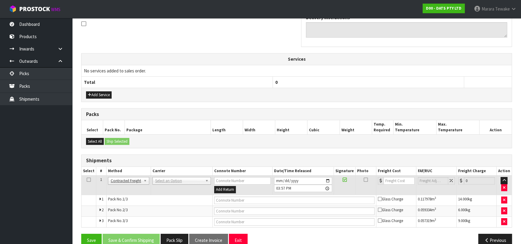
scroll to position [197, 0]
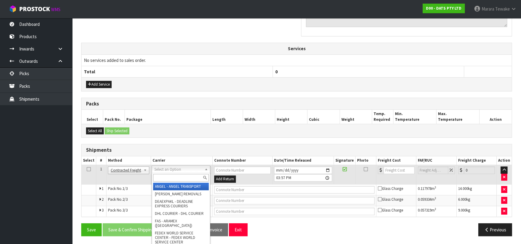
click at [176, 176] on input "text" at bounding box center [181, 178] width 56 height 8
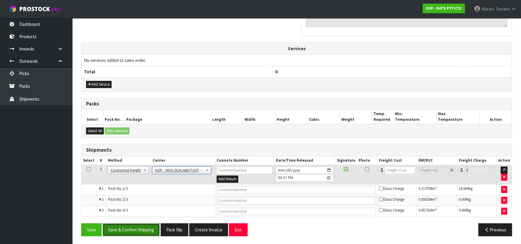
click at [148, 230] on button "Save & Confirm Shipping" at bounding box center [130, 229] width 57 height 13
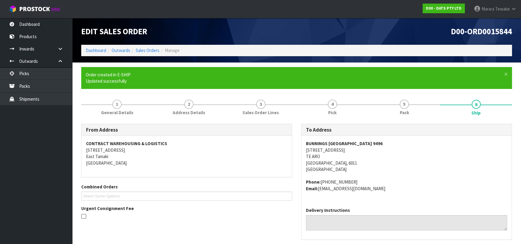
scroll to position [188, 0]
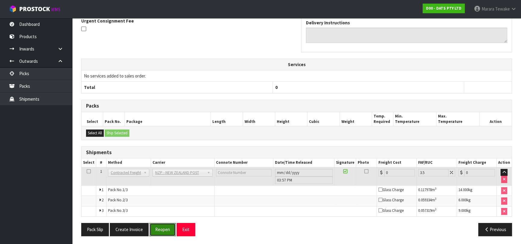
drag, startPoint x: 169, startPoint y: 228, endPoint x: 185, endPoint y: 219, distance: 18.3
click at [169, 228] on button "Reopen" at bounding box center [162, 229] width 26 height 13
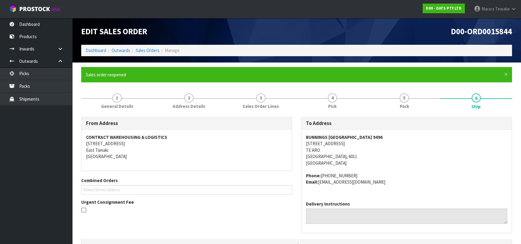
scroll to position [191, 0]
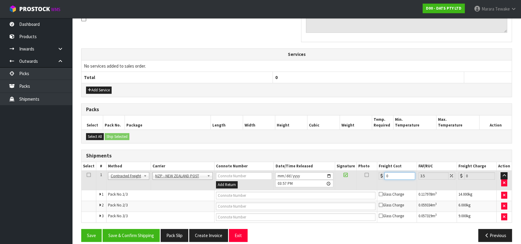
drag, startPoint x: 393, startPoint y: 176, endPoint x: 379, endPoint y: 168, distance: 15.3
click at [380, 169] on table "Select # Method Carrier Connote Number Date/Time Released Signature Photo Freig…" at bounding box center [296, 192] width 430 height 60
click at [151, 231] on button "Save & Confirm Shipping" at bounding box center [130, 235] width 57 height 13
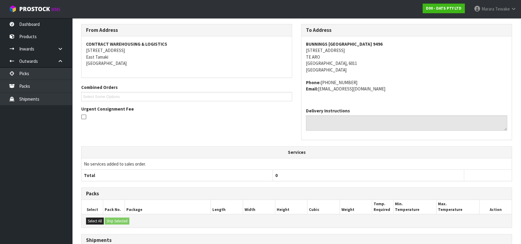
scroll to position [0, 0]
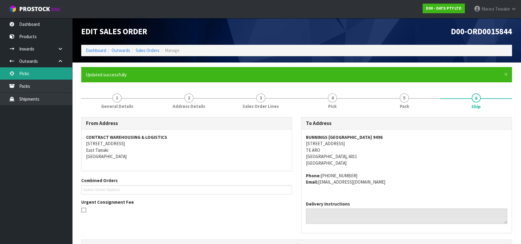
click at [57, 74] on link "Picks" at bounding box center [36, 73] width 72 height 12
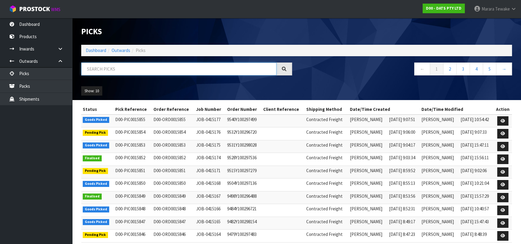
click at [94, 63] on input "text" at bounding box center [178, 69] width 195 height 13
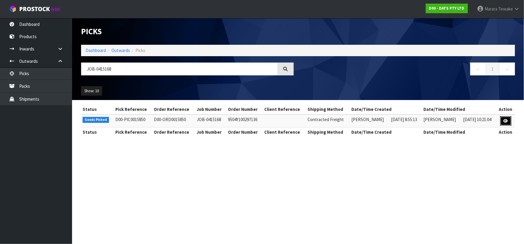
click at [509, 121] on link at bounding box center [506, 121] width 11 height 10
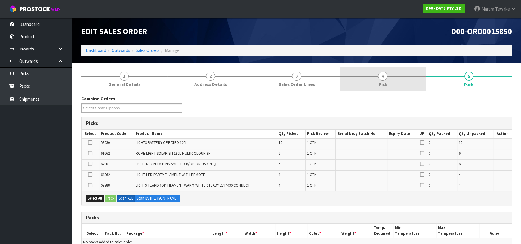
click at [384, 84] on span "Pick" at bounding box center [382, 84] width 8 height 6
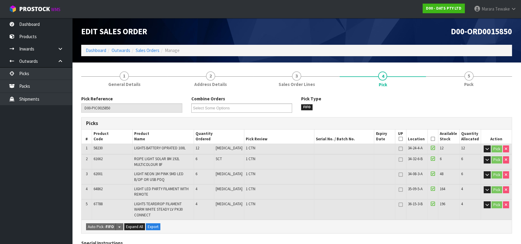
click at [430, 139] on icon at bounding box center [432, 139] width 4 height 0
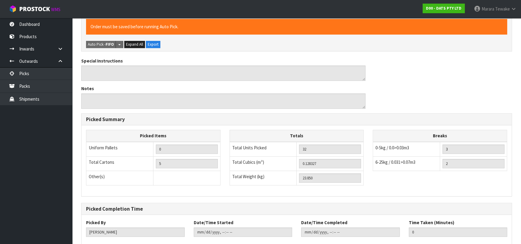
scroll to position [219, 0]
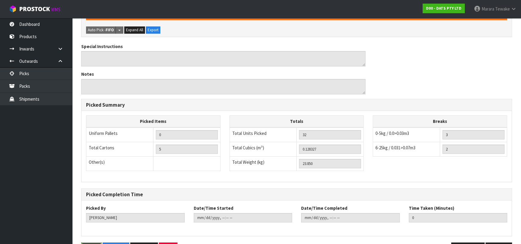
drag, startPoint x: 90, startPoint y: 240, endPoint x: 92, endPoint y: 237, distance: 3.6
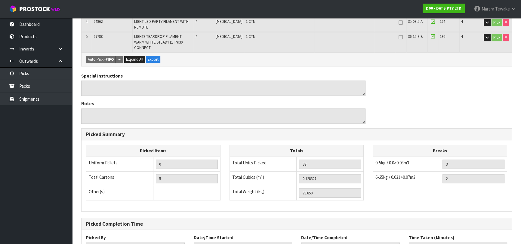
scroll to position [232, 0]
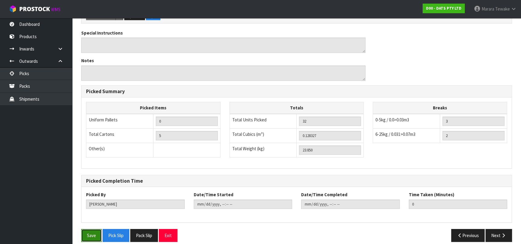
click at [94, 231] on button "Save" at bounding box center [91, 235] width 20 height 13
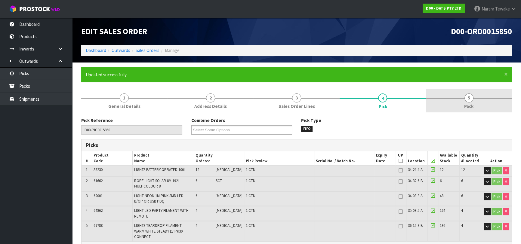
click at [463, 102] on link "5 Pack" at bounding box center [469, 101] width 86 height 24
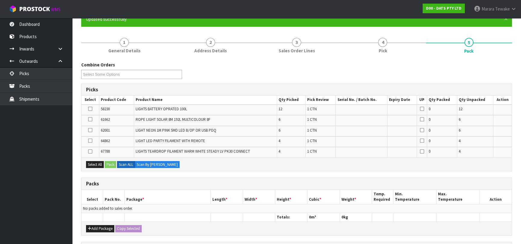
scroll to position [157, 0]
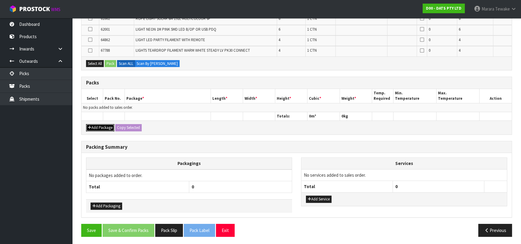
click at [105, 126] on button "Add Package" at bounding box center [100, 127] width 28 height 7
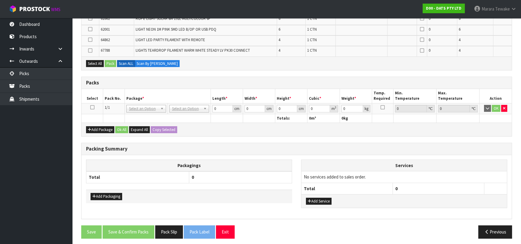
click at [93, 107] on icon at bounding box center [92, 107] width 4 height 0
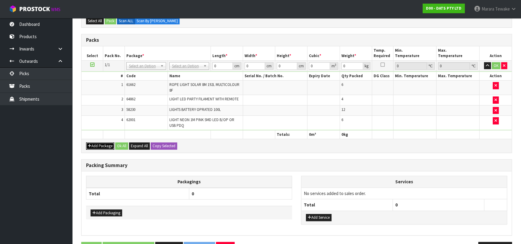
click at [93, 144] on button "Add Package" at bounding box center [100, 145] width 28 height 7
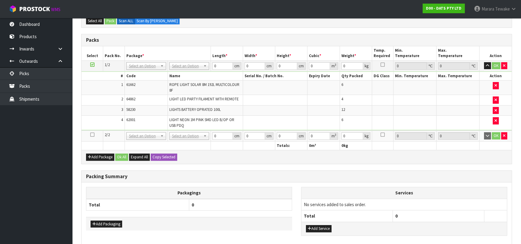
click at [92, 135] on icon at bounding box center [92, 135] width 4 height 0
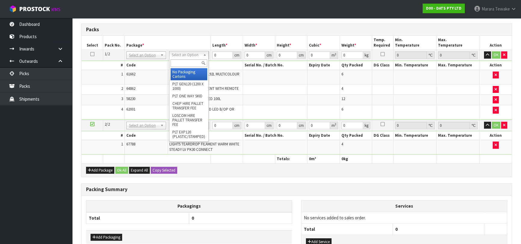
click at [184, 60] on input "text" at bounding box center [188, 64] width 37 height 8
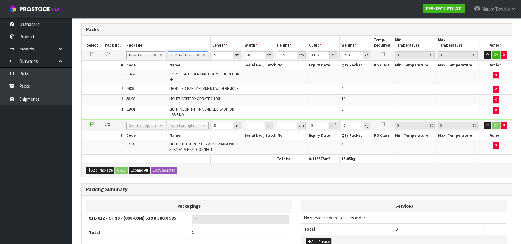
drag, startPoint x: 185, startPoint y: 123, endPoint x: 185, endPoint y: 130, distance: 6.6
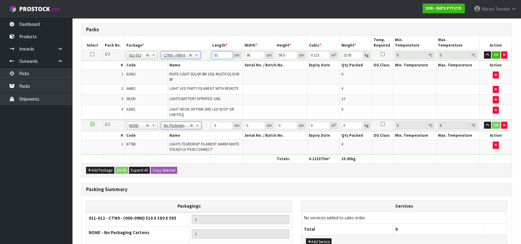
click at [214, 56] on input "51" at bounding box center [222, 55] width 20 height 8
drag, startPoint x: 218, startPoint y: 56, endPoint x: 210, endPoint y: 52, distance: 9.1
click at [212, 54] on input "51" at bounding box center [222, 55] width 20 height 8
click at [484, 51] on button "button" at bounding box center [487, 54] width 7 height 7
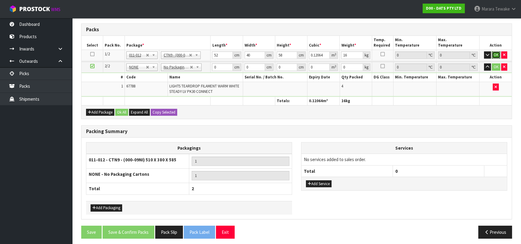
click button "OK" at bounding box center [495, 54] width 8 height 7
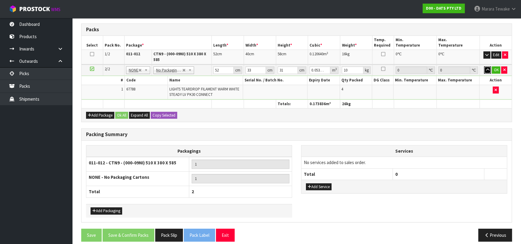
click at [484, 66] on button "button" at bounding box center [487, 69] width 7 height 7
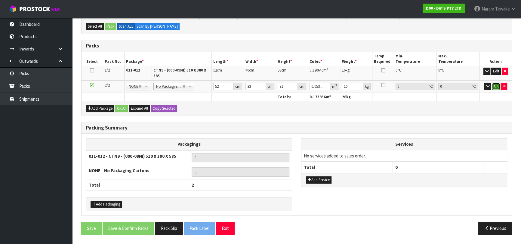
click button "OK" at bounding box center [495, 86] width 8 height 7
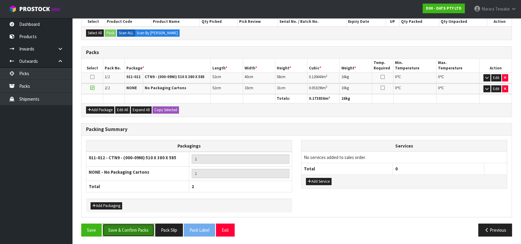
click at [138, 232] on button "Save & Confirm Packs" at bounding box center [128, 230] width 52 height 13
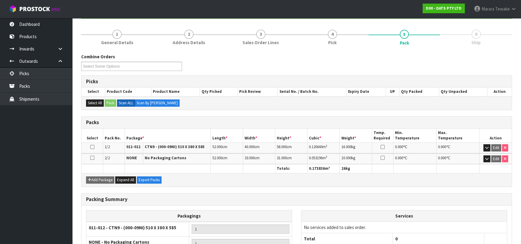
scroll to position [120, 0]
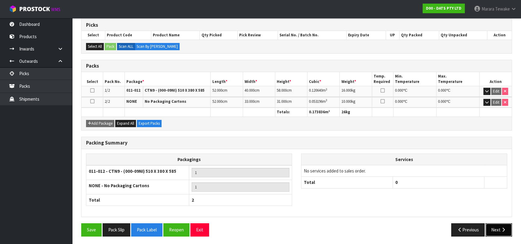
click at [500, 225] on button "Next" at bounding box center [498, 229] width 26 height 13
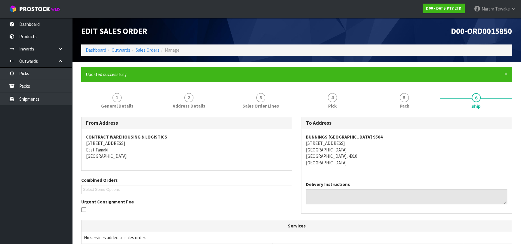
scroll to position [156, 0]
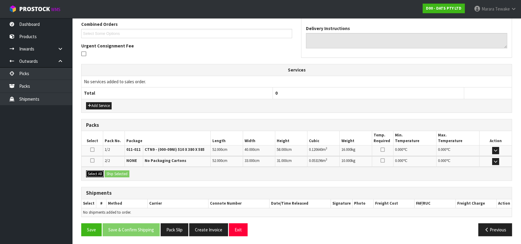
click at [96, 174] on button "Select All" at bounding box center [95, 173] width 18 height 7
click at [118, 172] on button "Ship Selected" at bounding box center [117, 173] width 25 height 7
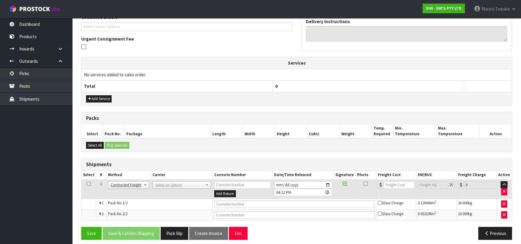
scroll to position [167, 0]
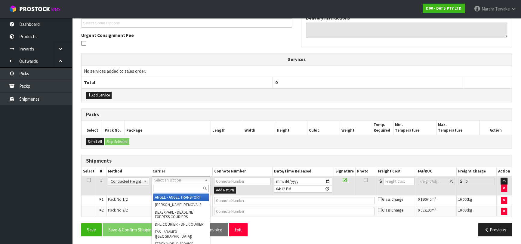
click at [164, 185] on input "text" at bounding box center [181, 189] width 56 height 8
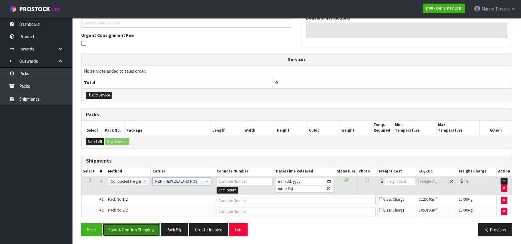
click at [150, 223] on button "Save & Confirm Shipping" at bounding box center [130, 229] width 57 height 13
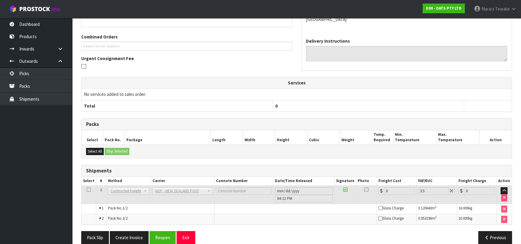
scroll to position [158, 0]
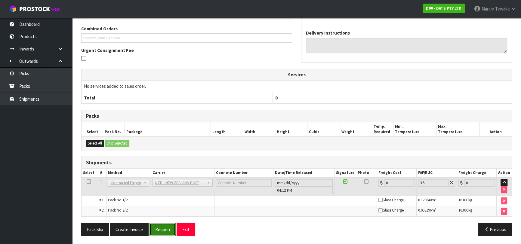
click at [164, 227] on button "Reopen" at bounding box center [162, 229] width 26 height 13
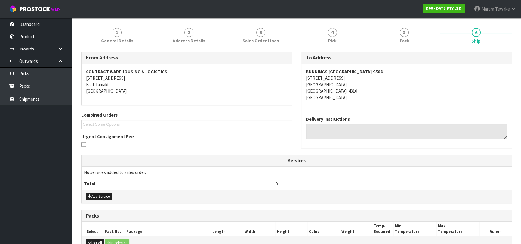
scroll to position [167, 0]
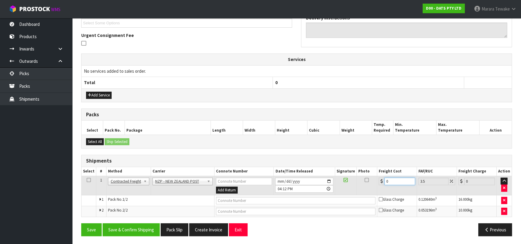
click at [378, 176] on td "0" at bounding box center [397, 186] width 40 height 20
click at [397, 180] on input "29" at bounding box center [399, 182] width 31 height 8
drag, startPoint x: 154, startPoint y: 222, endPoint x: 154, endPoint y: 226, distance: 3.9
click at [154, 225] on button "Save & Confirm Shipping" at bounding box center [130, 229] width 57 height 13
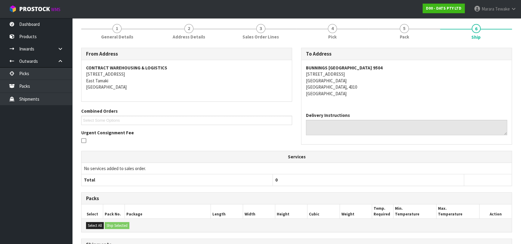
scroll to position [0, 0]
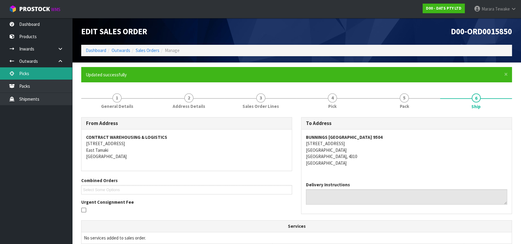
click at [52, 76] on link "Picks" at bounding box center [36, 73] width 72 height 12
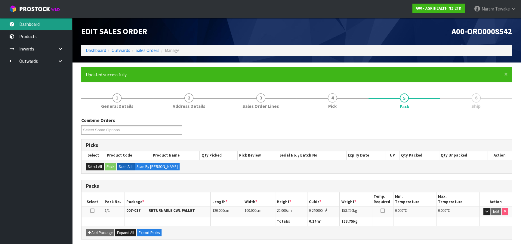
click at [46, 25] on link "Dashboard" at bounding box center [36, 24] width 72 height 12
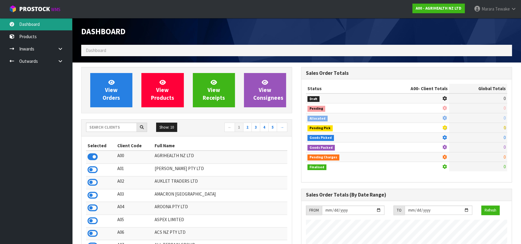
scroll to position [454, 219]
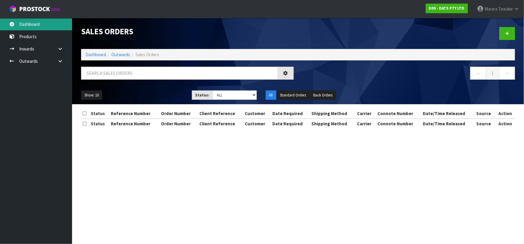
click at [39, 24] on link "Dashboard" at bounding box center [36, 24] width 72 height 12
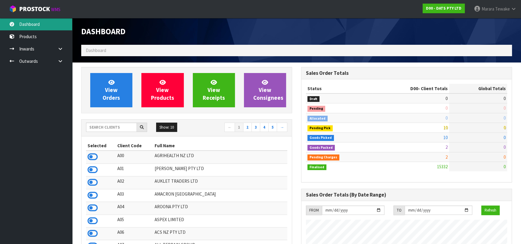
scroll to position [474, 219]
click at [105, 127] on input "text" at bounding box center [111, 127] width 51 height 9
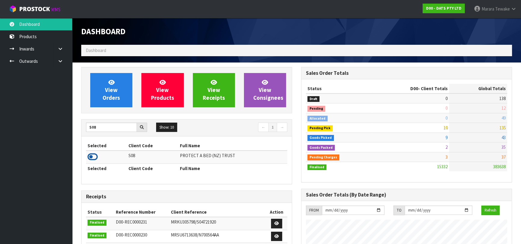
click at [91, 158] on icon at bounding box center [92, 156] width 10 height 9
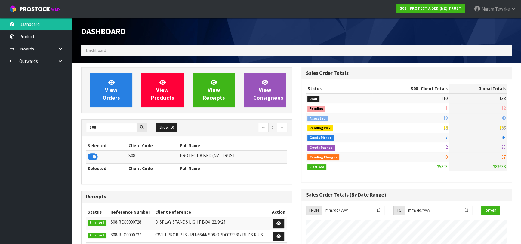
scroll to position [454, 219]
drag, startPoint x: 99, startPoint y: 128, endPoint x: 84, endPoint y: 124, distance: 15.1
click at [84, 124] on div "S08" at bounding box center [116, 128] width 70 height 10
type input "K01"
click at [89, 156] on icon at bounding box center [92, 156] width 10 height 9
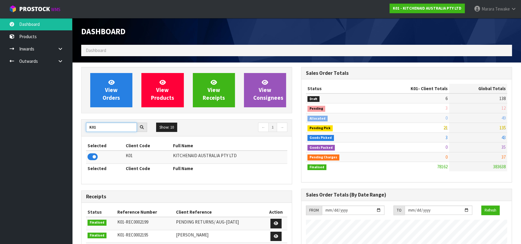
drag, startPoint x: 107, startPoint y: 129, endPoint x: 81, endPoint y: 120, distance: 27.6
click at [85, 123] on div "K01" at bounding box center [116, 128] width 70 height 10
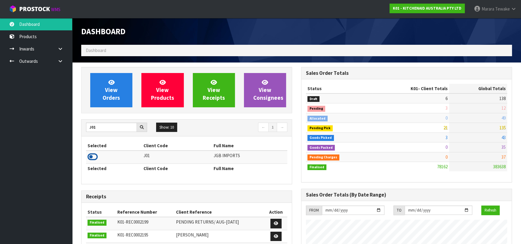
click at [92, 157] on icon at bounding box center [92, 156] width 10 height 9
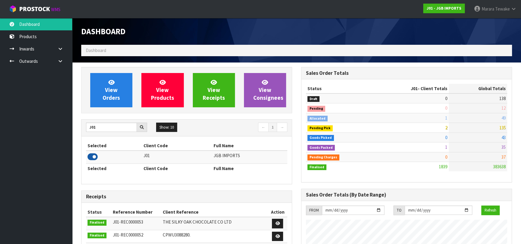
scroll to position [435, 219]
drag, startPoint x: 103, startPoint y: 129, endPoint x: 88, endPoint y: 124, distance: 16.2
click at [89, 124] on input "J01" at bounding box center [111, 127] width 51 height 9
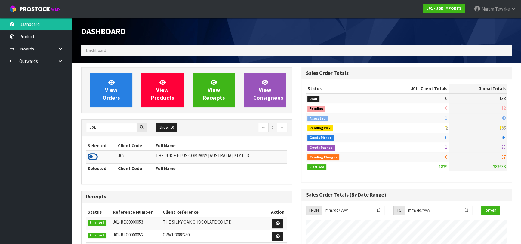
click at [92, 160] on icon at bounding box center [92, 156] width 10 height 9
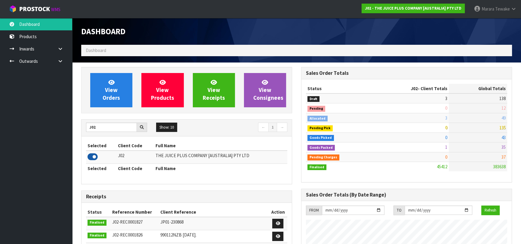
scroll to position [454, 219]
drag, startPoint x: 99, startPoint y: 128, endPoint x: 85, endPoint y: 125, distance: 14.4
click at [87, 126] on input "J02" at bounding box center [111, 127] width 51 height 9
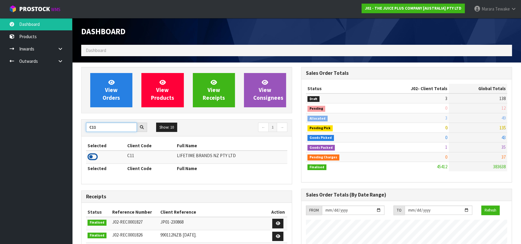
type input "C11"
click at [95, 158] on icon at bounding box center [92, 156] width 10 height 9
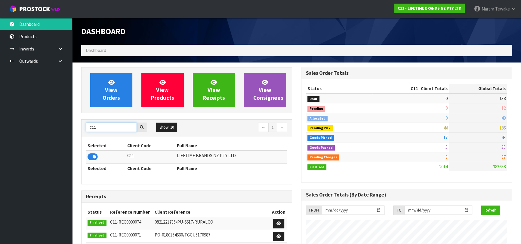
drag, startPoint x: 101, startPoint y: 129, endPoint x: 85, endPoint y: 129, distance: 15.9
click at [85, 129] on div "C11" at bounding box center [116, 128] width 70 height 10
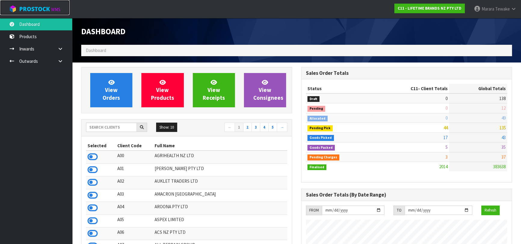
click at [30, 9] on span "ProStock" at bounding box center [34, 9] width 31 height 8
click at [105, 127] on input "text" at bounding box center [111, 127] width 51 height 9
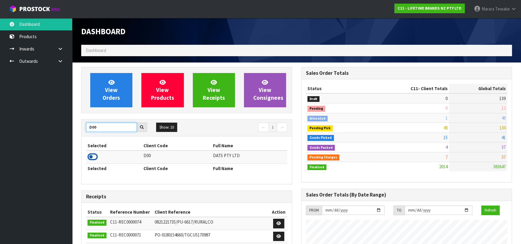
type input "D00"
click at [91, 158] on icon at bounding box center [92, 156] width 10 height 9
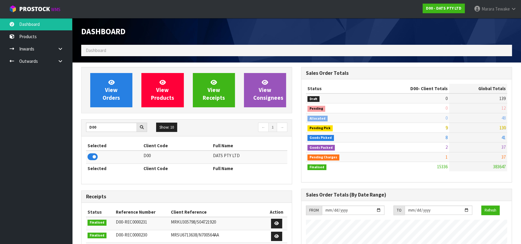
scroll to position [467, 219]
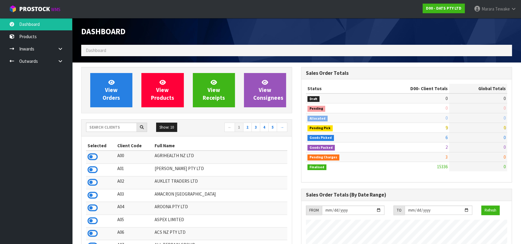
scroll to position [467, 219]
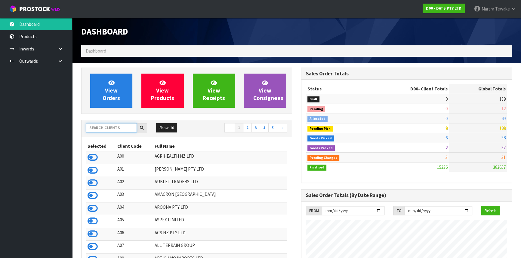
click at [107, 130] on input "text" at bounding box center [111, 127] width 51 height 9
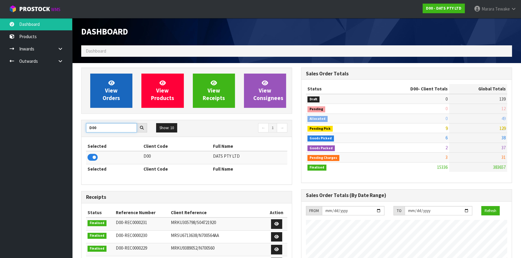
type input "D00"
click at [99, 103] on link "View Orders" at bounding box center [111, 91] width 42 height 34
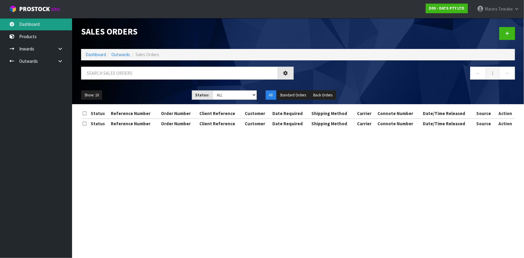
click at [36, 21] on link "Dashboard" at bounding box center [36, 24] width 72 height 12
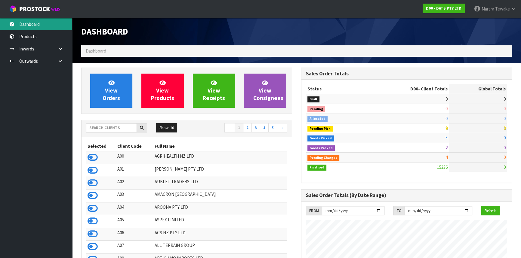
scroll to position [474, 219]
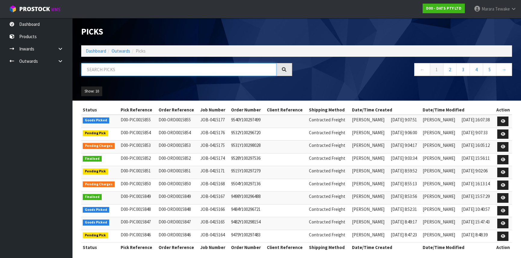
click at [131, 63] on input "text" at bounding box center [178, 69] width 195 height 13
click at [154, 71] on input "text" at bounding box center [178, 69] width 195 height 13
click at [156, 68] on input "text" at bounding box center [178, 69] width 195 height 13
drag, startPoint x: 115, startPoint y: 66, endPoint x: 118, endPoint y: 64, distance: 3.2
click at [115, 66] on input "text" at bounding box center [178, 69] width 195 height 13
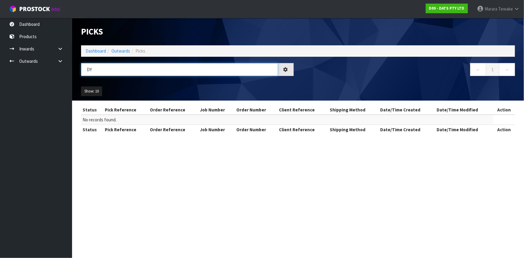
type input "D"
type input "T"
type input "B"
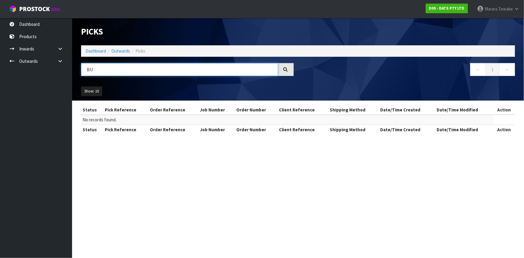
type input "B"
type input "T"
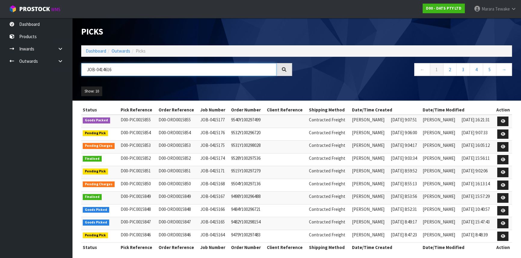
type input "JOB-0414616"
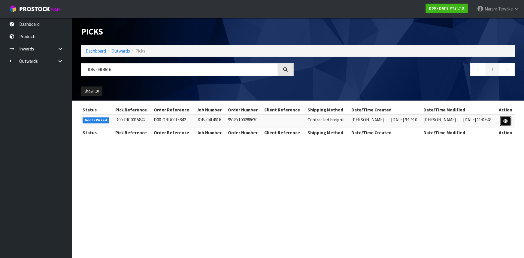
click at [504, 122] on link at bounding box center [506, 122] width 11 height 10
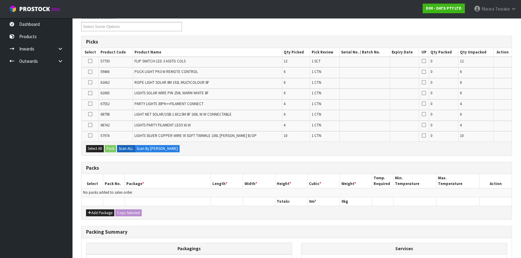
scroll to position [153, 0]
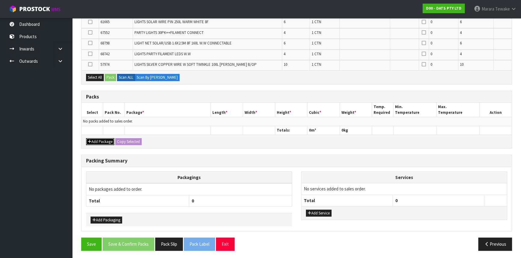
click at [107, 141] on button "Add Package" at bounding box center [100, 141] width 28 height 7
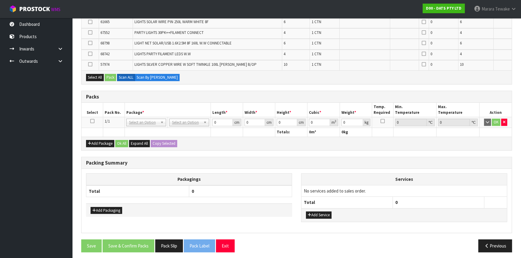
click at [92, 121] on icon at bounding box center [92, 121] width 4 height 0
